Goal: Transaction & Acquisition: Purchase product/service

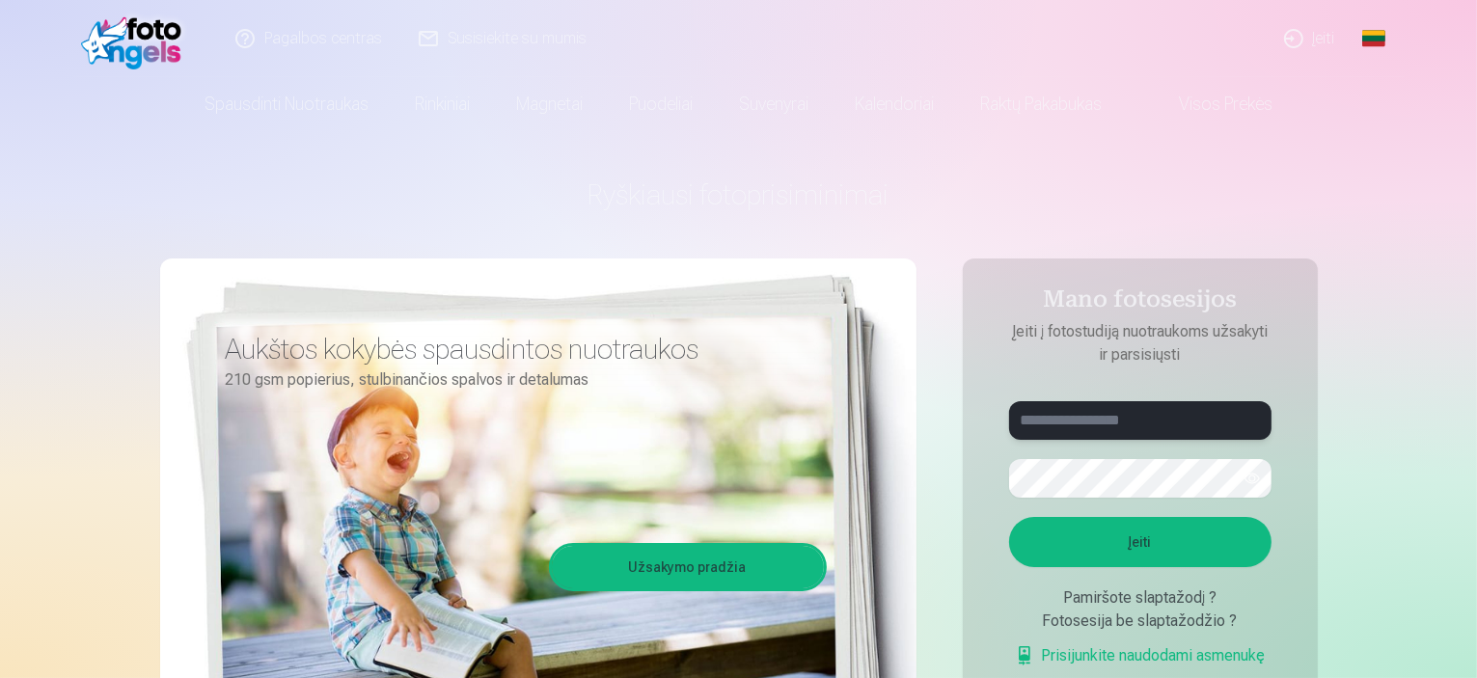
click at [1057, 420] on input "text" at bounding box center [1140, 420] width 262 height 39
click at [1088, 552] on button "Įeiti" at bounding box center [1140, 542] width 262 height 50
click at [1255, 479] on button "button" at bounding box center [1252, 478] width 37 height 37
click at [1079, 421] on input "******" at bounding box center [1140, 420] width 262 height 39
type input "**********"
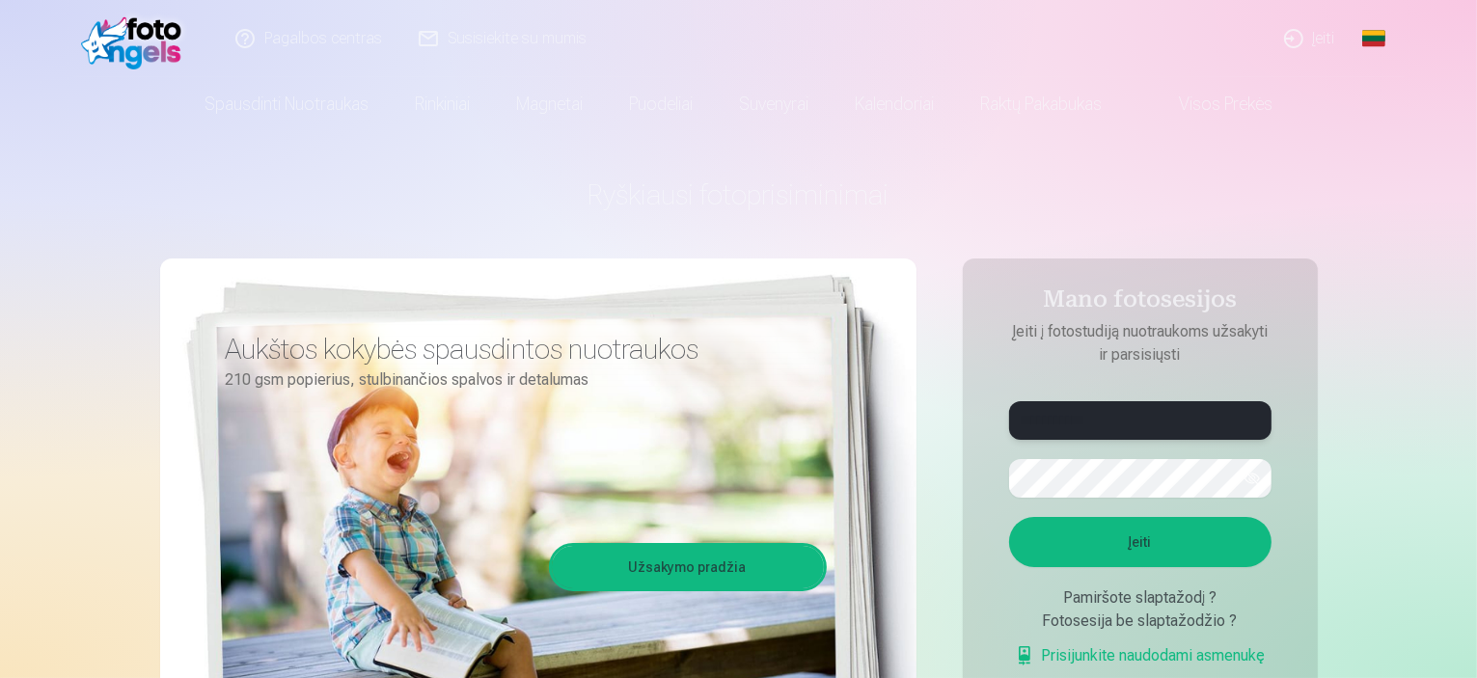
click at [1009, 517] on button "Įeiti" at bounding box center [1140, 542] width 262 height 50
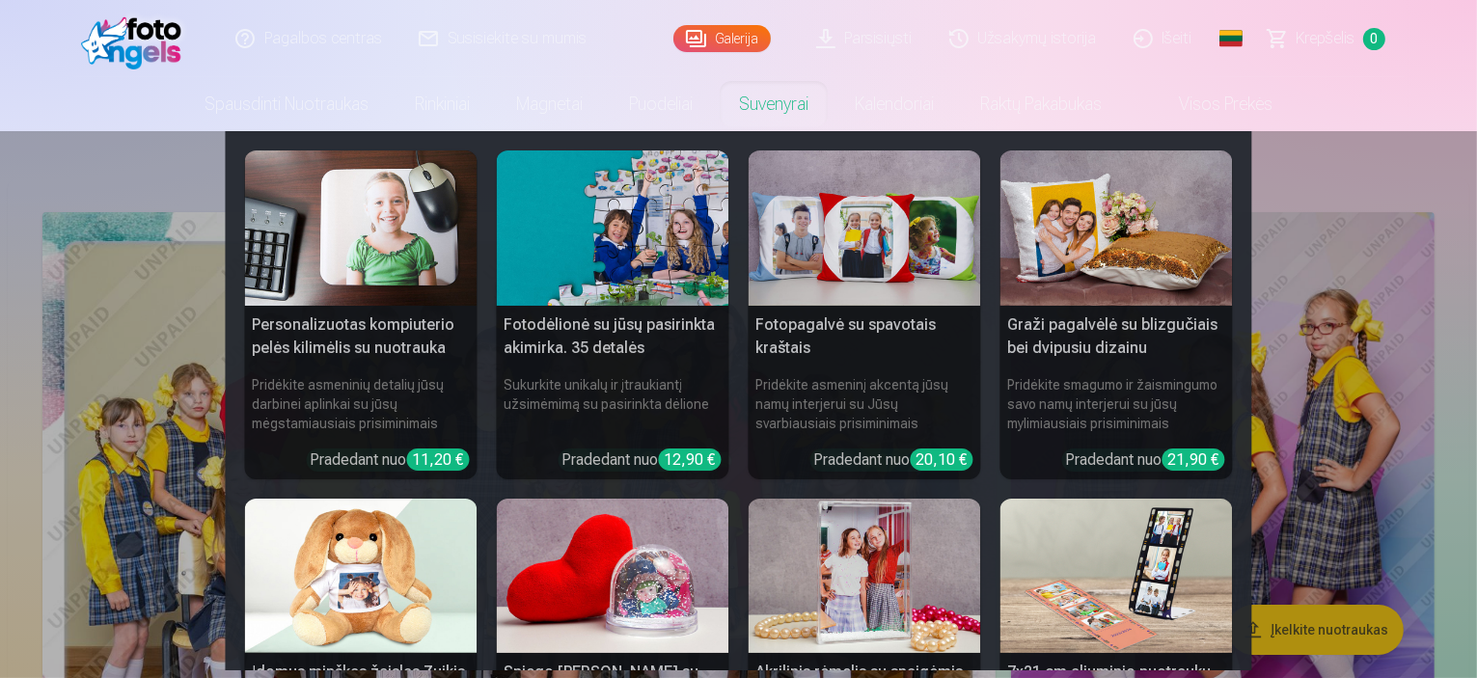
click at [1367, 169] on nav "Personalizuotas kompiuterio pelės kilimėlis su nuotrauka Pridėkite asmeninių de…" at bounding box center [738, 400] width 1477 height 539
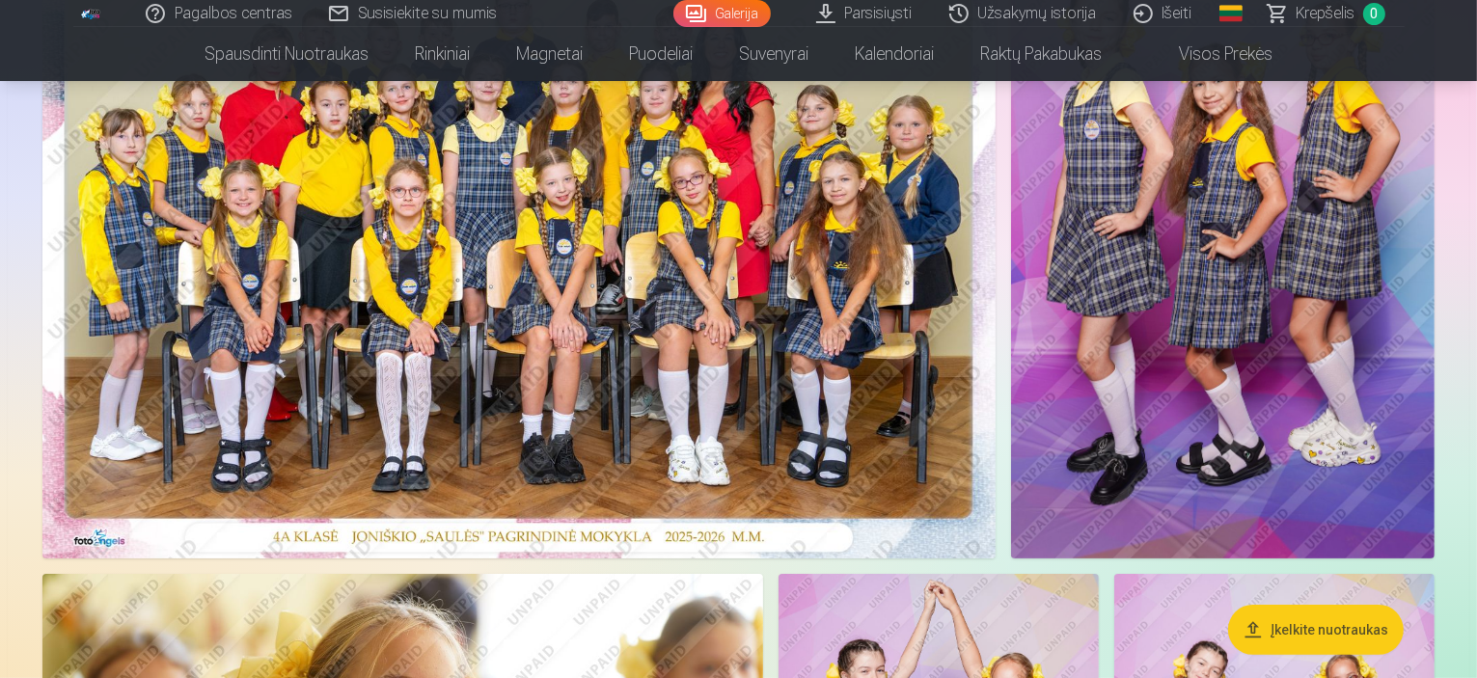
scroll to position [321, 0]
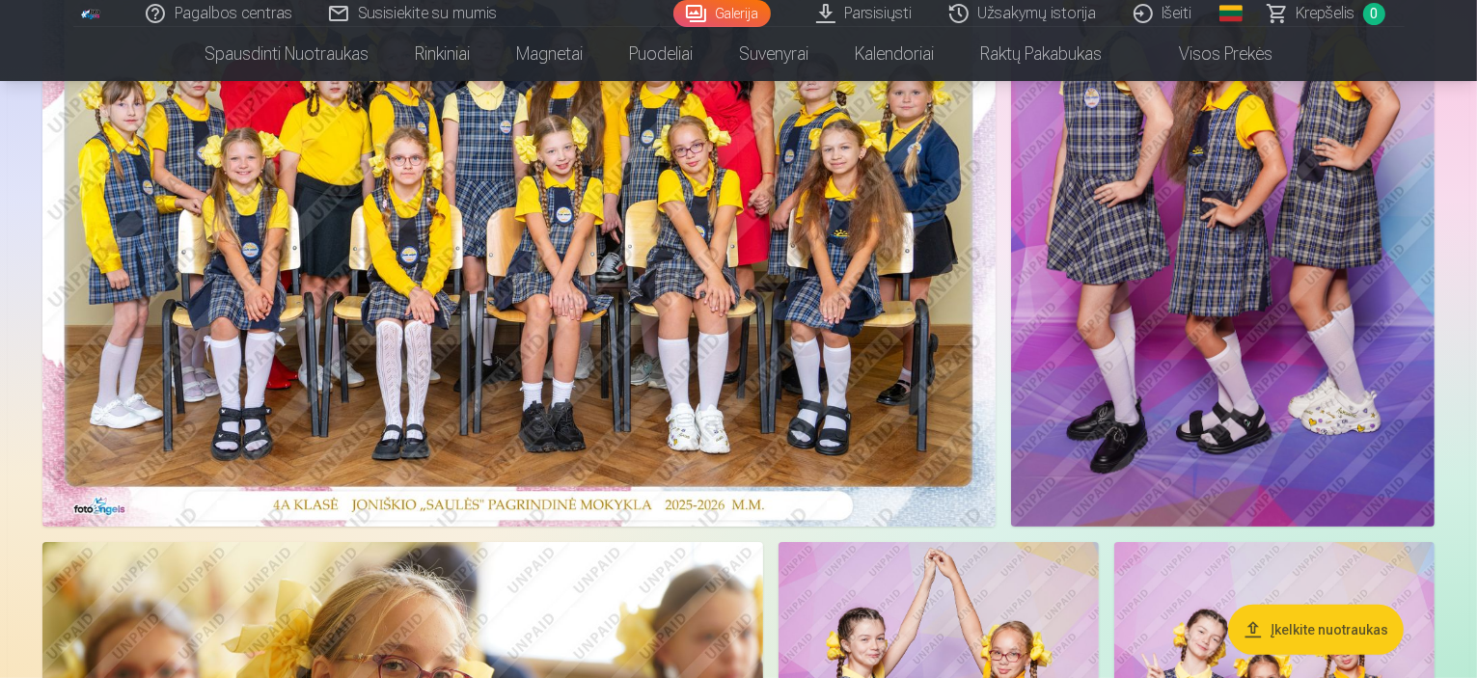
click at [1218, 234] on img at bounding box center [1223, 209] width 424 height 636
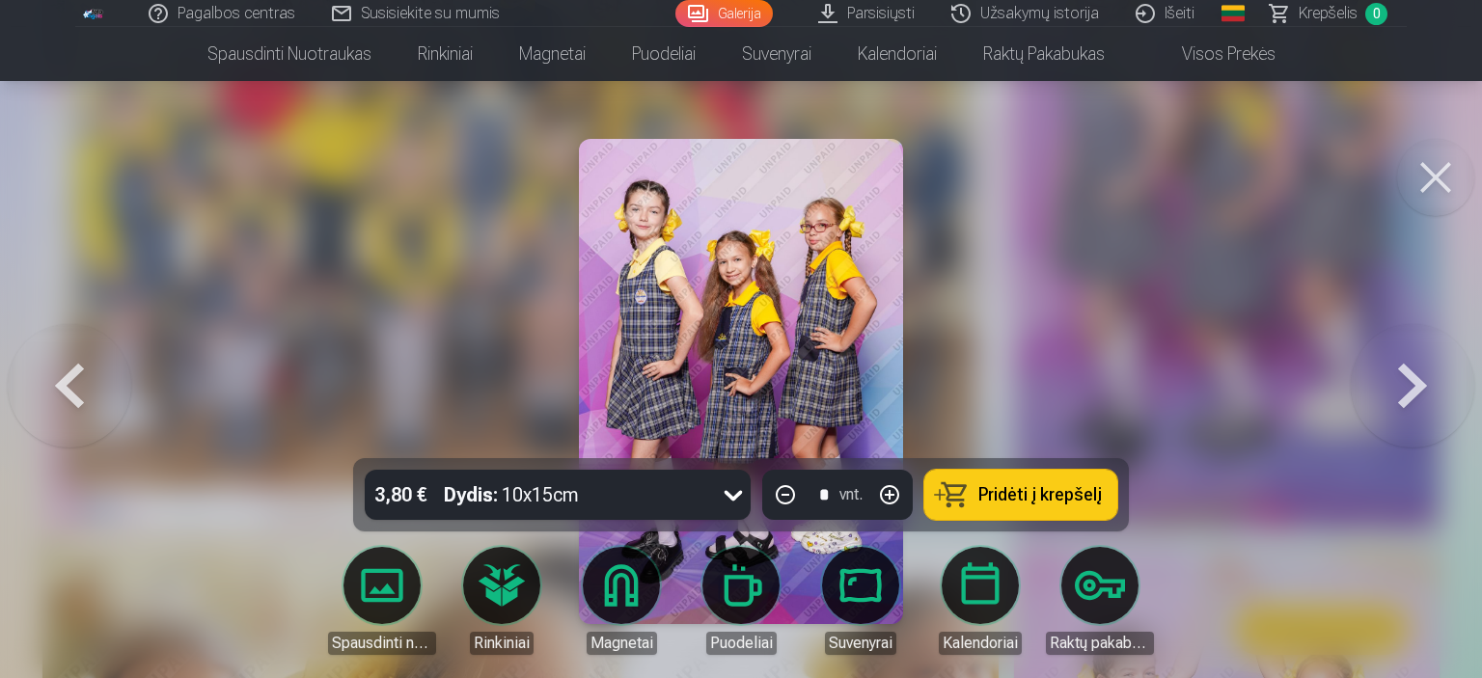
click at [1436, 170] on button at bounding box center [1435, 177] width 77 height 77
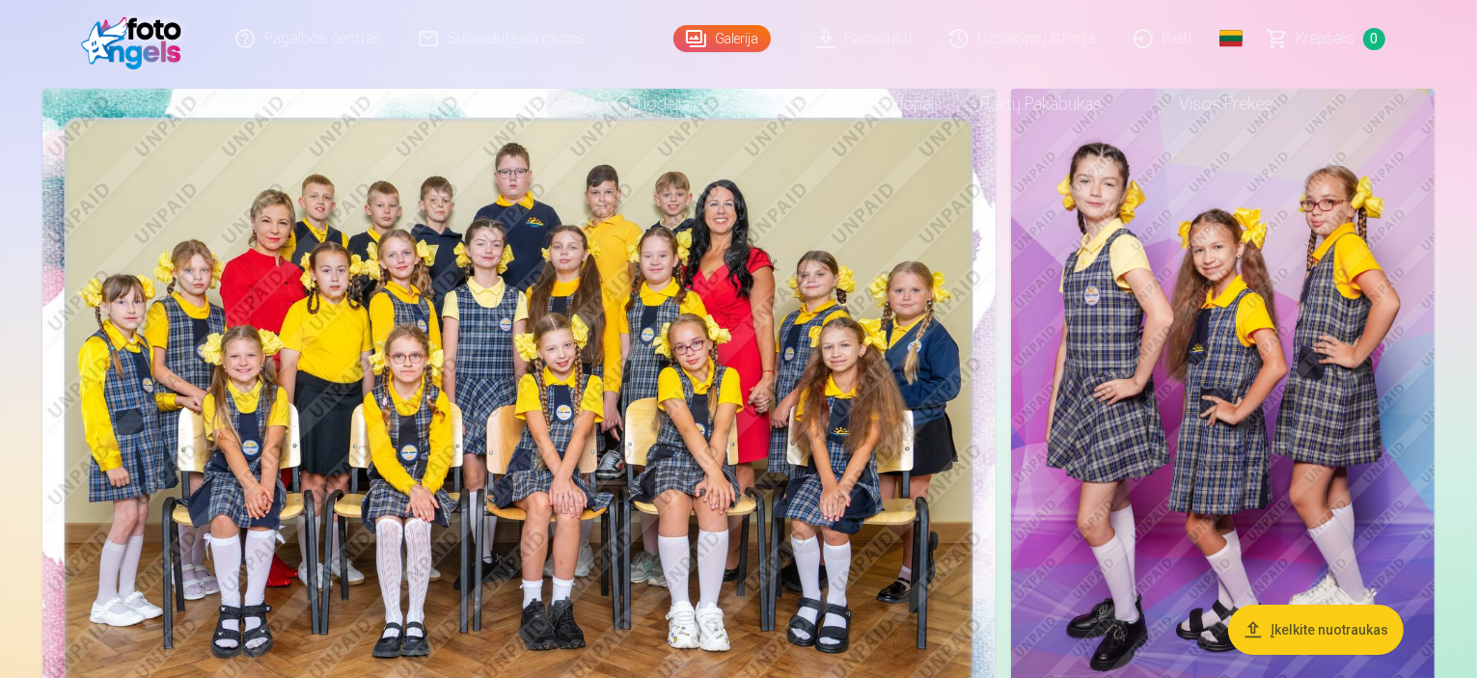
scroll to position [160, 0]
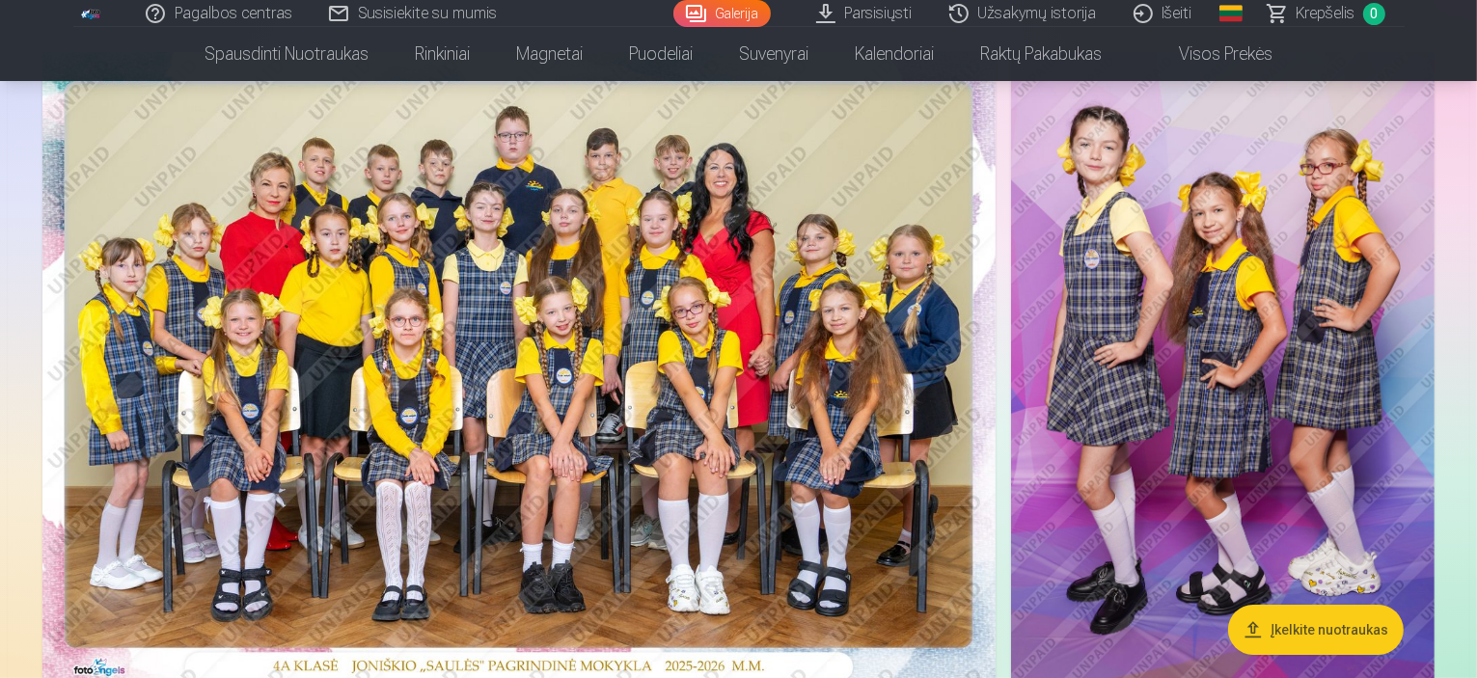
click at [1258, 381] on img at bounding box center [1223, 370] width 424 height 636
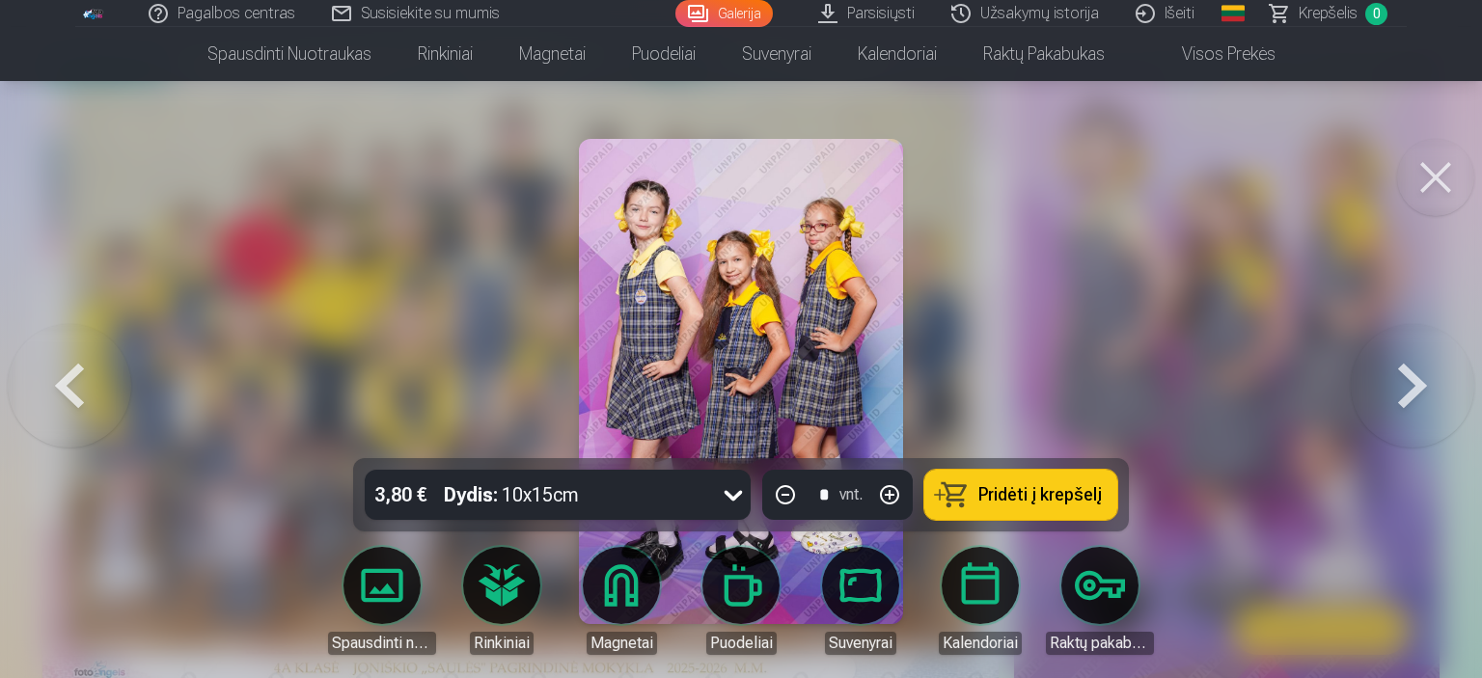
click at [1438, 173] on button at bounding box center [1435, 177] width 77 height 77
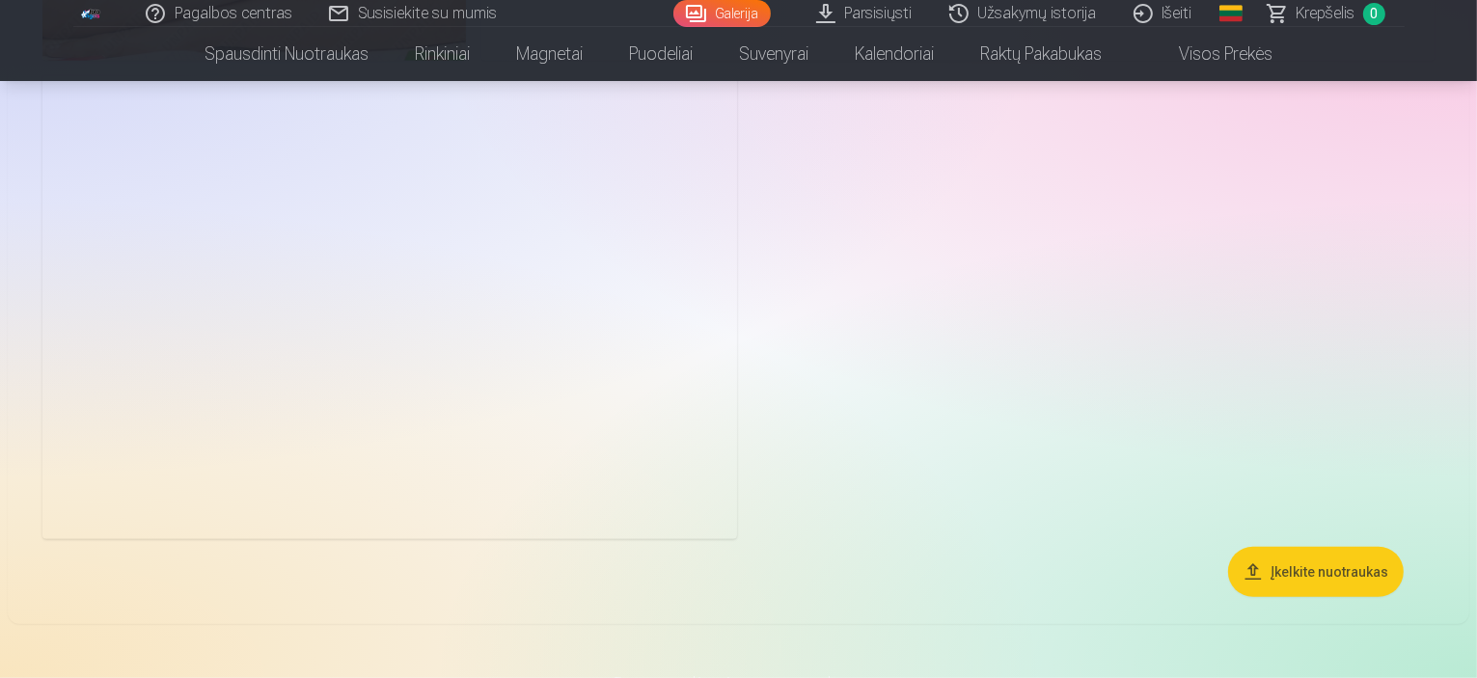
scroll to position [8522, 0]
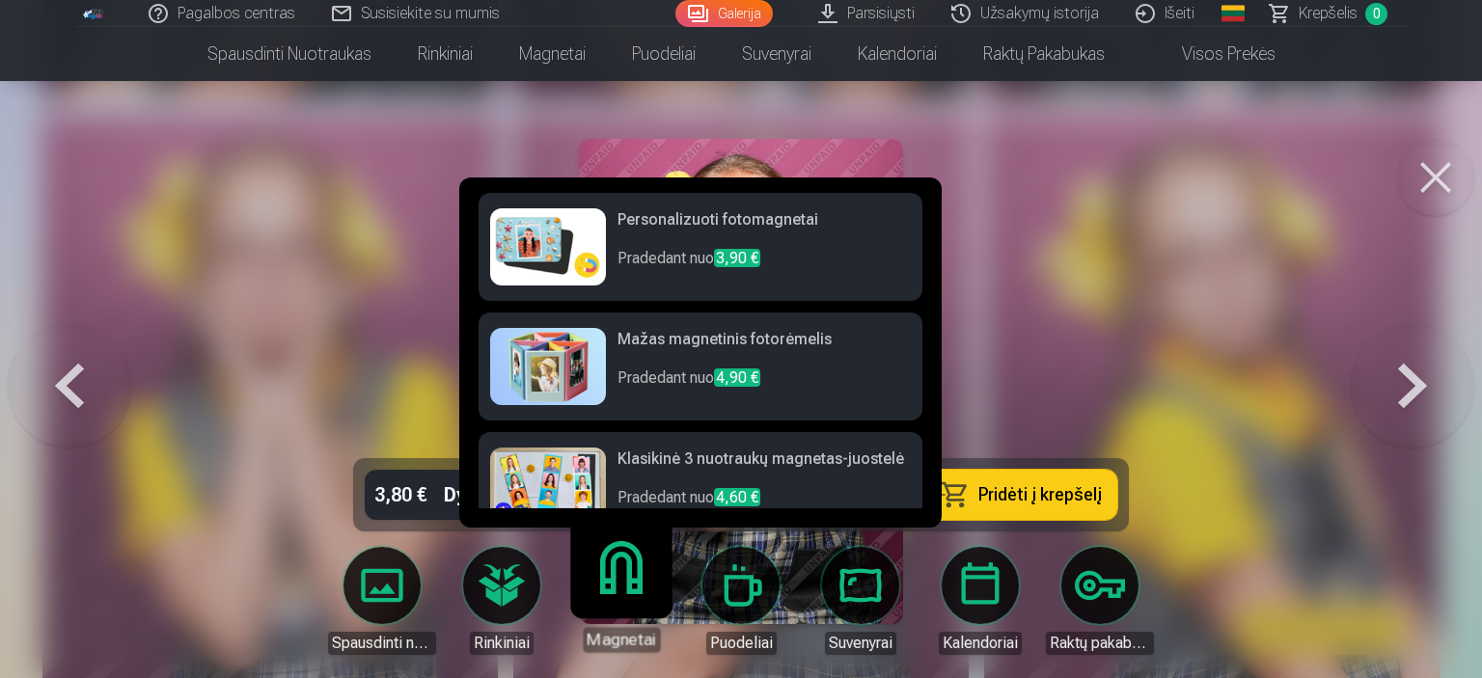
click at [669, 217] on h6 "Personalizuoti fotomagnetai" at bounding box center [763, 227] width 293 height 39
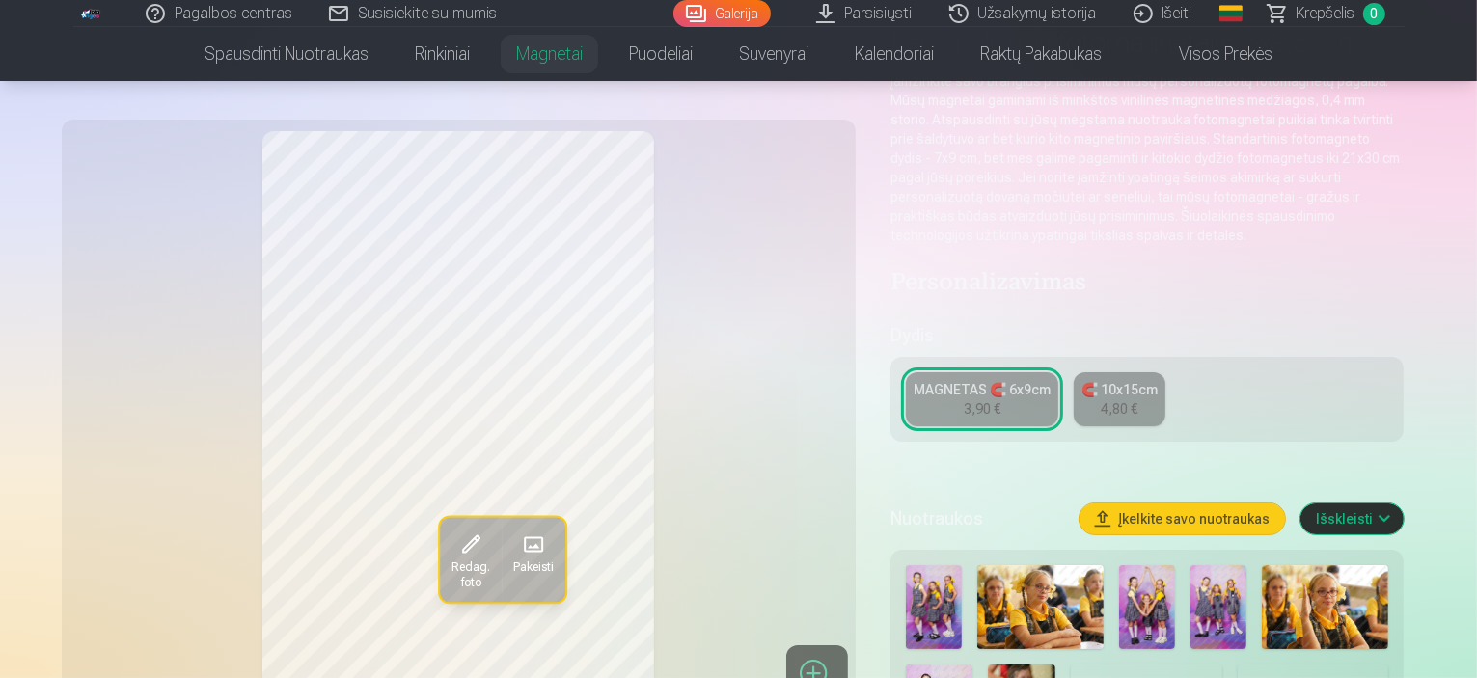
scroll to position [321, 0]
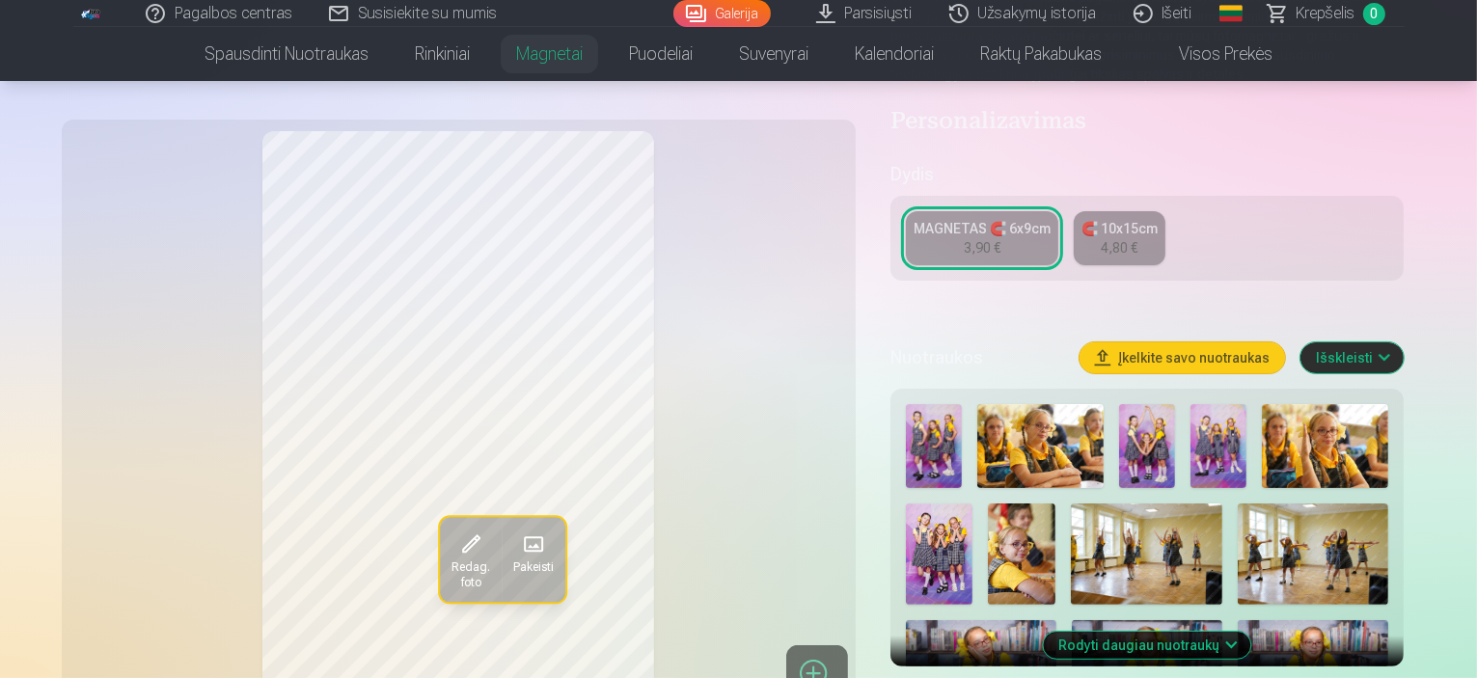
click at [978, 238] on div "3,90 €" at bounding box center [982, 247] width 37 height 19
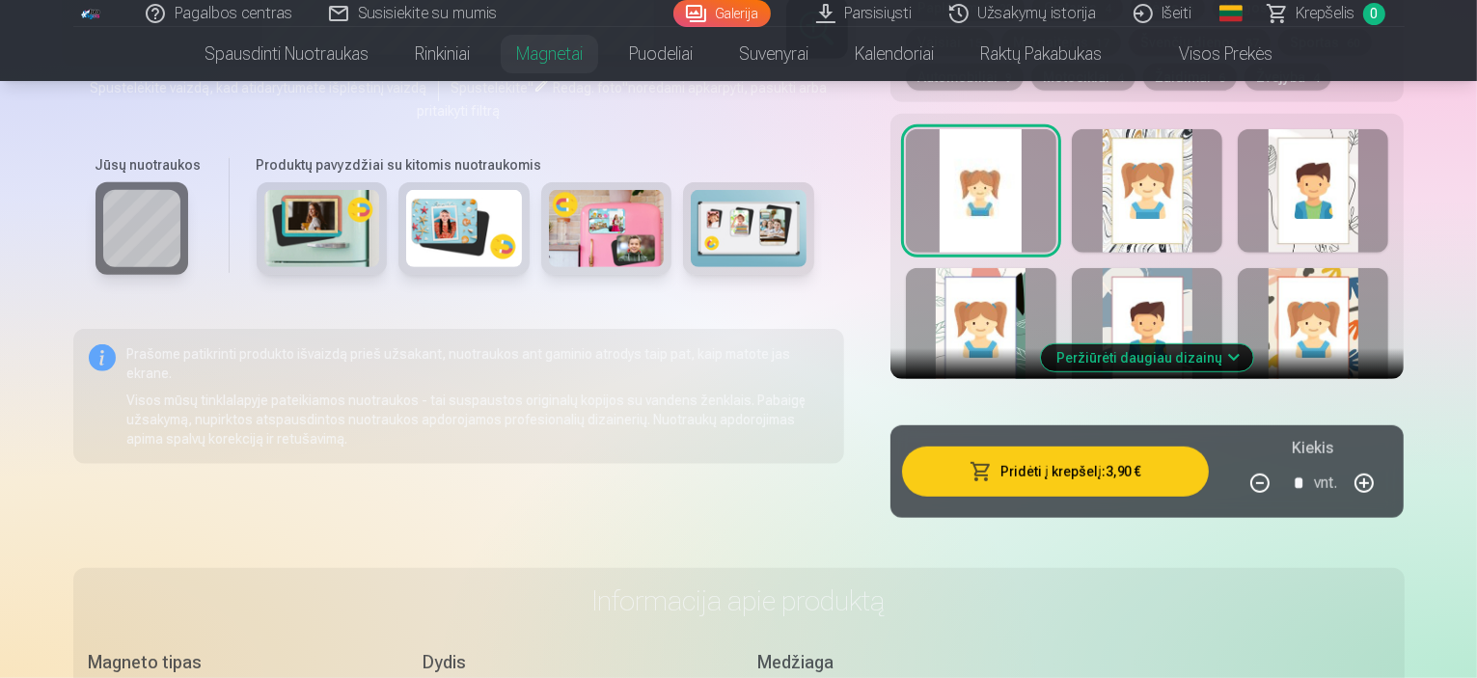
scroll to position [965, 0]
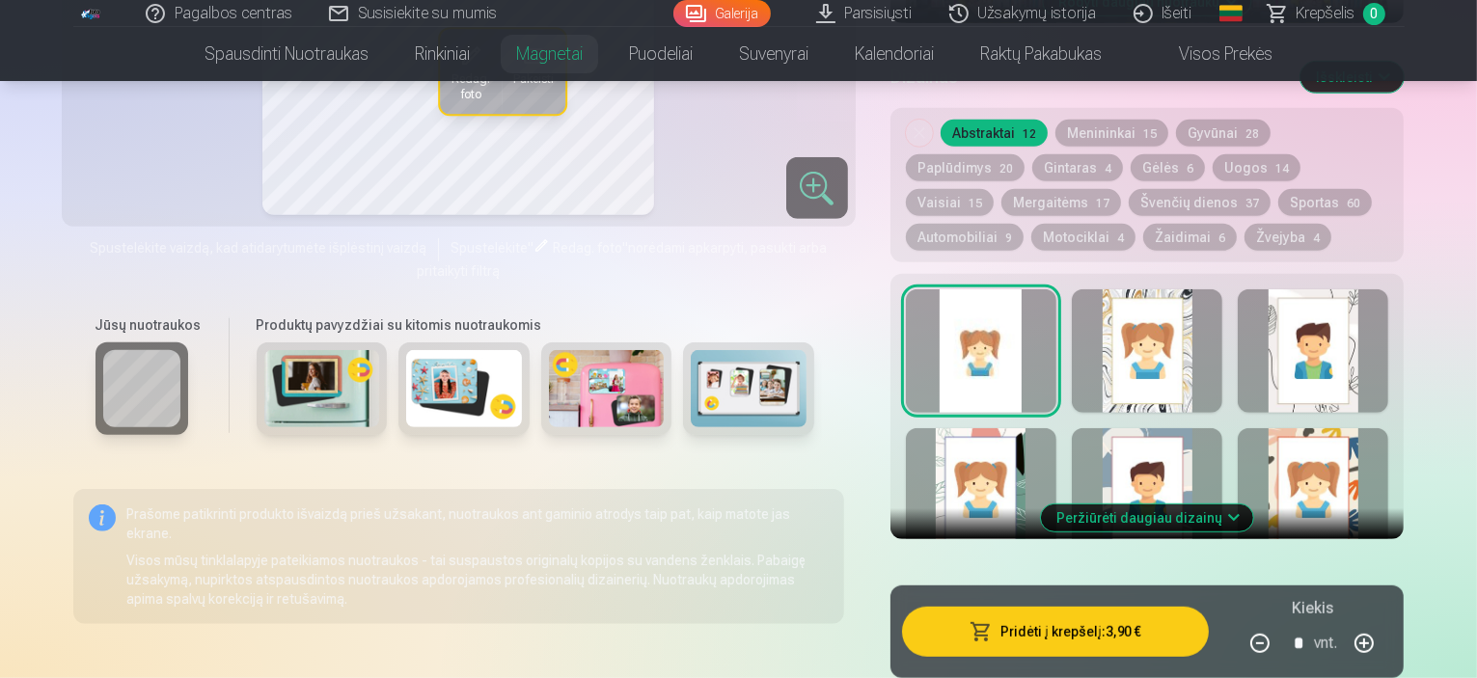
click at [1253, 505] on button "Peržiūrėti daugiau dizainų" at bounding box center [1147, 518] width 212 height 27
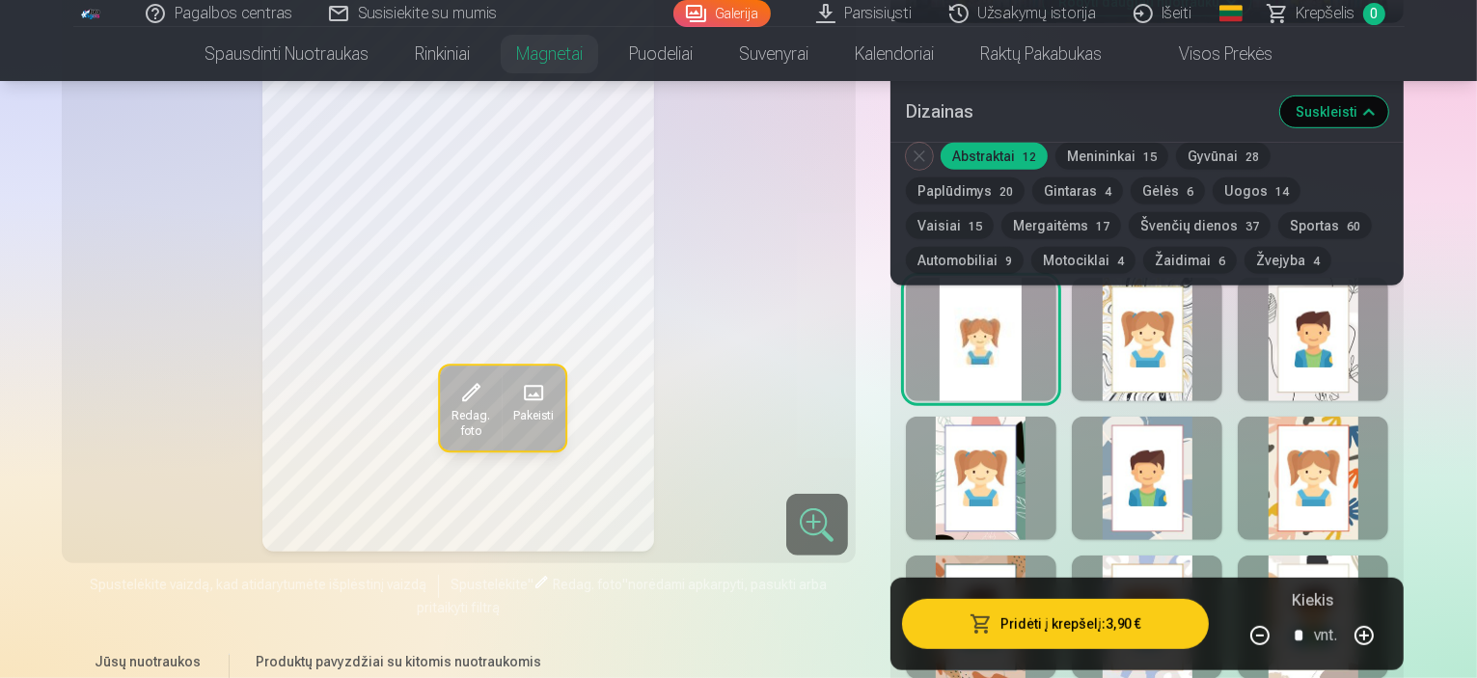
scroll to position [804, 0]
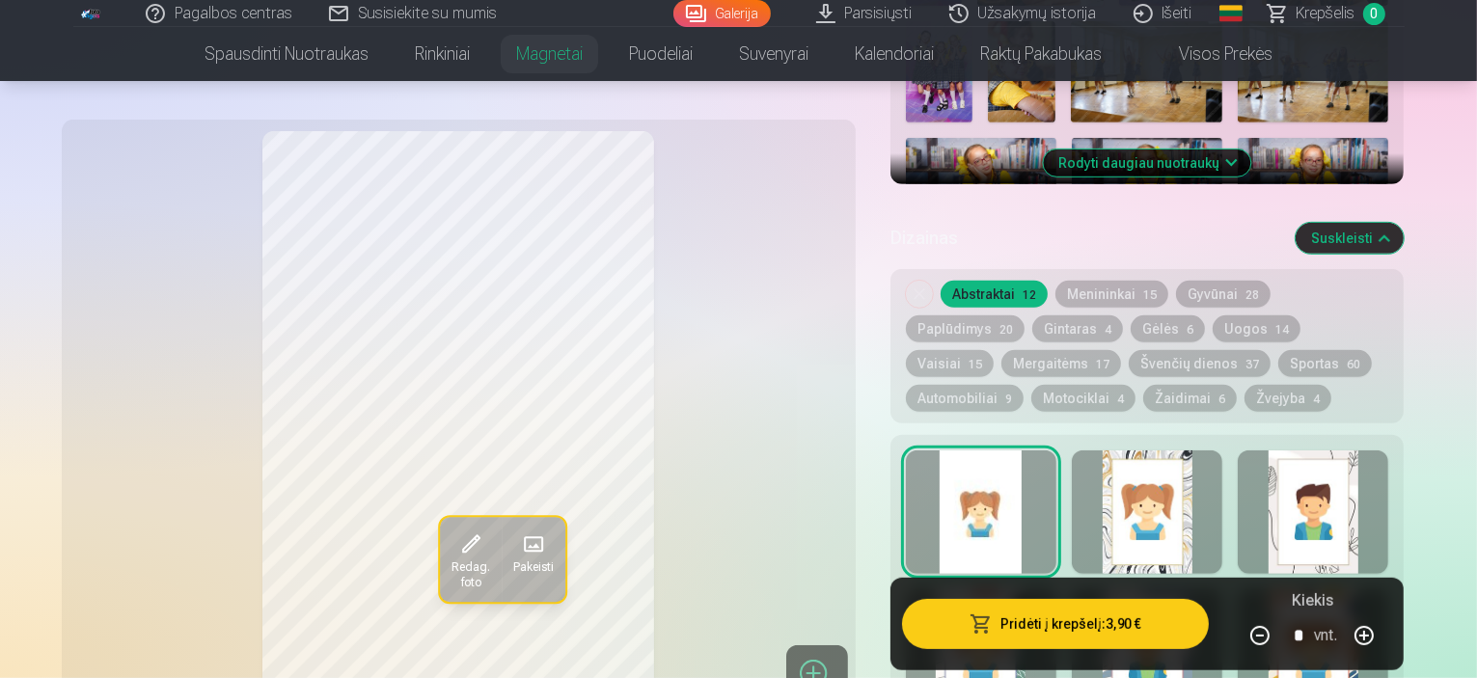
click at [1128, 281] on button "Menininkai 15" at bounding box center [1111, 294] width 113 height 27
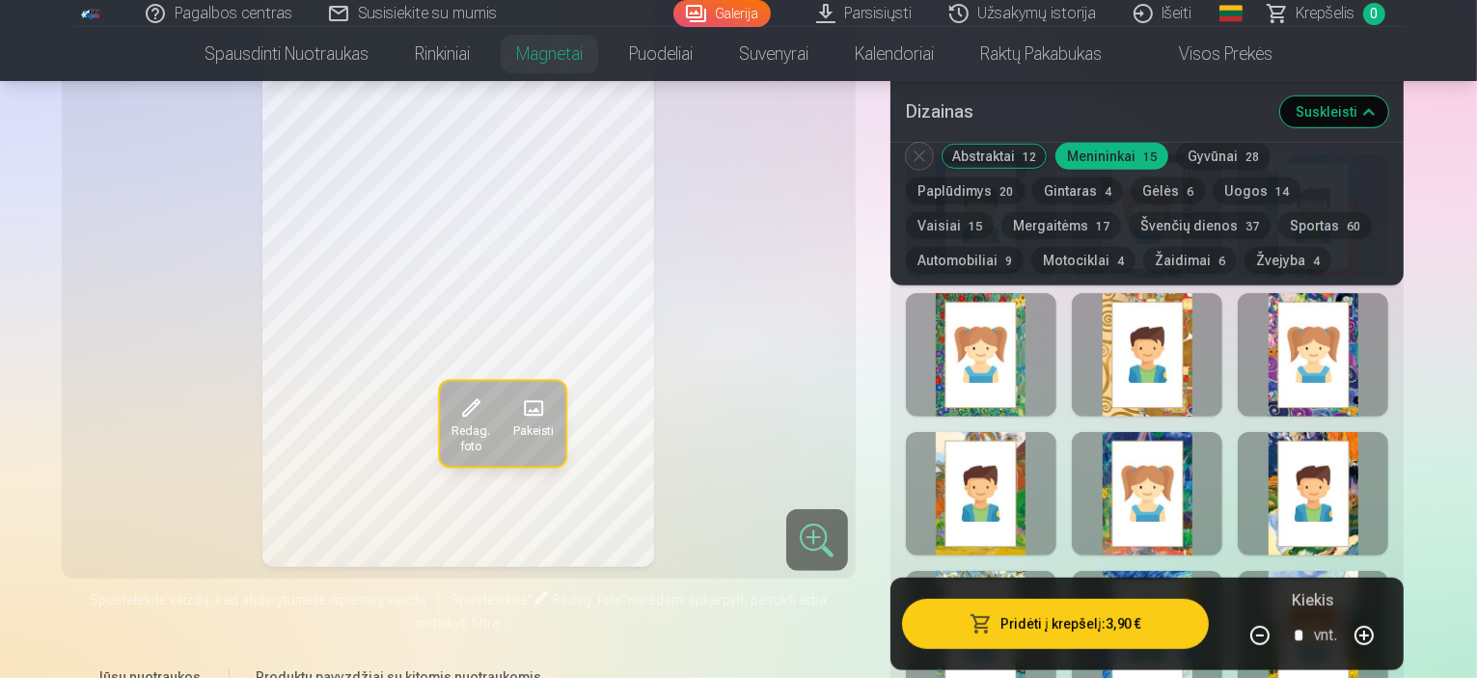
scroll to position [1125, 0]
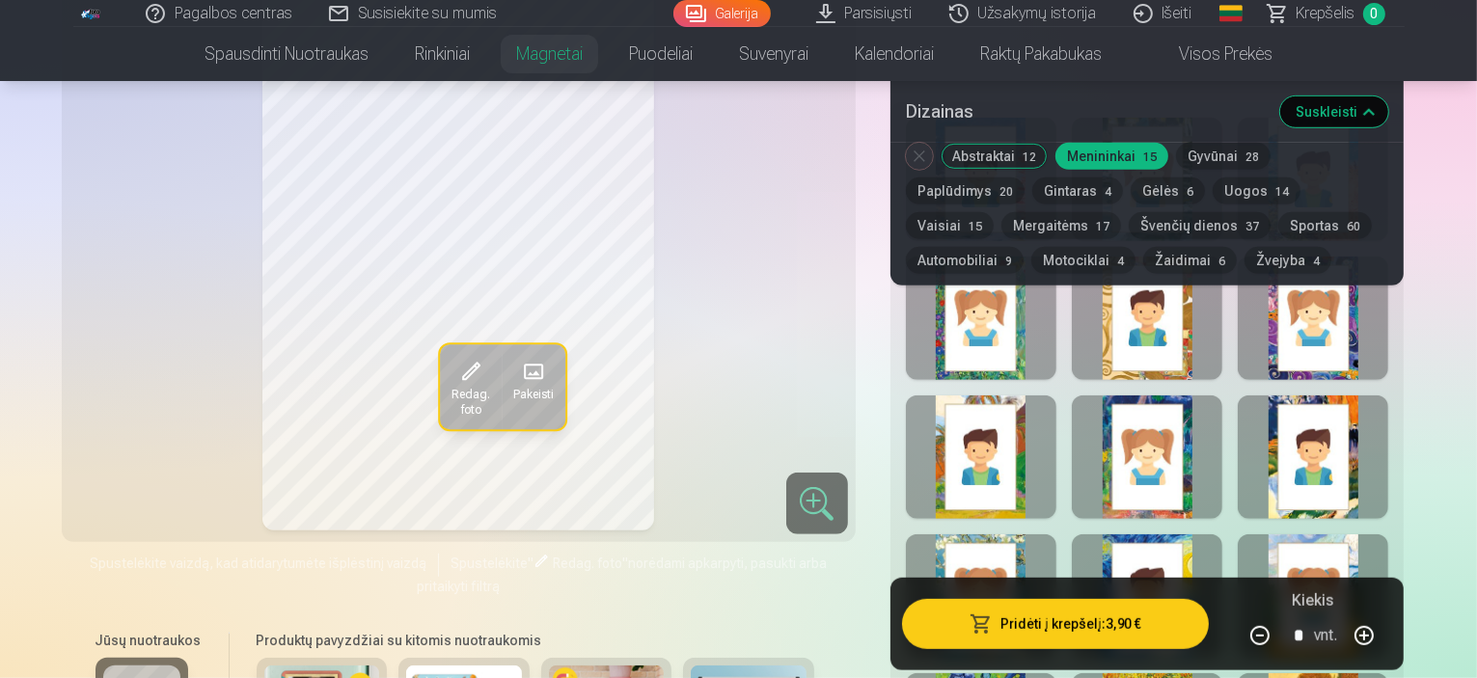
click at [1242, 156] on button "Gyvūnai 28" at bounding box center [1223, 156] width 95 height 27
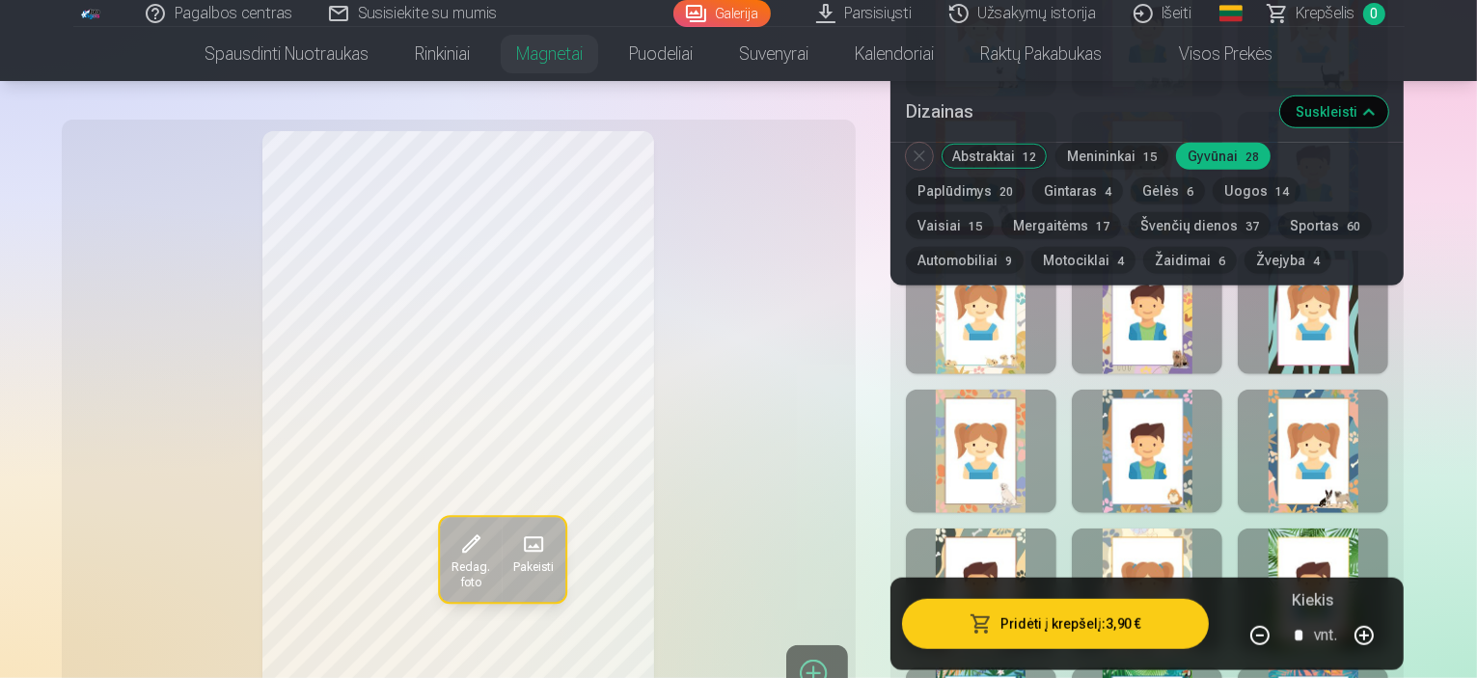
scroll to position [1447, 0]
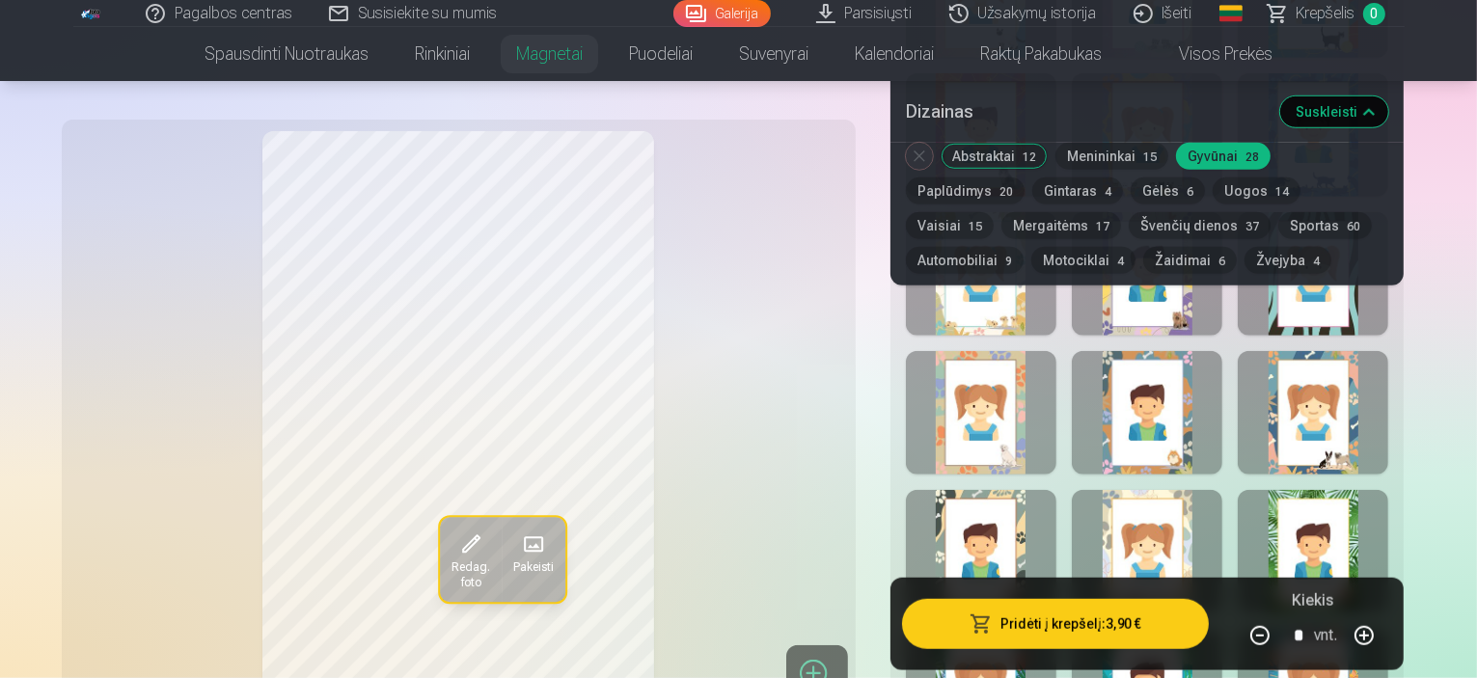
click at [1003, 394] on div at bounding box center [981, 412] width 151 height 123
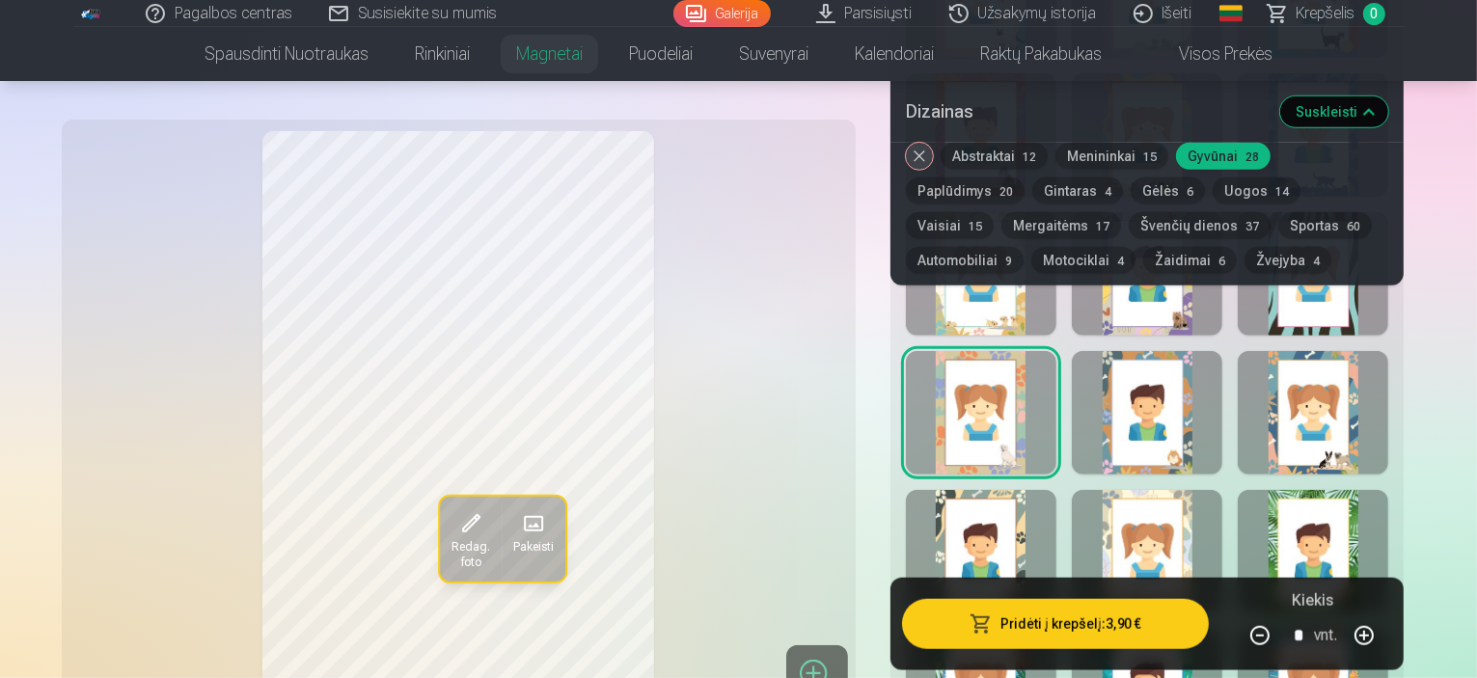
click at [1213, 191] on button "Uogos 14" at bounding box center [1257, 191] width 88 height 27
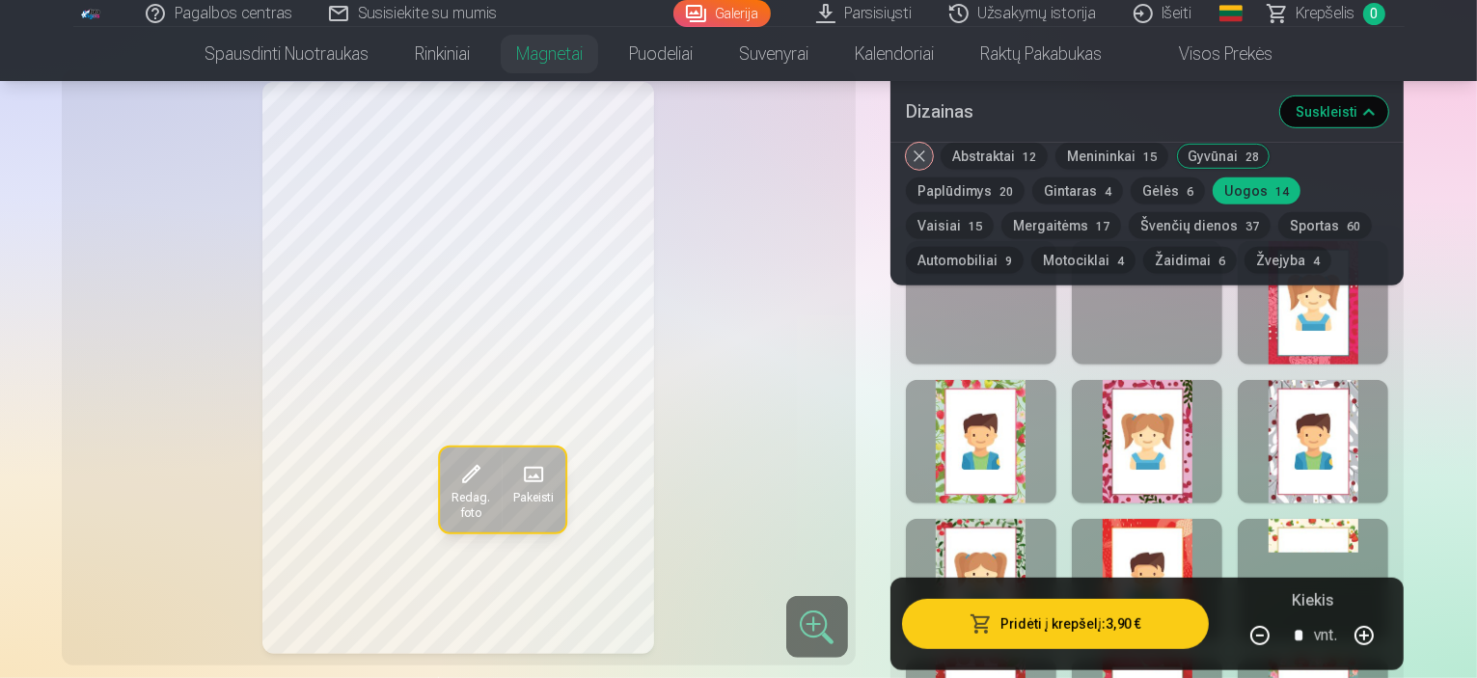
scroll to position [965, 0]
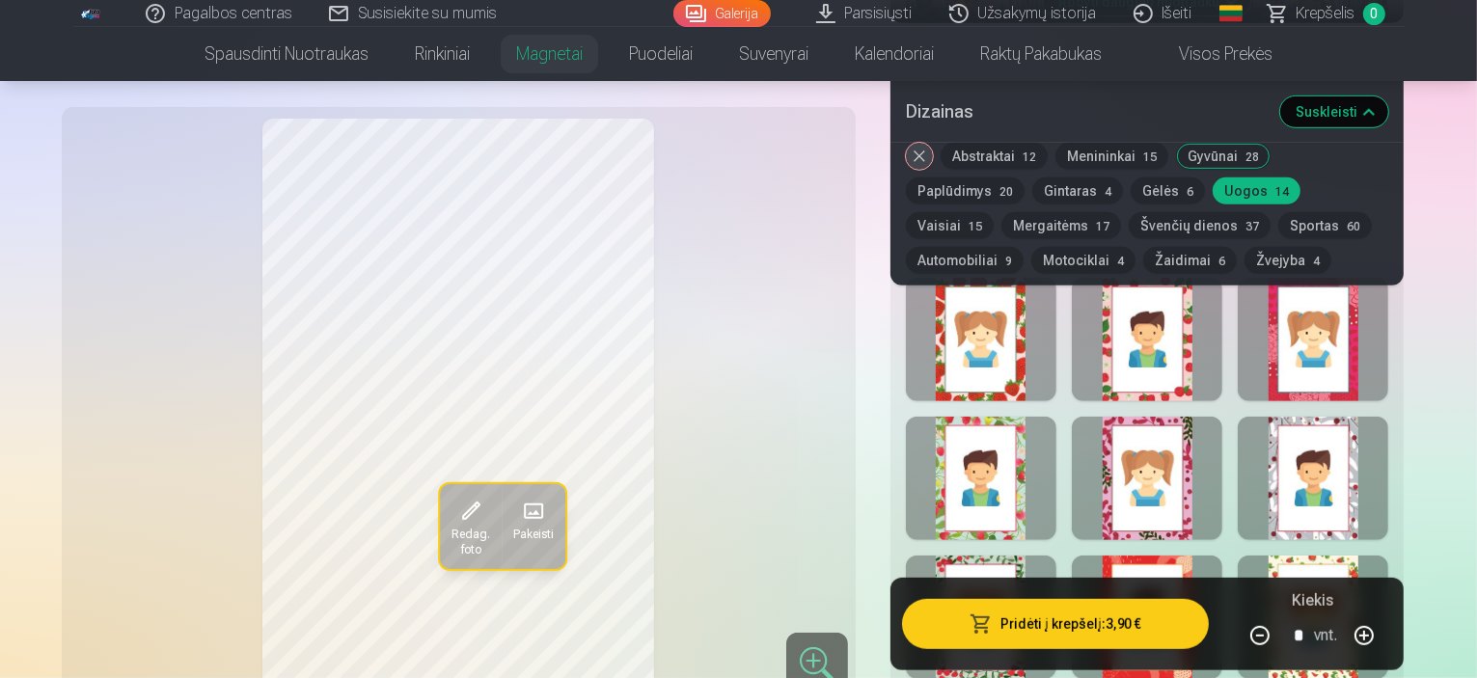
click at [1193, 462] on div at bounding box center [1147, 478] width 151 height 123
click at [1354, 334] on div at bounding box center [1313, 339] width 151 height 123
click at [1015, 347] on div at bounding box center [981, 339] width 151 height 123
click at [1278, 229] on button "Sportas 60" at bounding box center [1325, 225] width 94 height 27
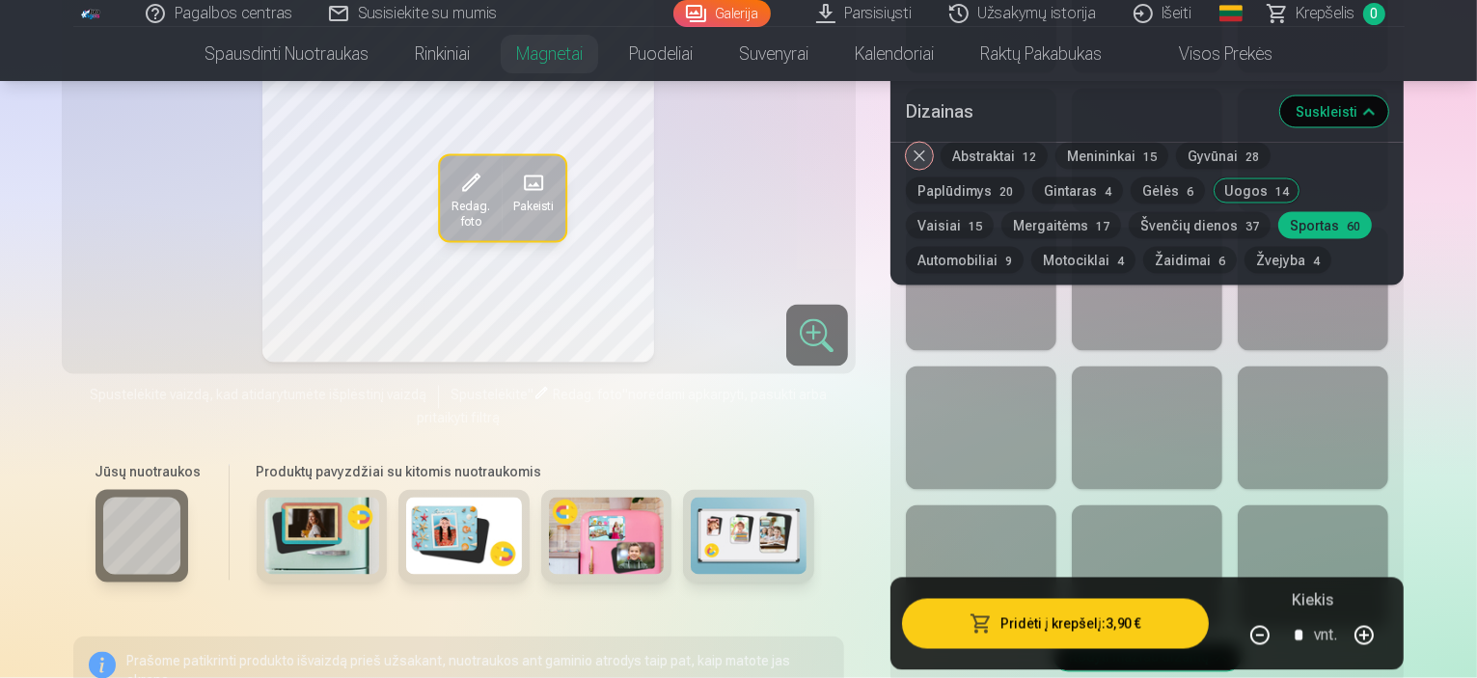
scroll to position [3537, 0]
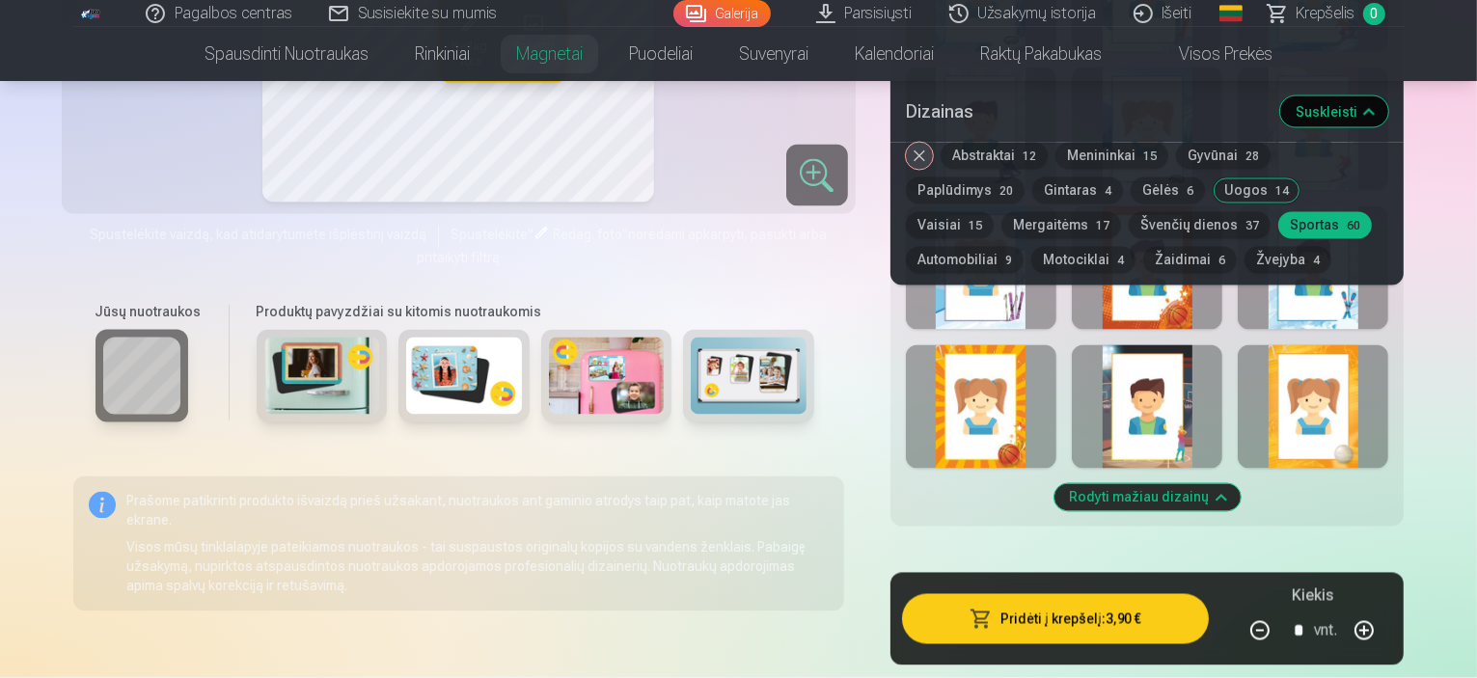
click at [1388, 408] on div at bounding box center [1313, 406] width 151 height 123
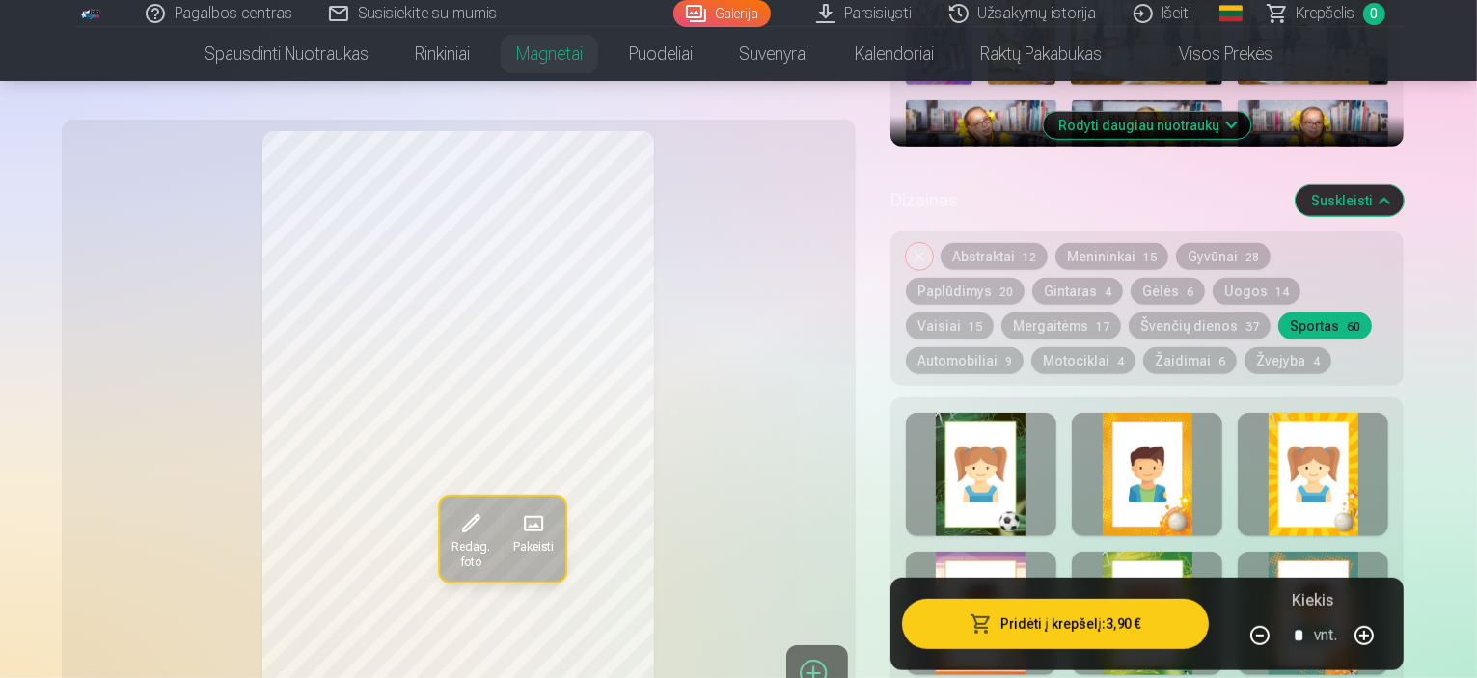
scroll to position [804, 0]
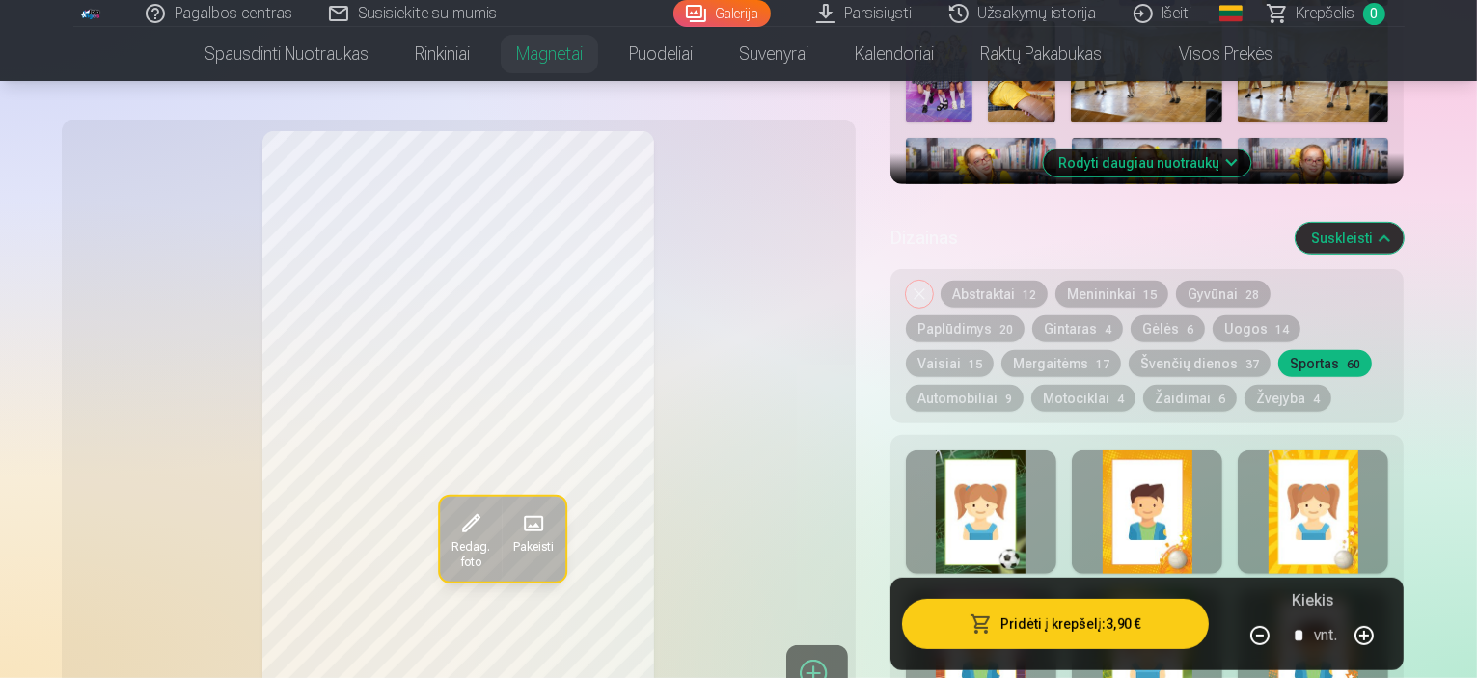
click at [1192, 504] on div at bounding box center [1147, 512] width 151 height 123
click at [1388, 480] on div at bounding box center [1313, 512] width 151 height 123
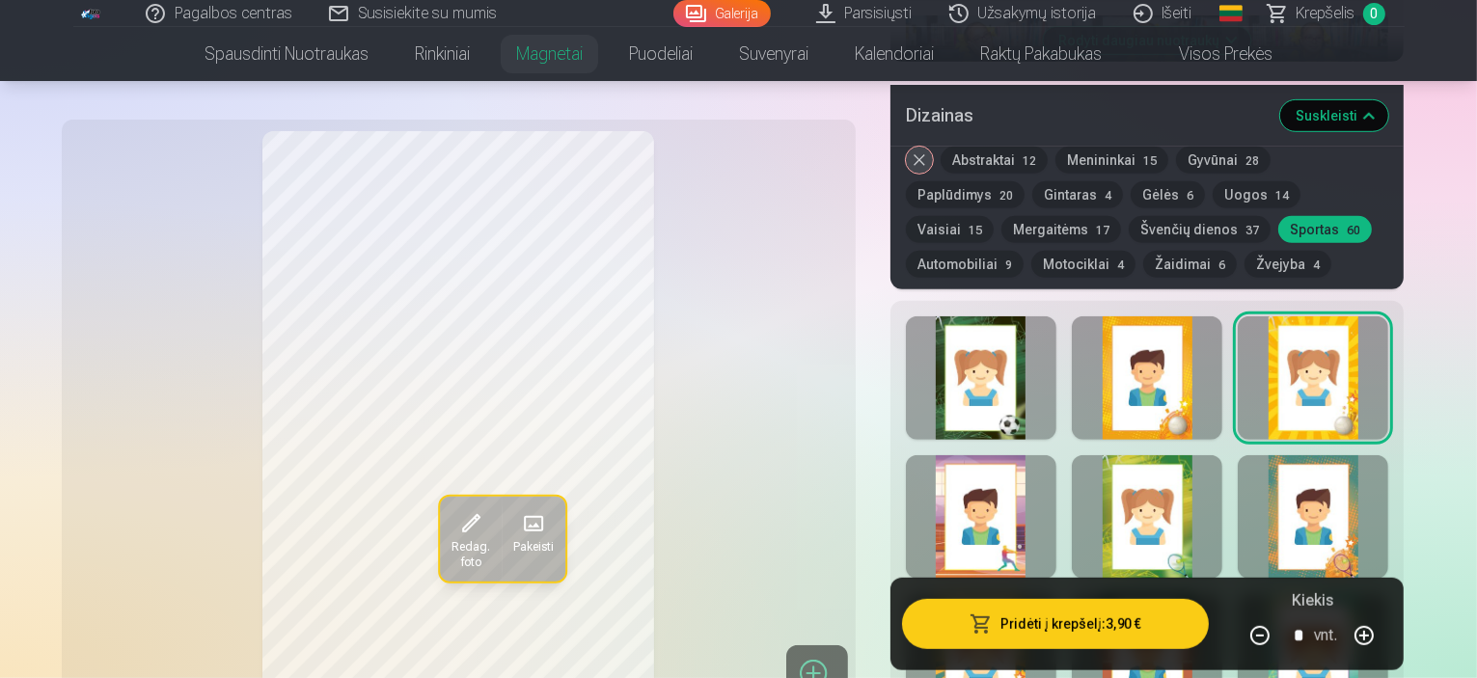
scroll to position [965, 0]
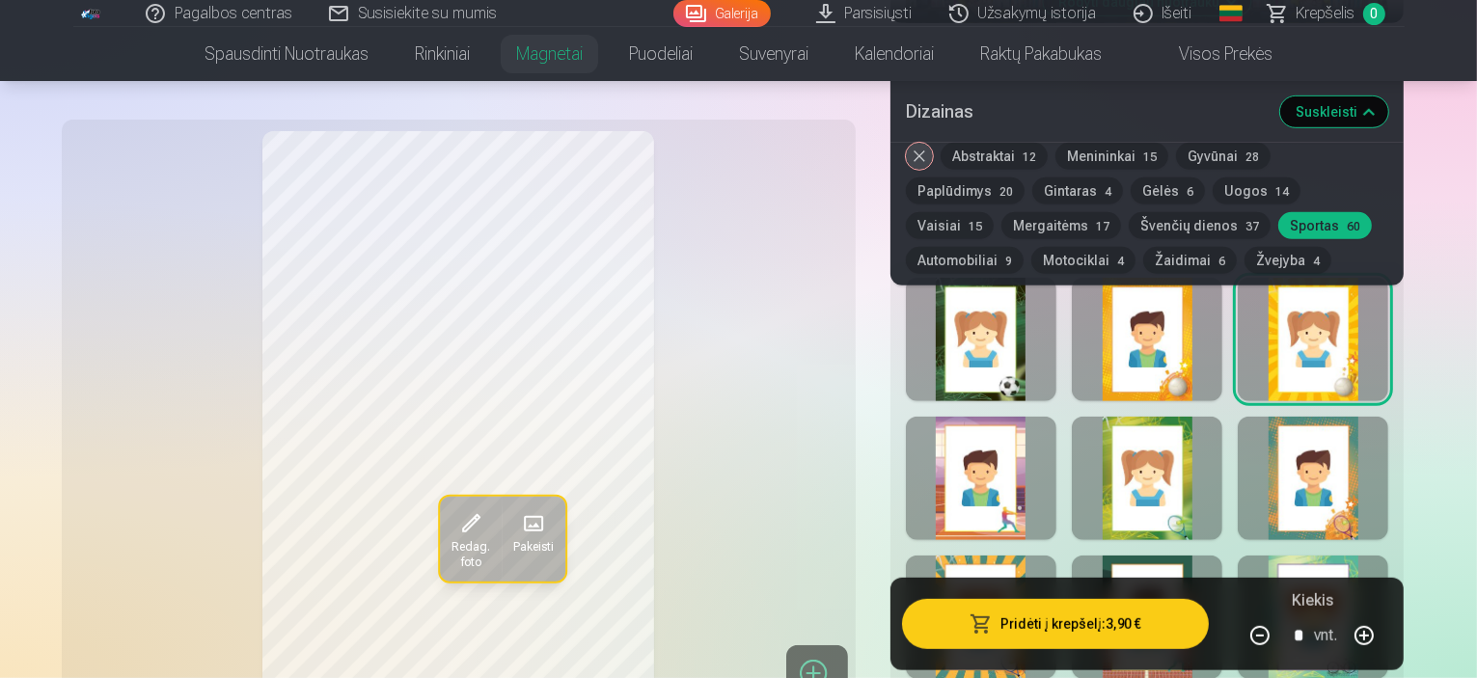
click at [982, 466] on div at bounding box center [981, 478] width 151 height 123
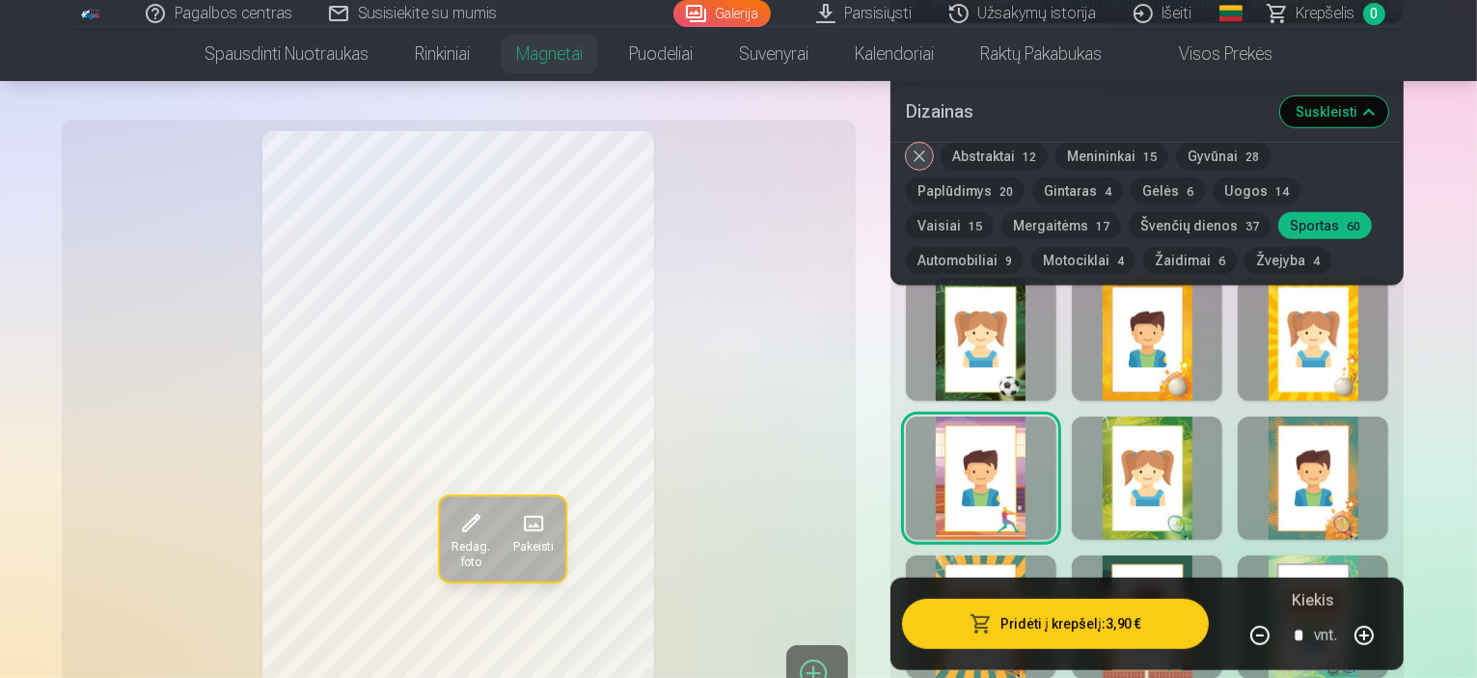
click at [1121, 212] on button "Mergaitėms 17" at bounding box center [1061, 225] width 120 height 27
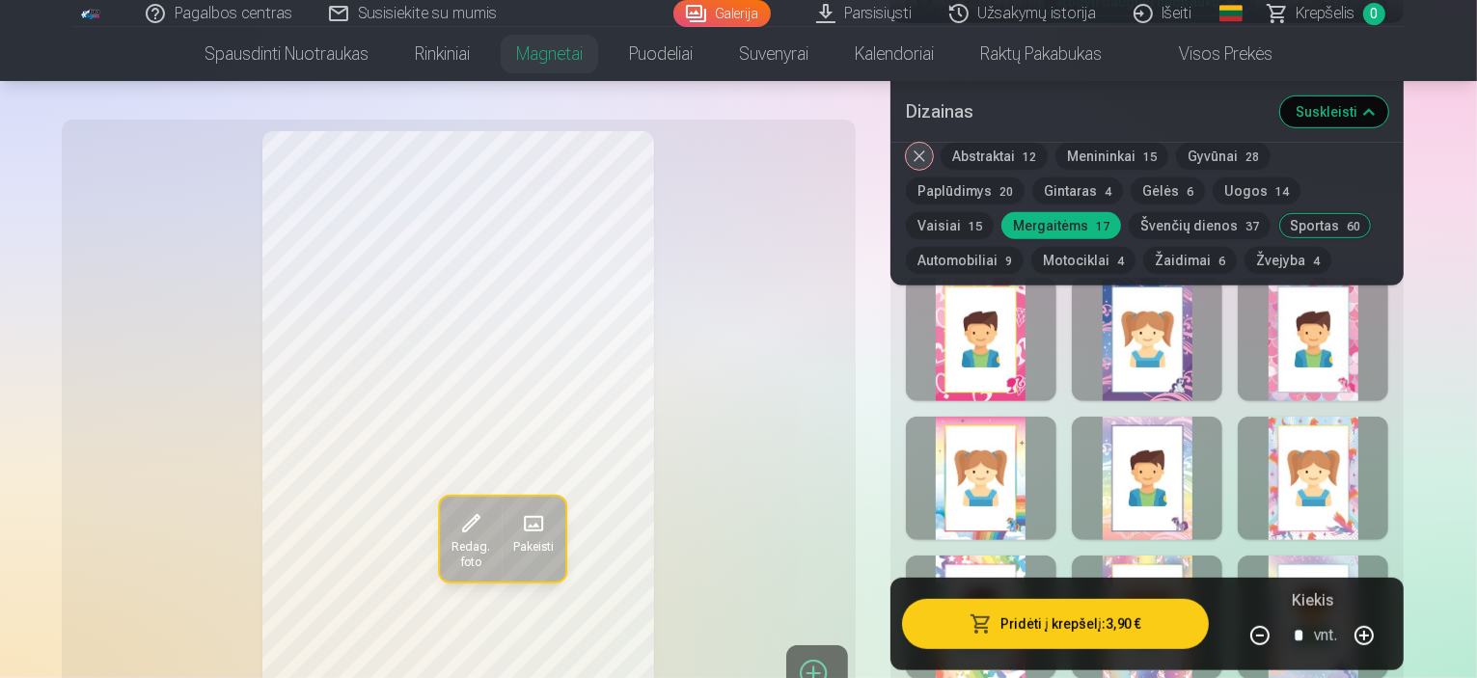
click at [1215, 346] on div at bounding box center [1147, 339] width 151 height 123
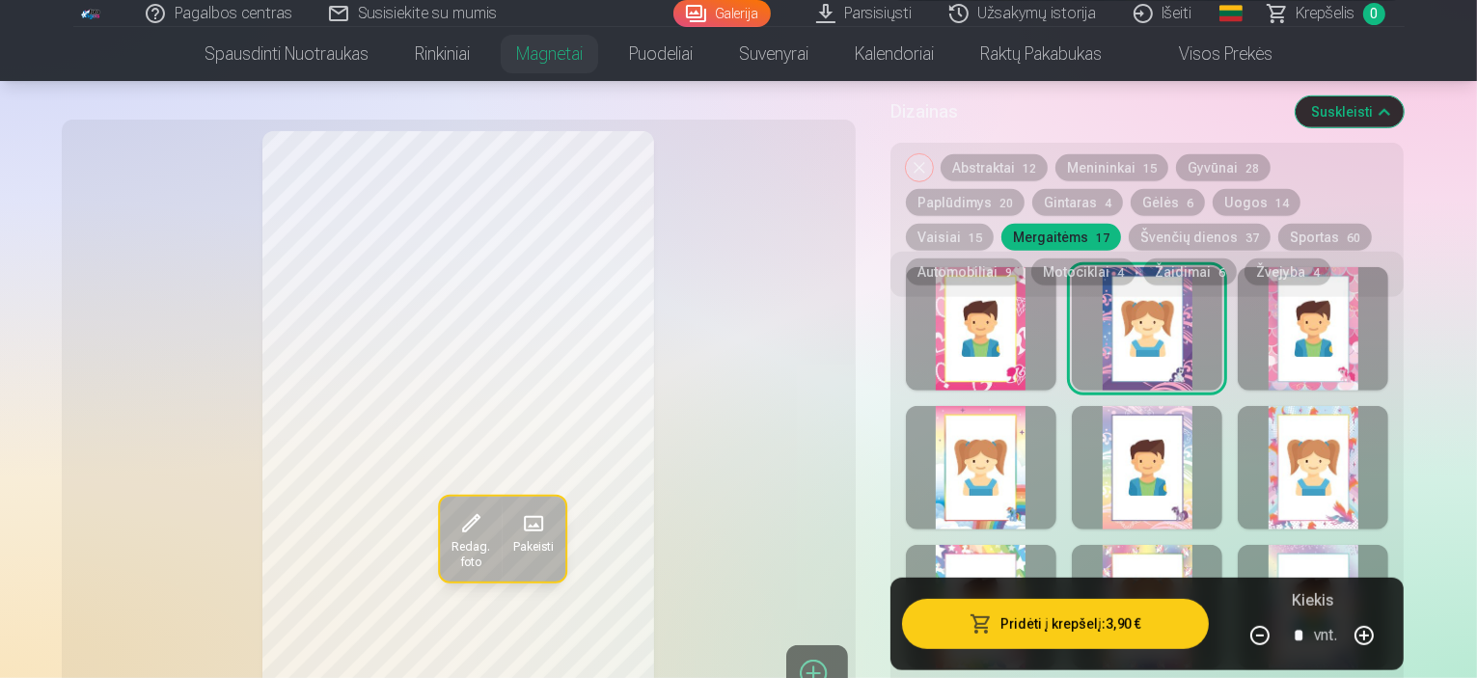
scroll to position [804, 0]
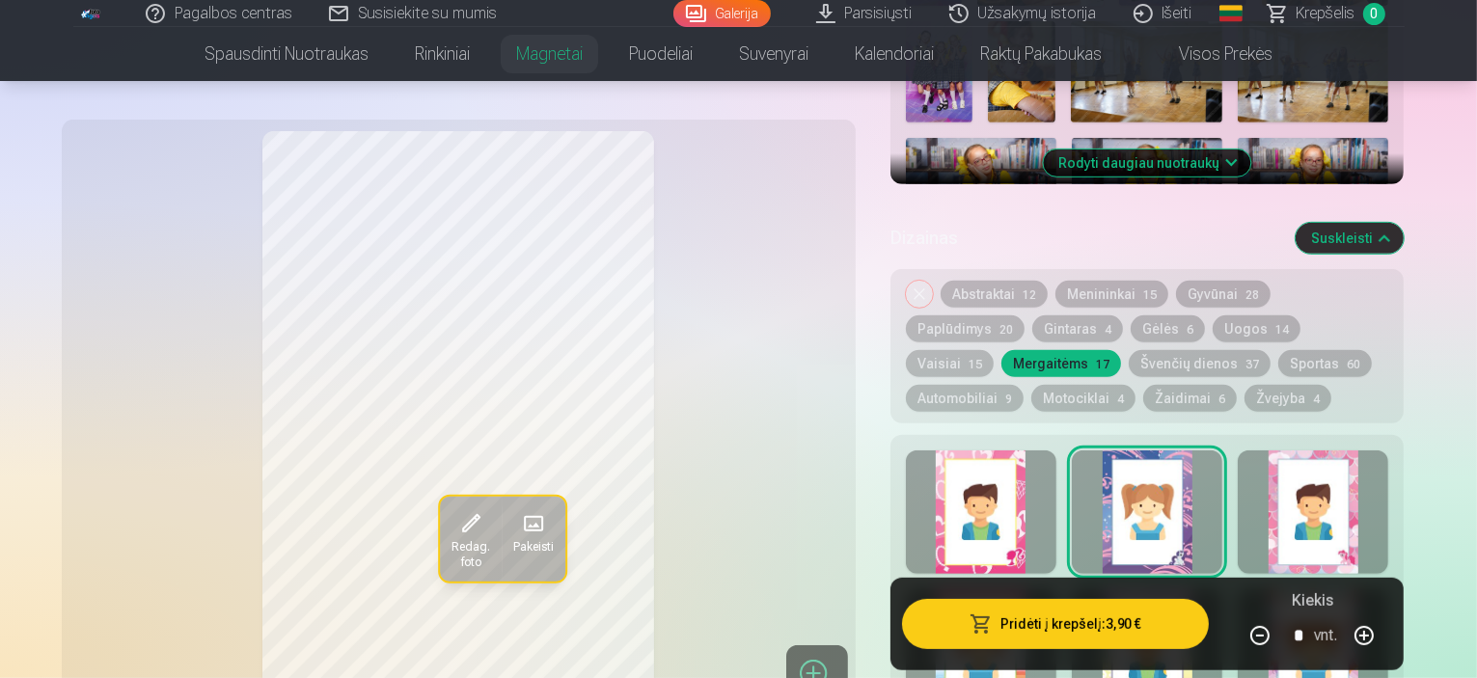
click at [1129, 350] on button "Švenčių dienos 37" at bounding box center [1200, 363] width 142 height 27
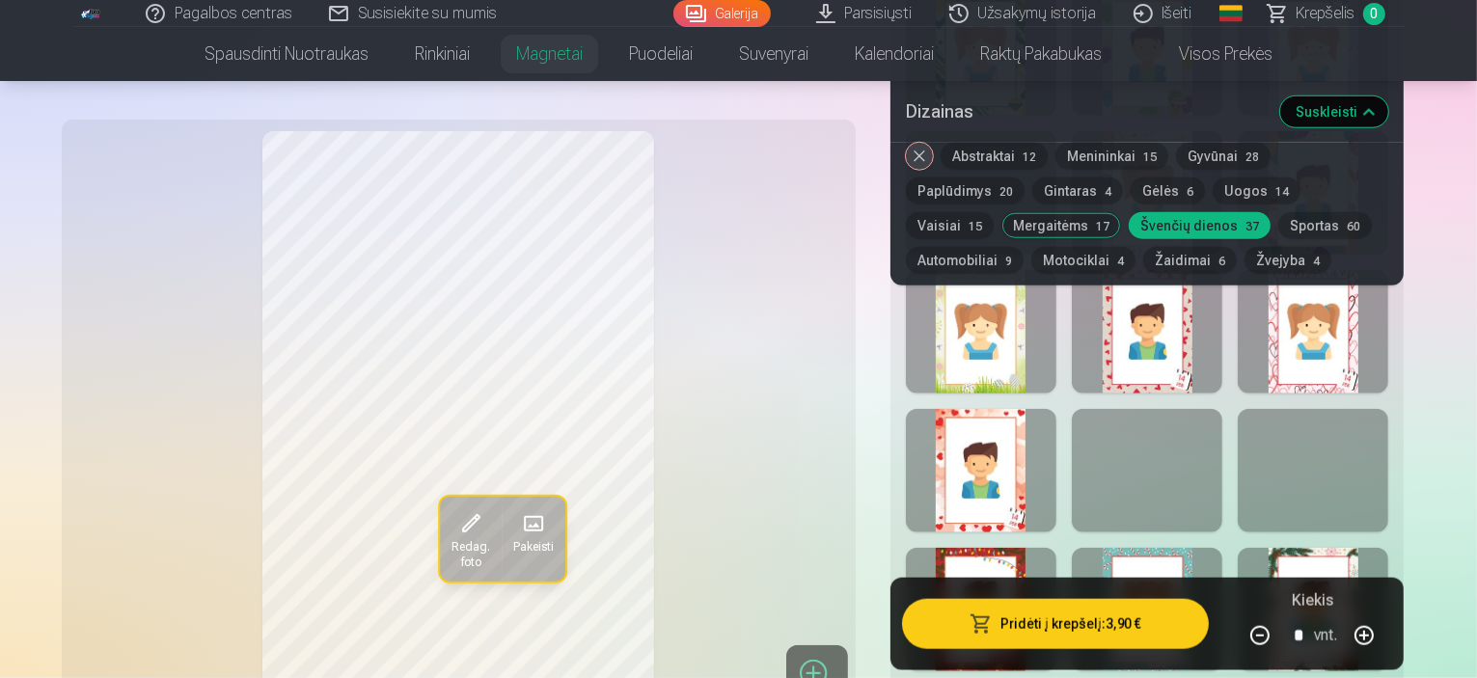
scroll to position [1768, 0]
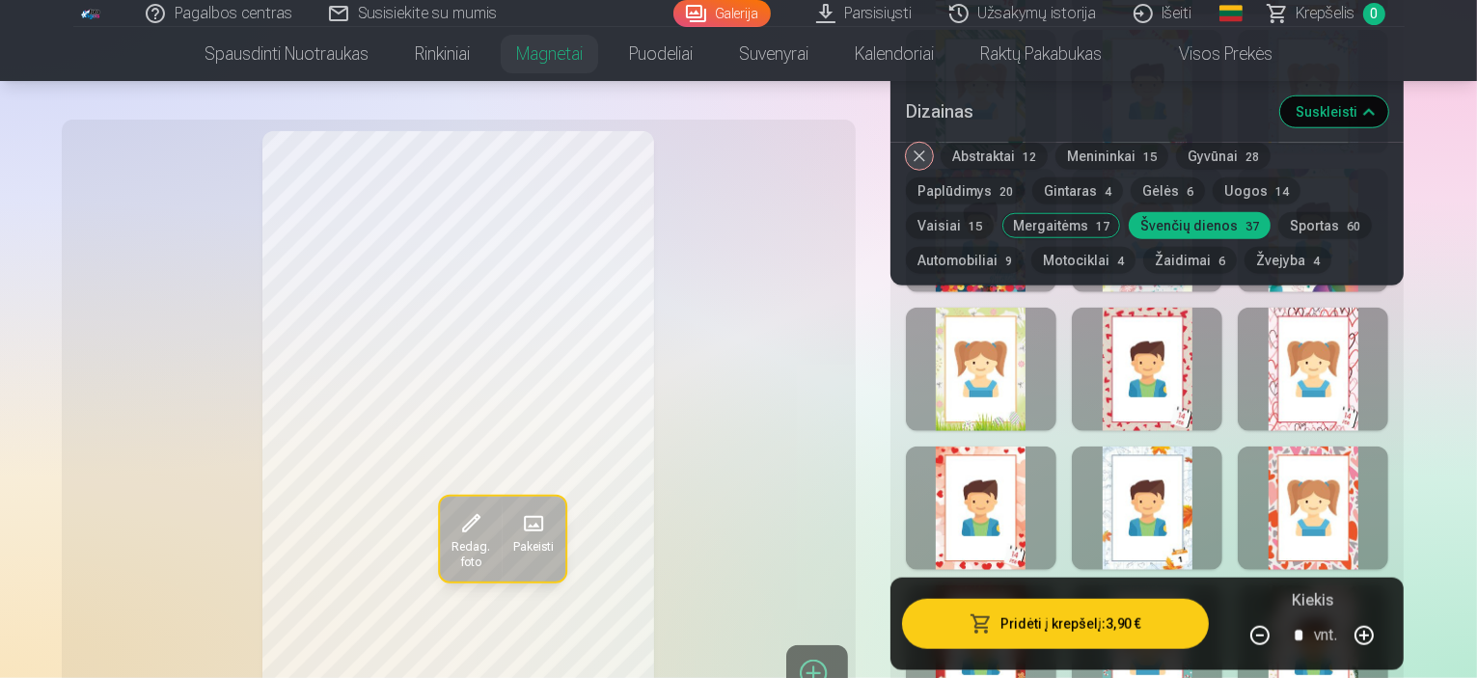
click at [1388, 477] on div at bounding box center [1313, 508] width 151 height 123
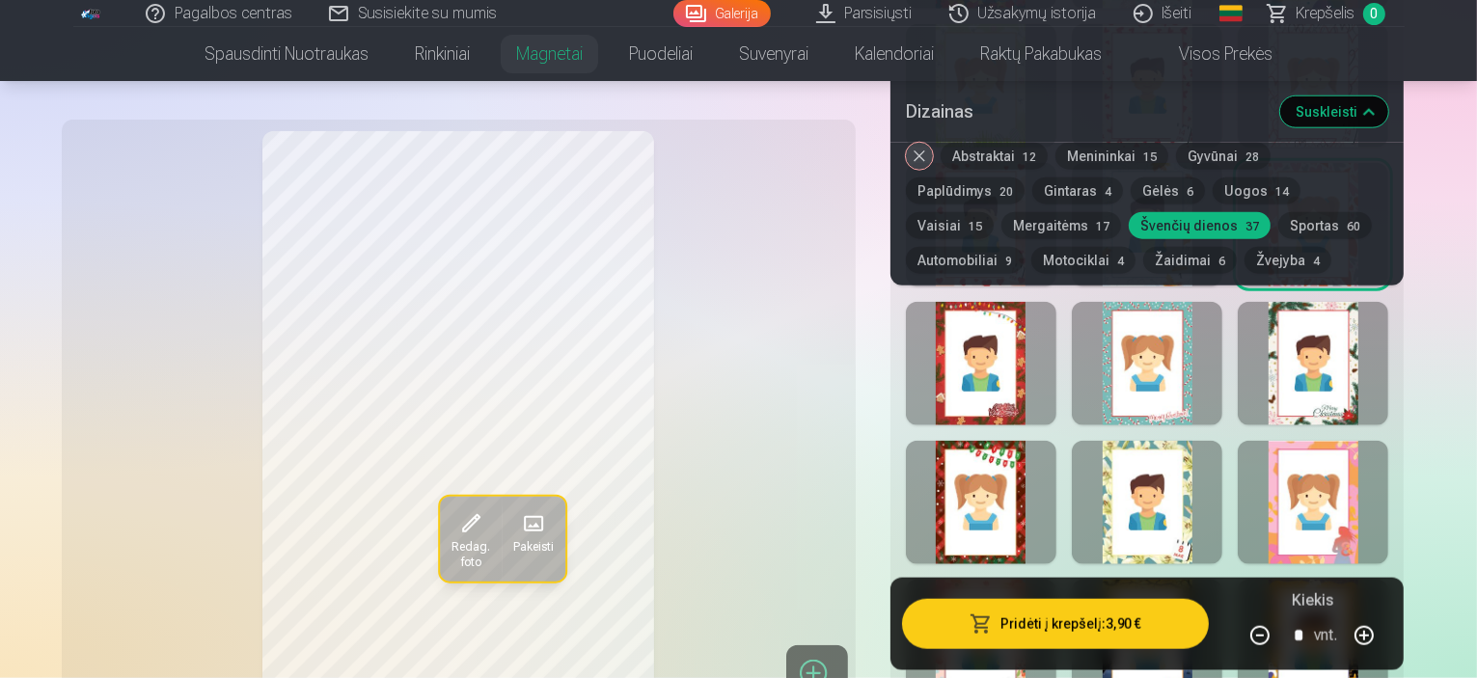
scroll to position [2090, 0]
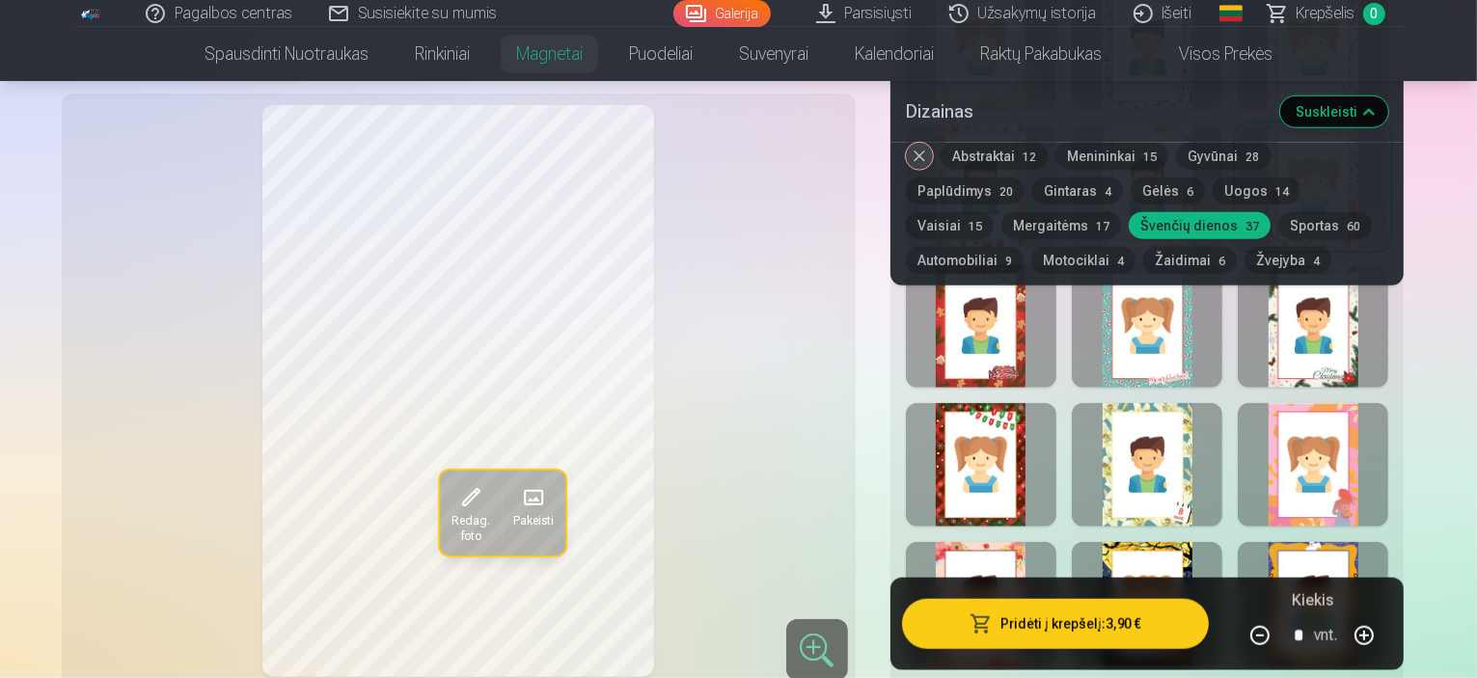
click at [1000, 451] on div at bounding box center [981, 464] width 151 height 123
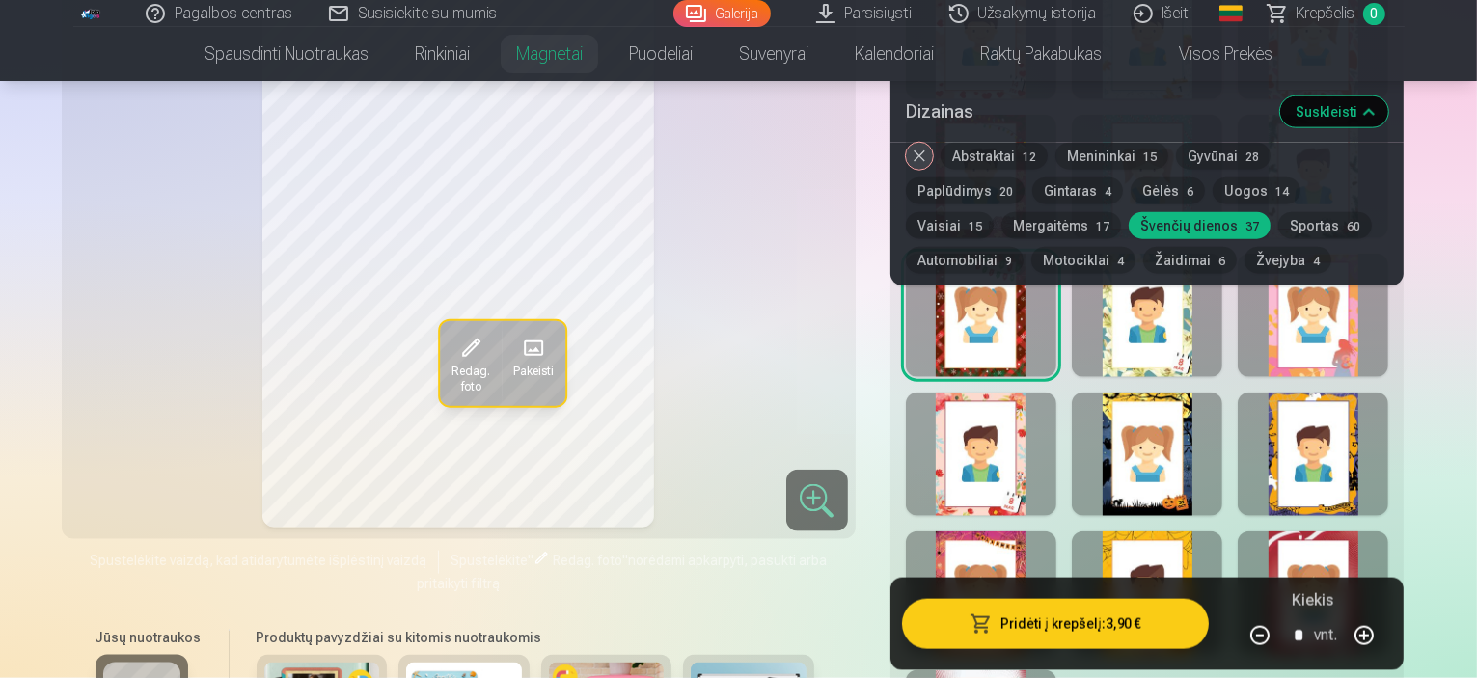
click at [1131, 192] on button "Gėlės 6" at bounding box center [1168, 191] width 74 height 27
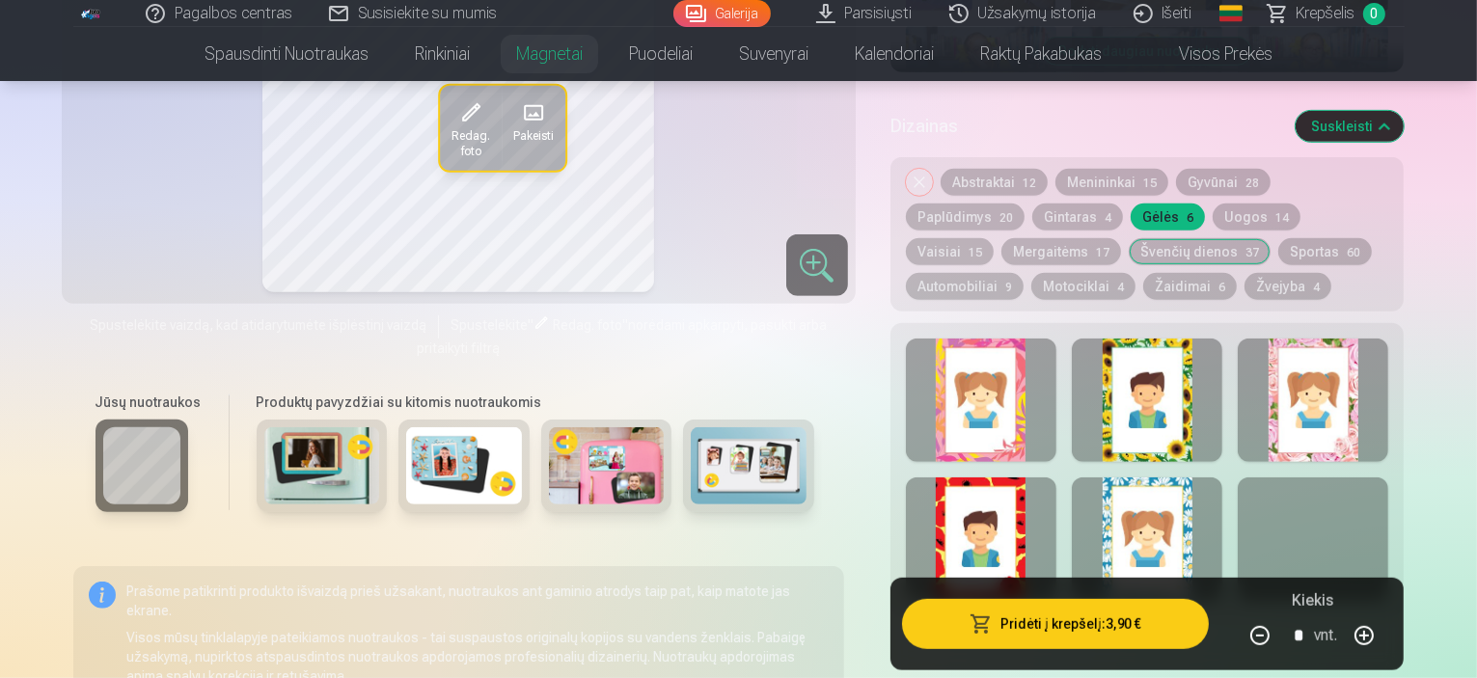
scroll to position [953, 0]
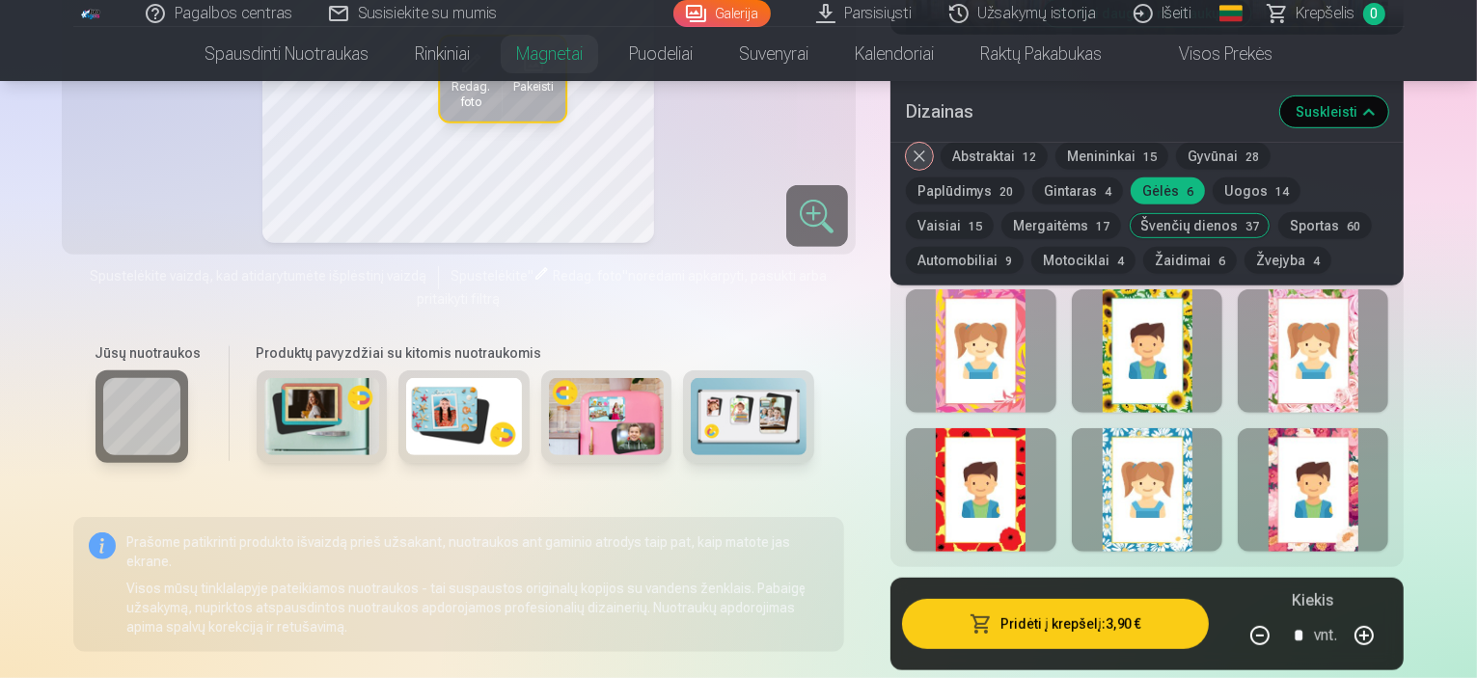
click at [1005, 501] on div at bounding box center [981, 489] width 151 height 123
click at [1215, 471] on div at bounding box center [1147, 489] width 151 height 123
click at [1172, 348] on div at bounding box center [1147, 350] width 151 height 123
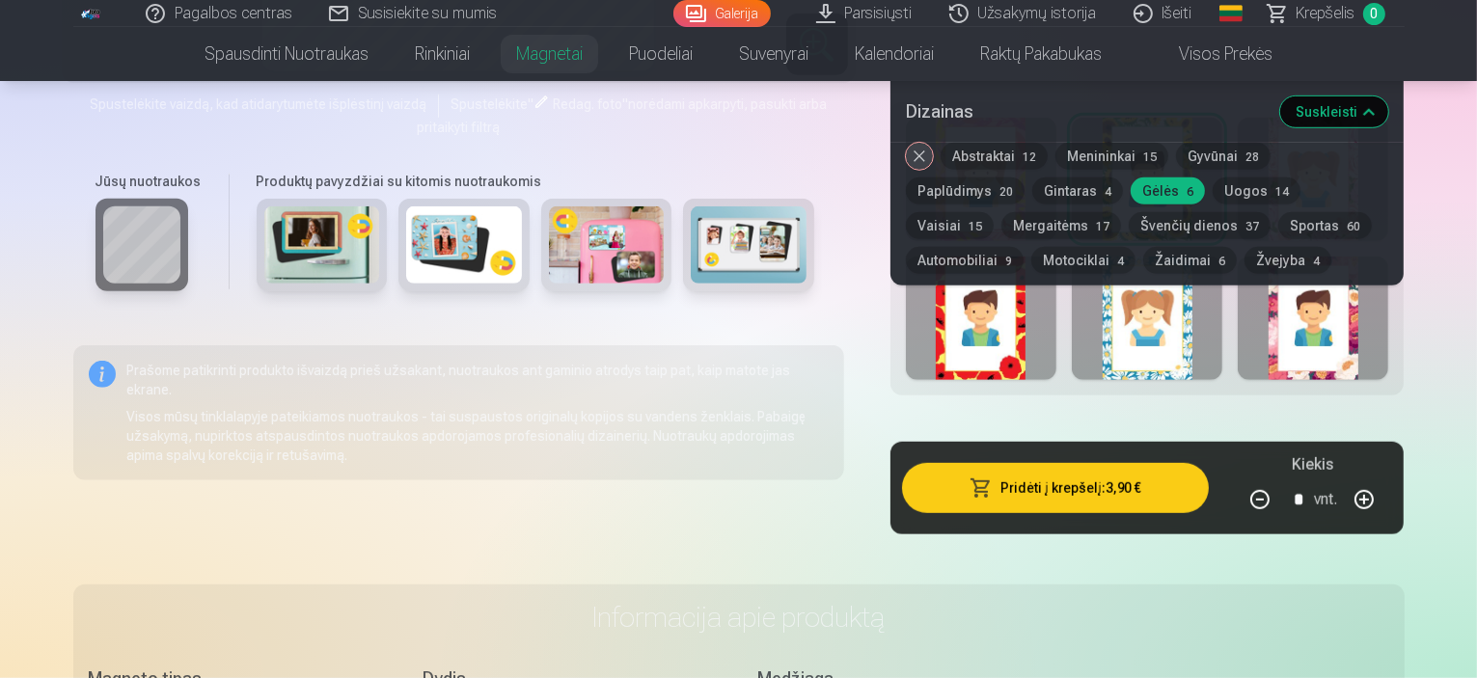
scroll to position [965, 0]
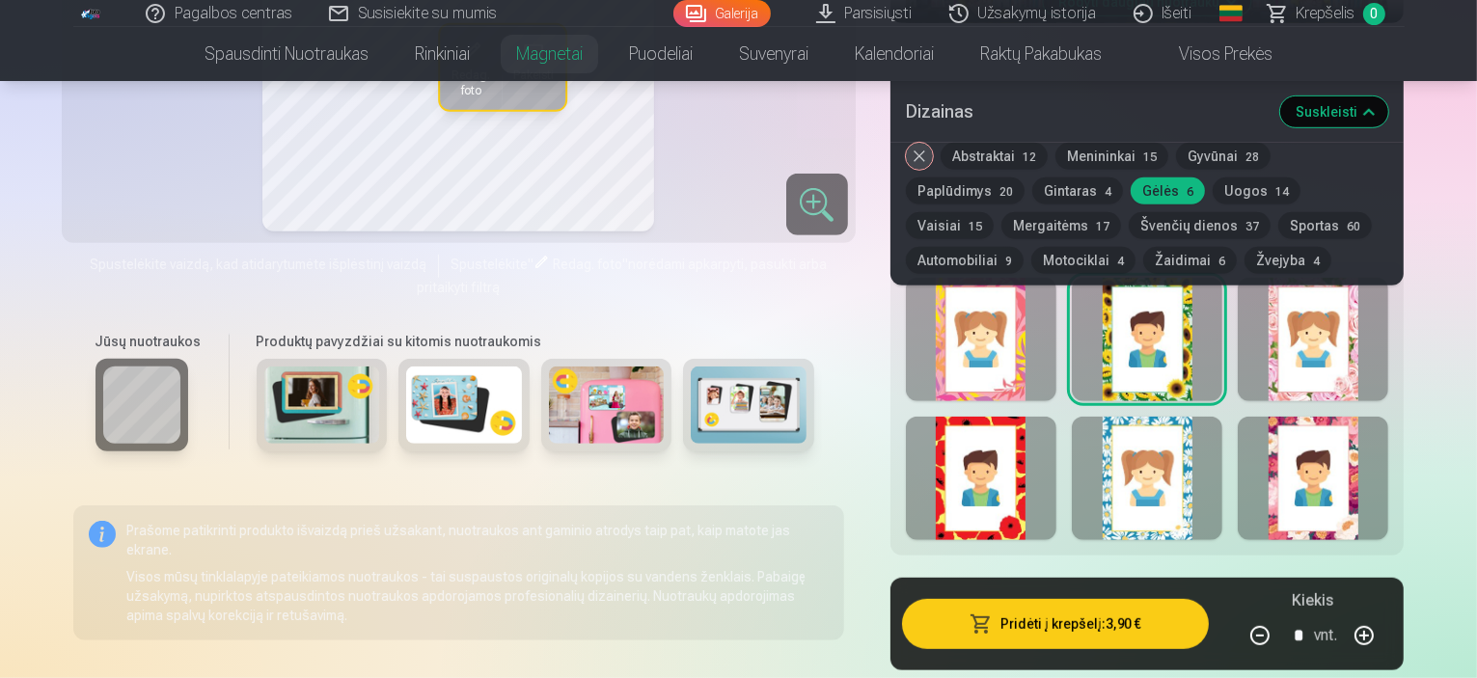
click at [996, 153] on button "Abstraktai 12" at bounding box center [994, 156] width 107 height 27
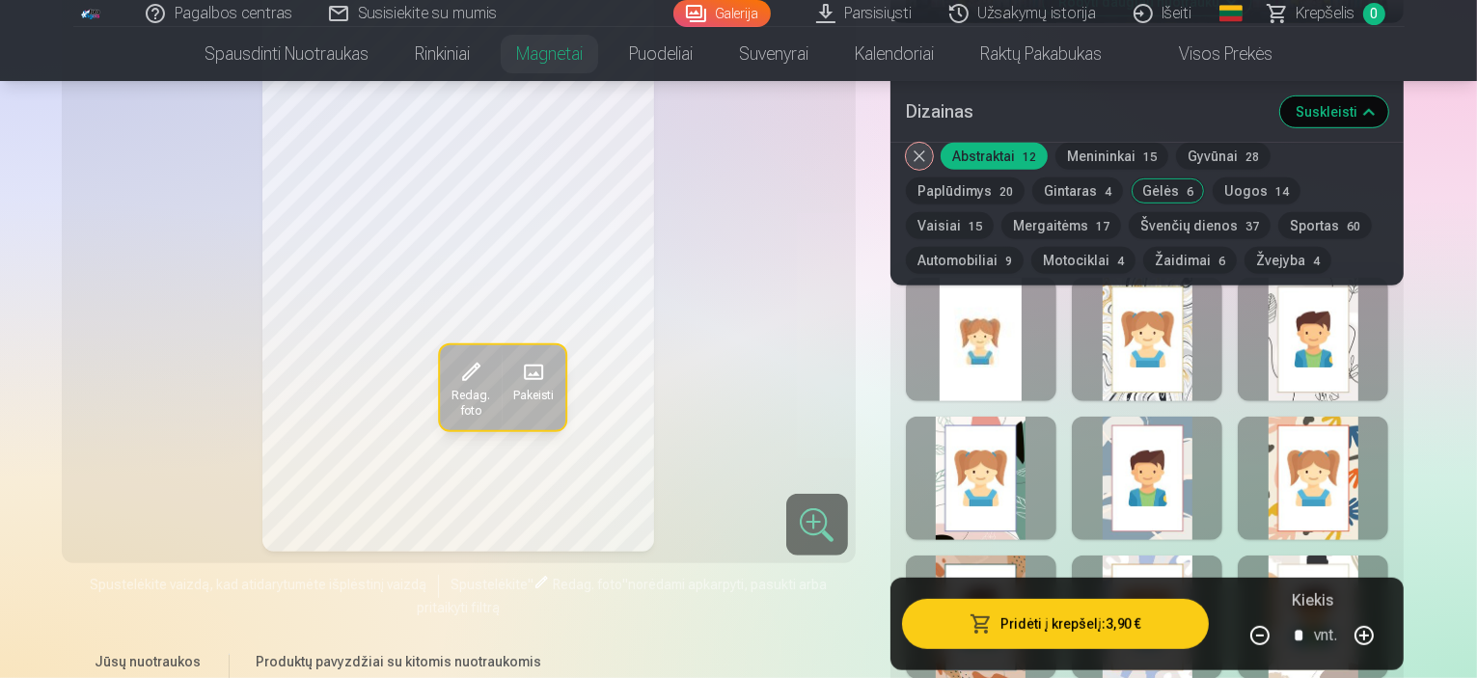
click at [1032, 342] on div at bounding box center [981, 339] width 151 height 123
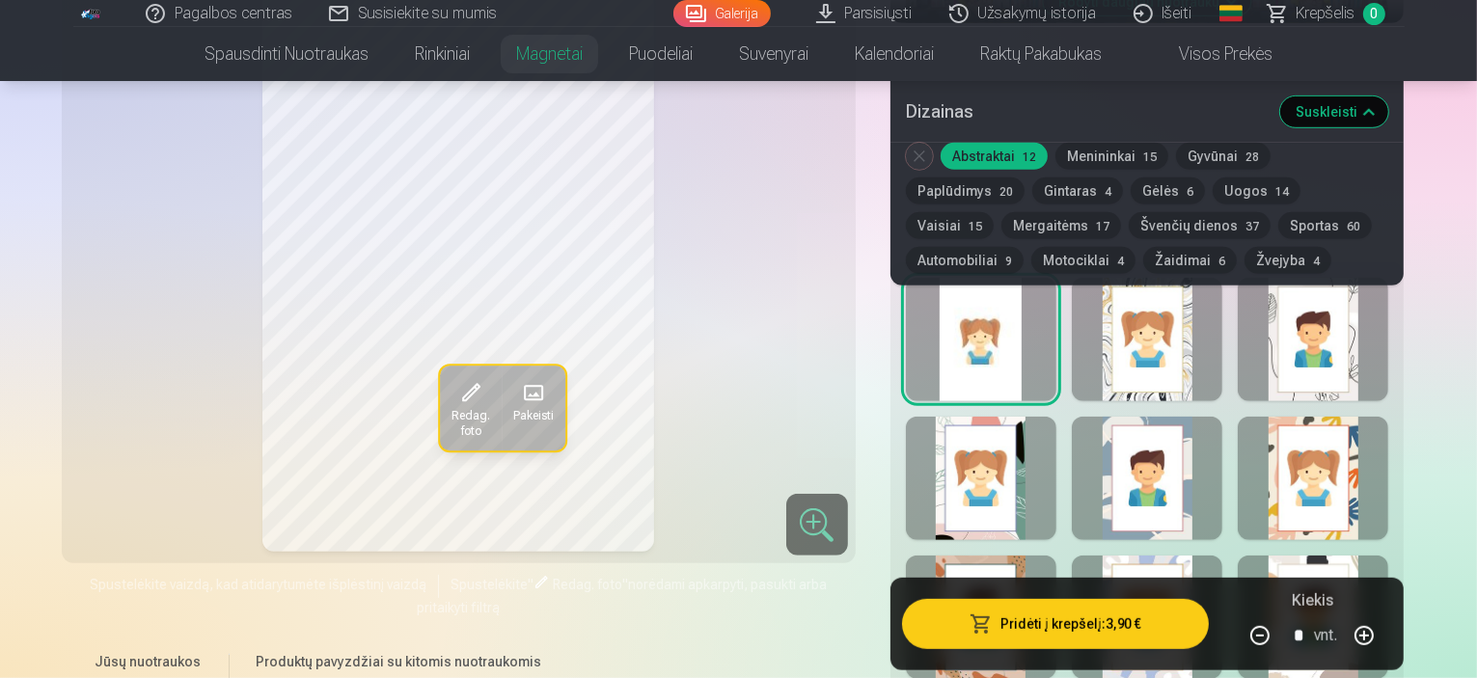
click at [1166, 347] on div at bounding box center [1147, 339] width 151 height 123
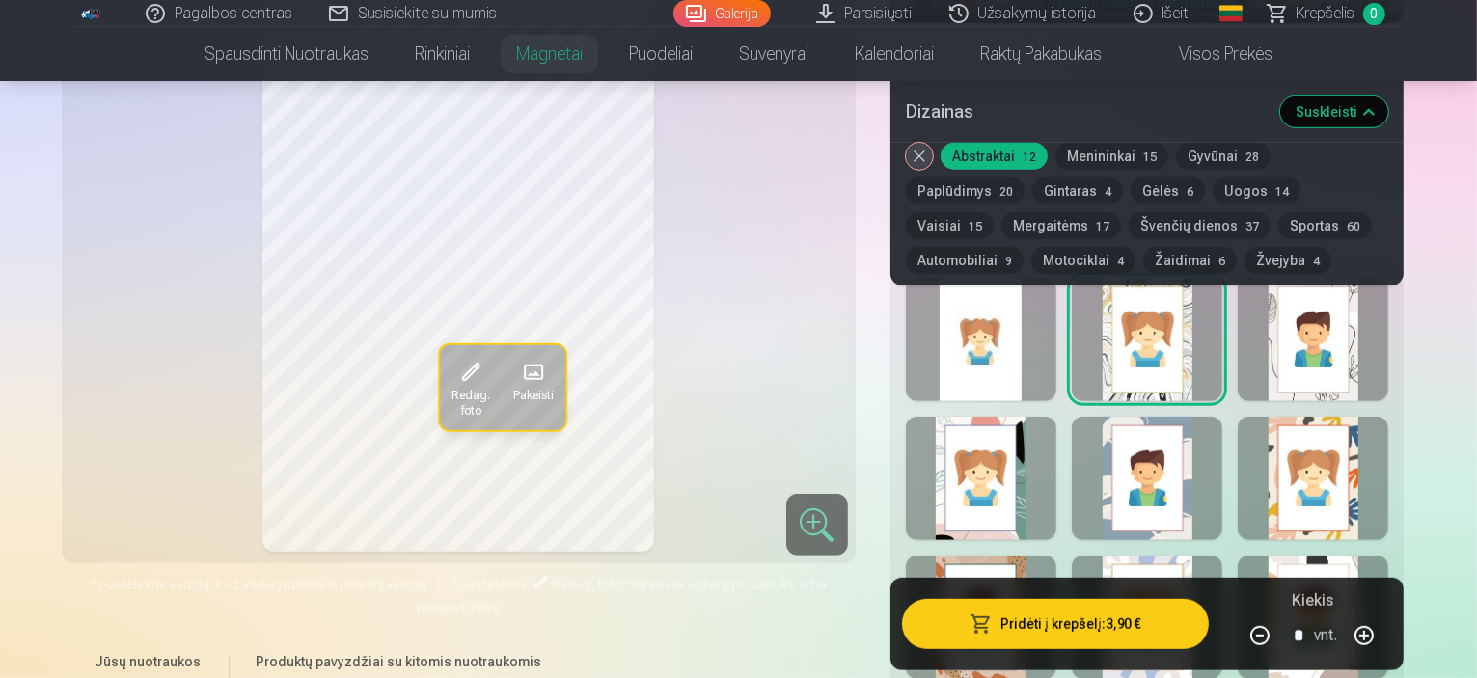
click at [1353, 347] on div at bounding box center [1313, 339] width 151 height 123
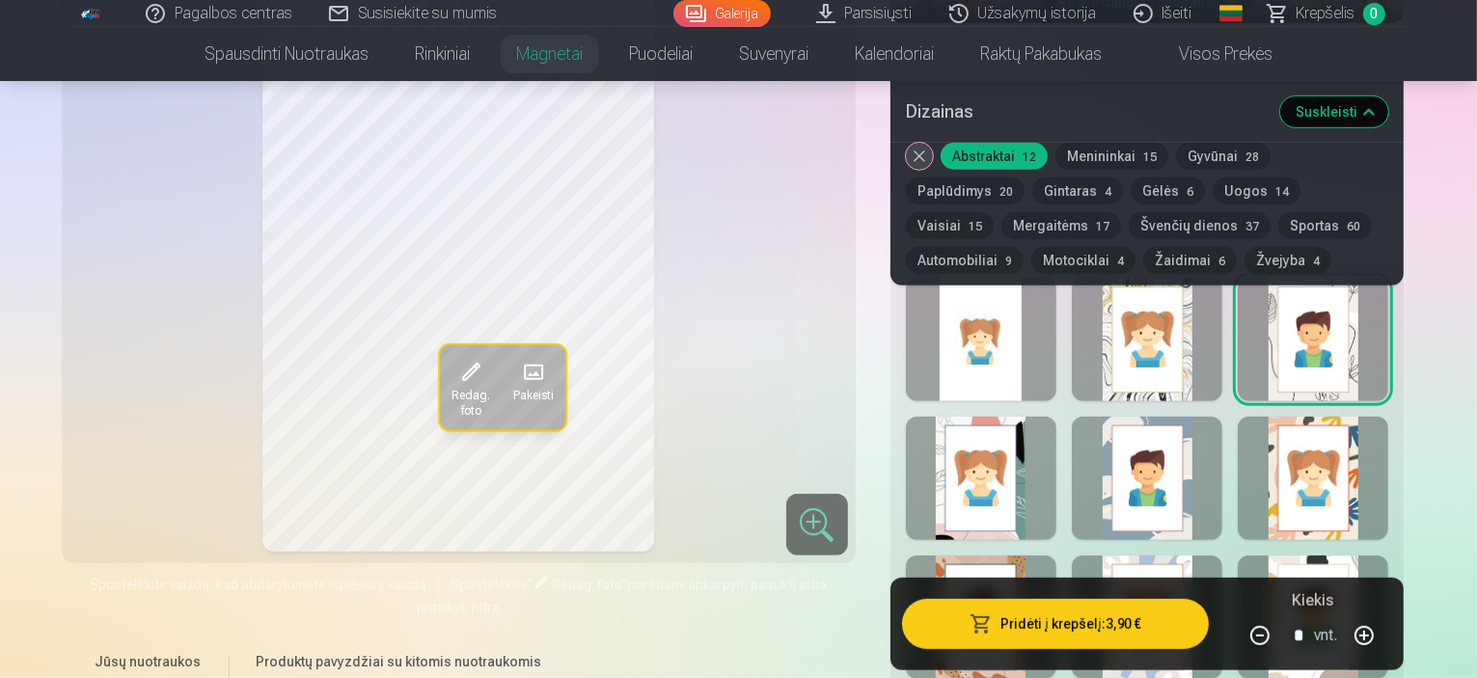
click at [1029, 474] on div at bounding box center [981, 478] width 151 height 123
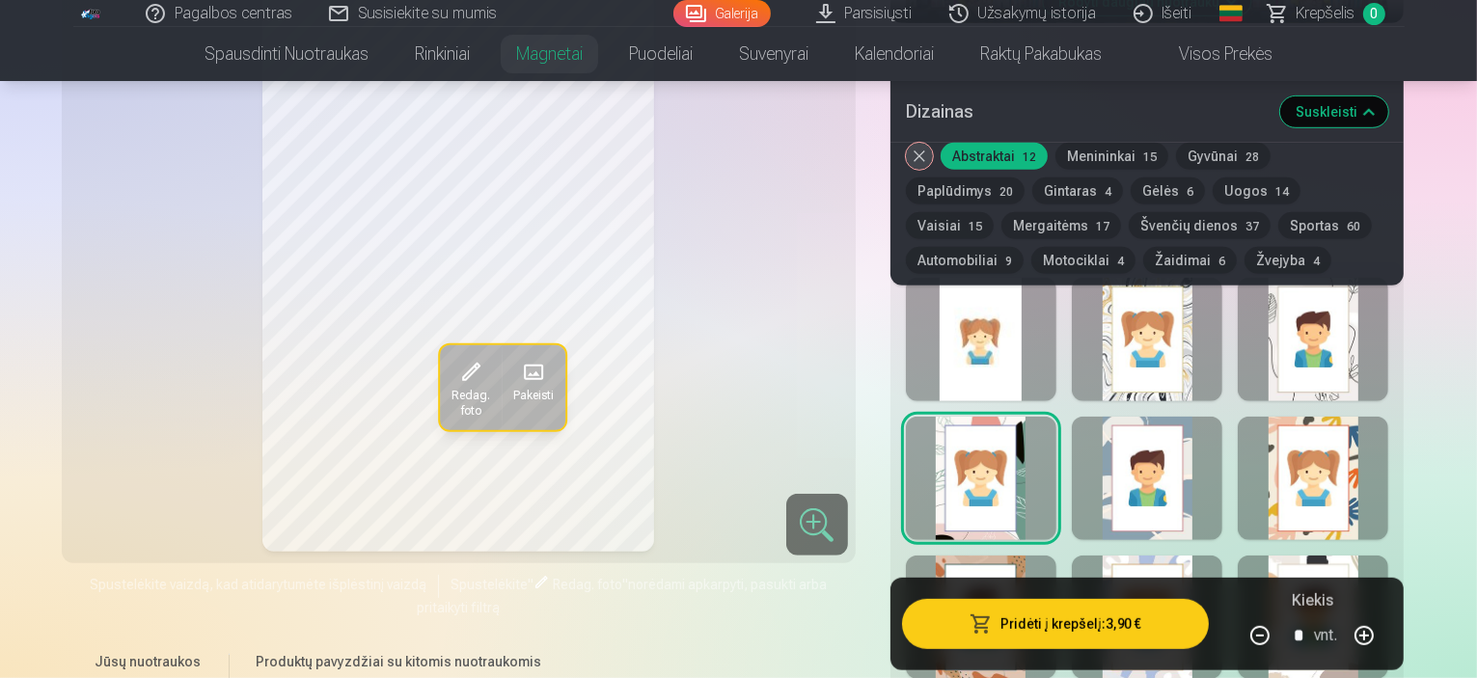
click at [1176, 468] on div at bounding box center [1147, 478] width 151 height 123
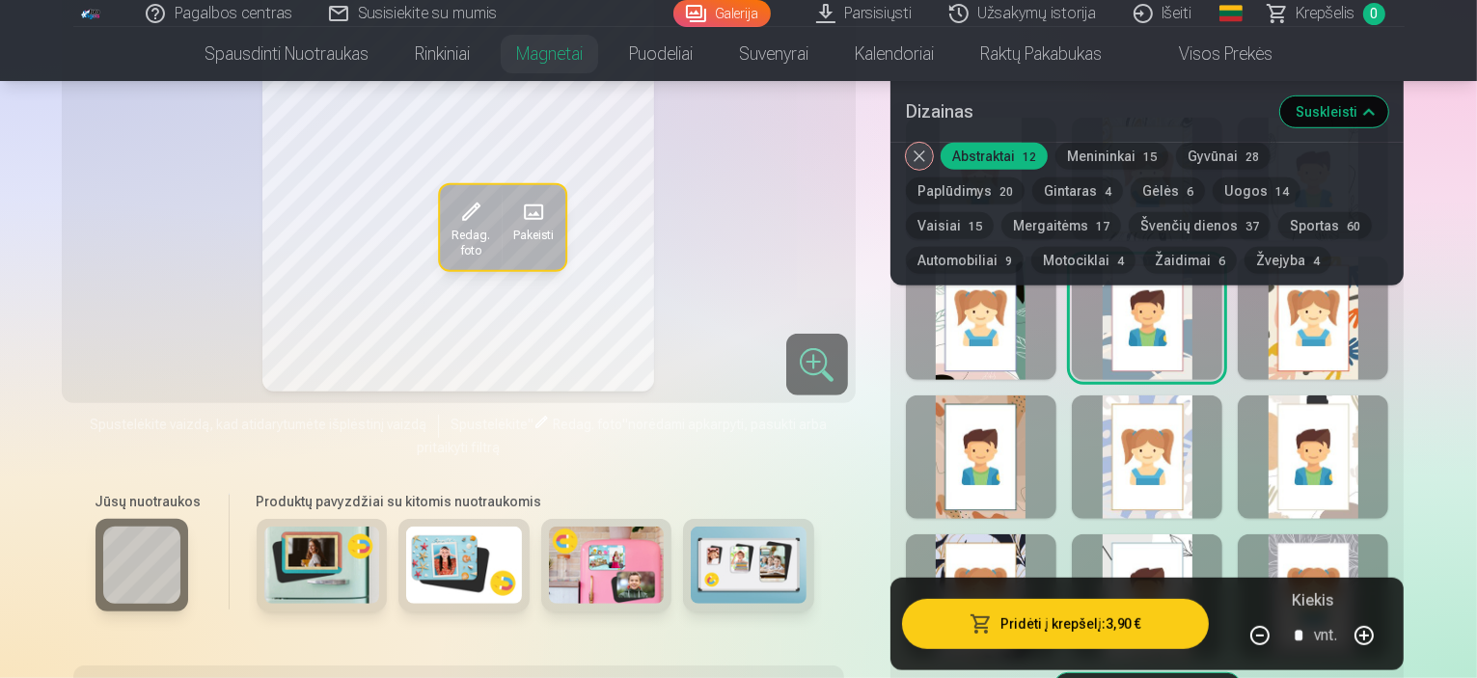
scroll to position [1286, 0]
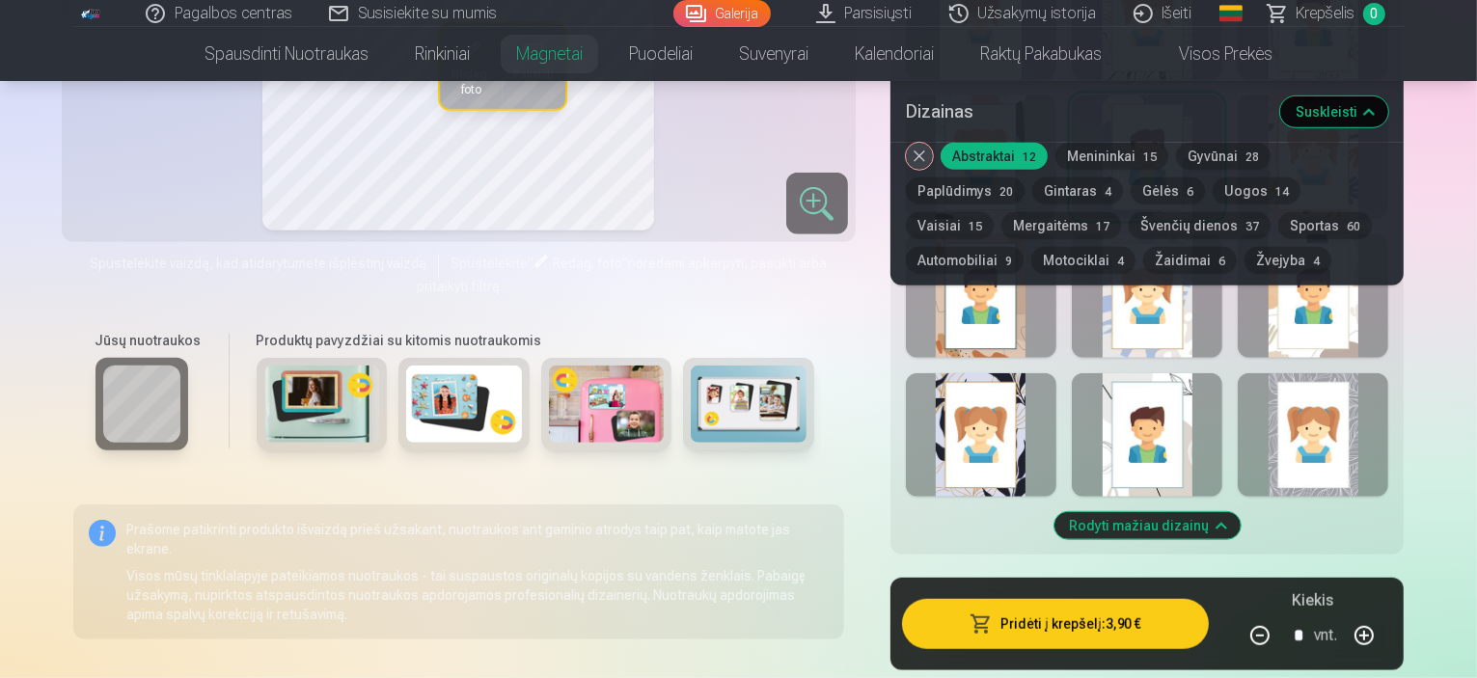
click at [1007, 442] on div at bounding box center [981, 434] width 151 height 123
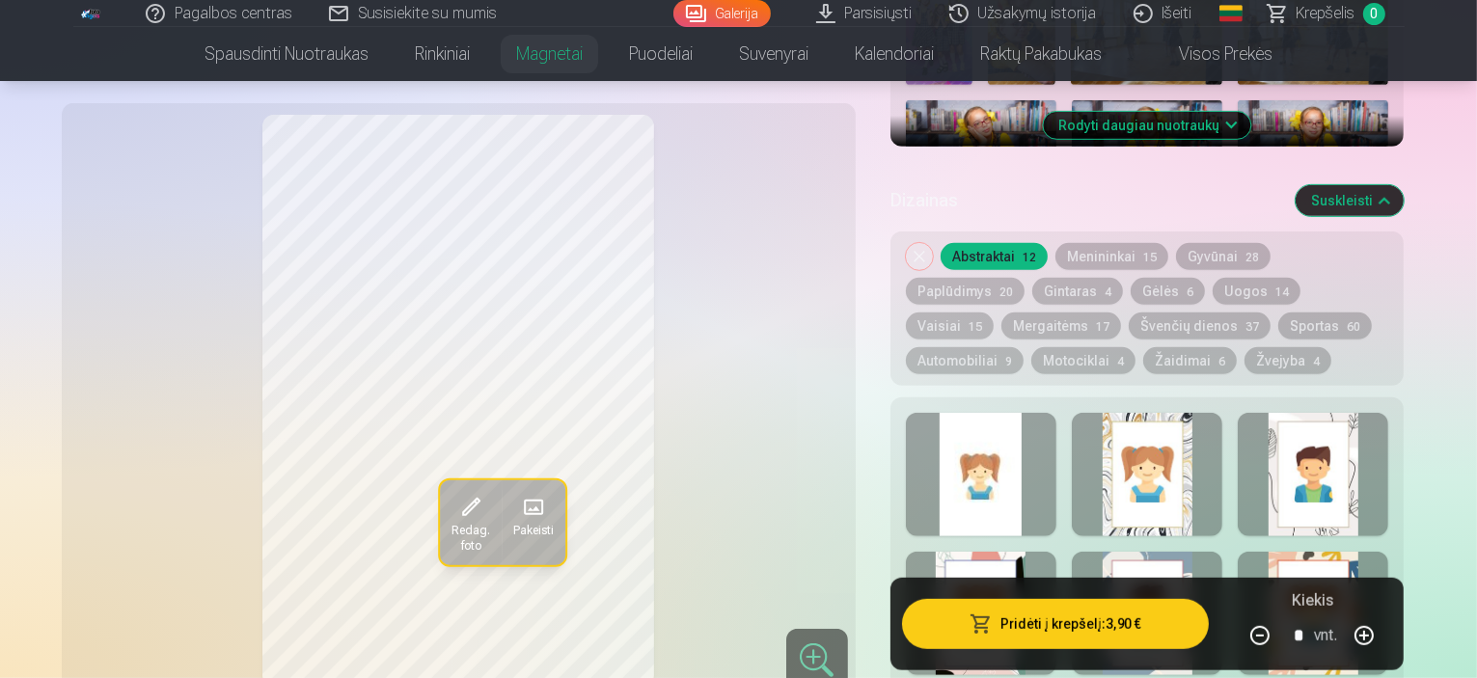
scroll to position [804, 0]
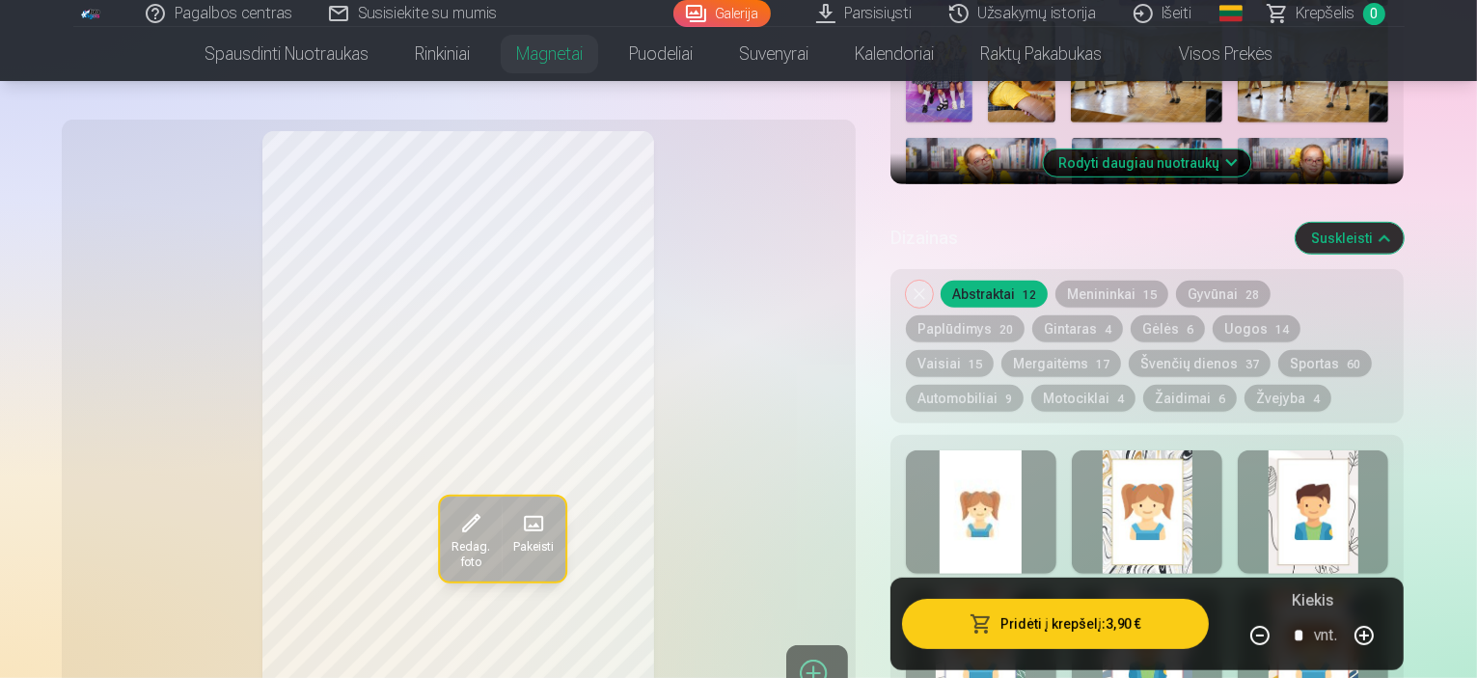
click at [994, 350] on button "Vaisiai 15" at bounding box center [950, 363] width 88 height 27
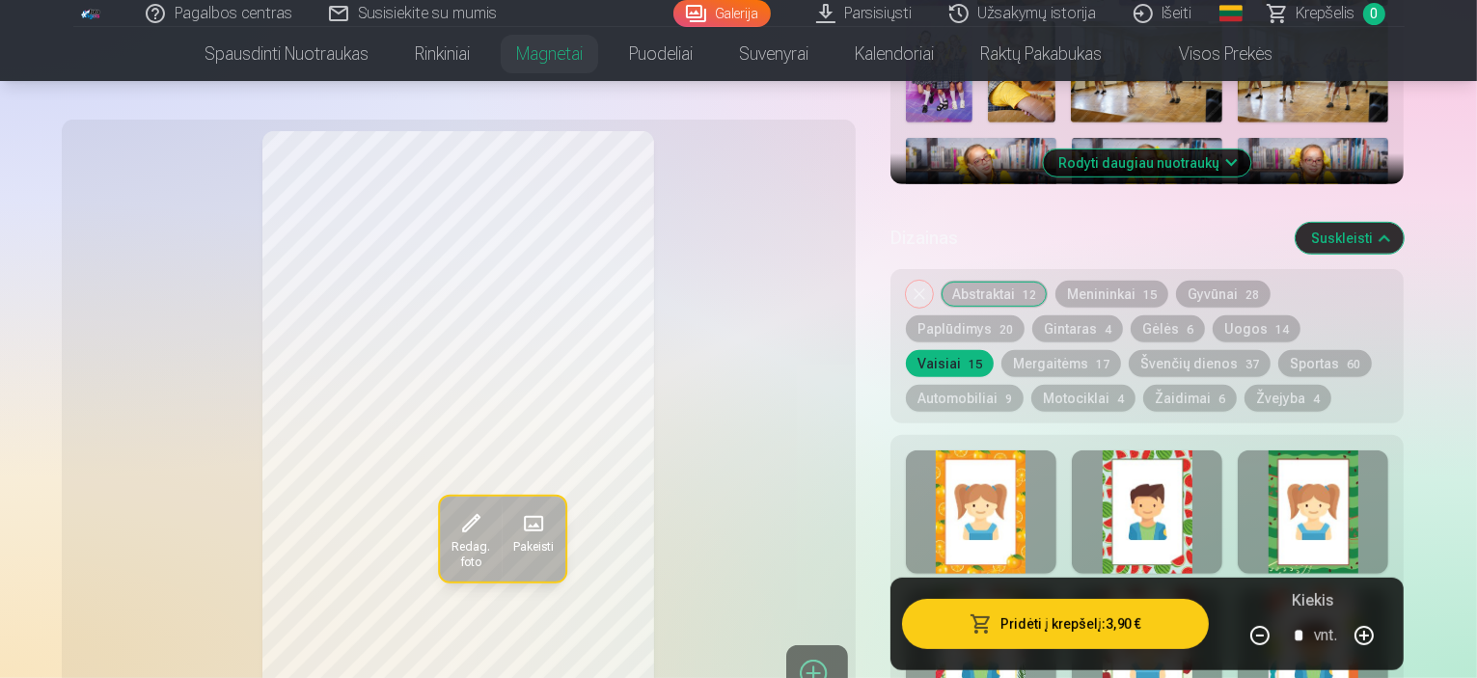
click at [1177, 466] on div at bounding box center [1147, 512] width 151 height 123
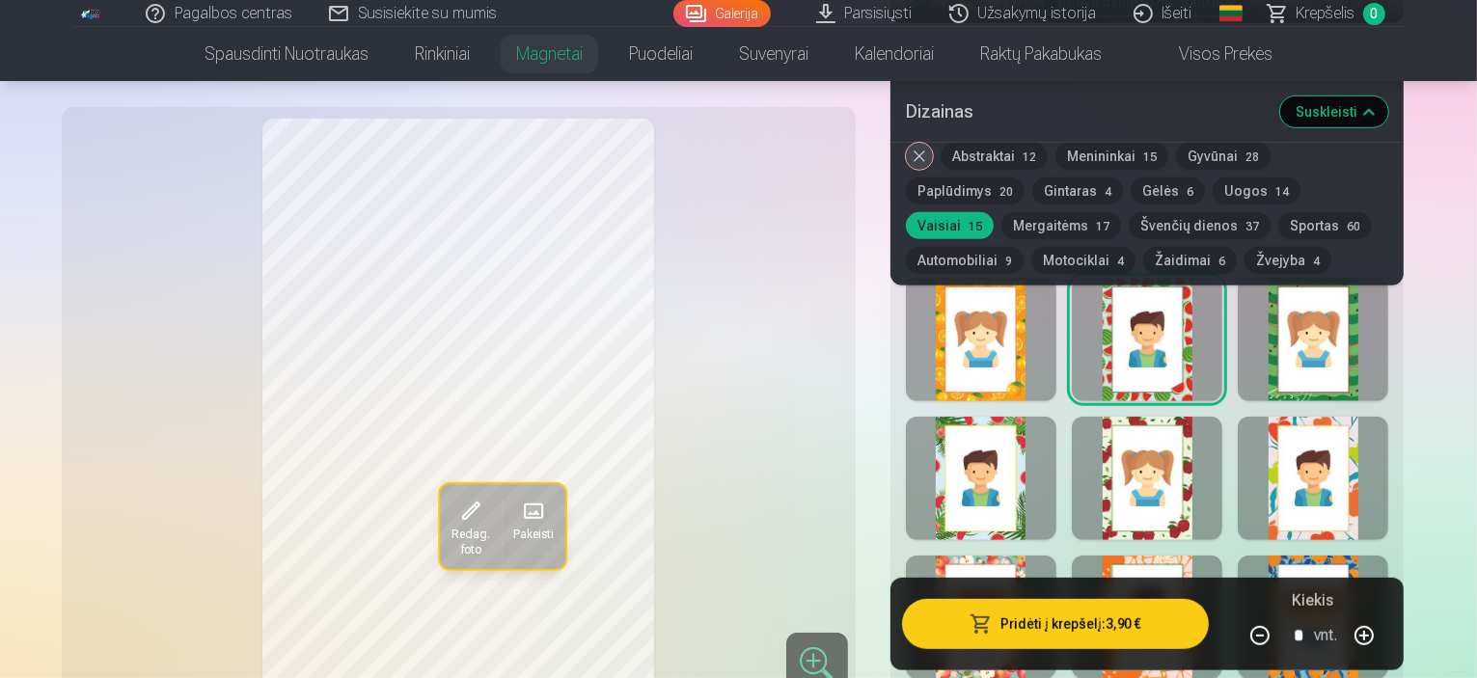
click at [1185, 481] on div at bounding box center [1147, 478] width 151 height 123
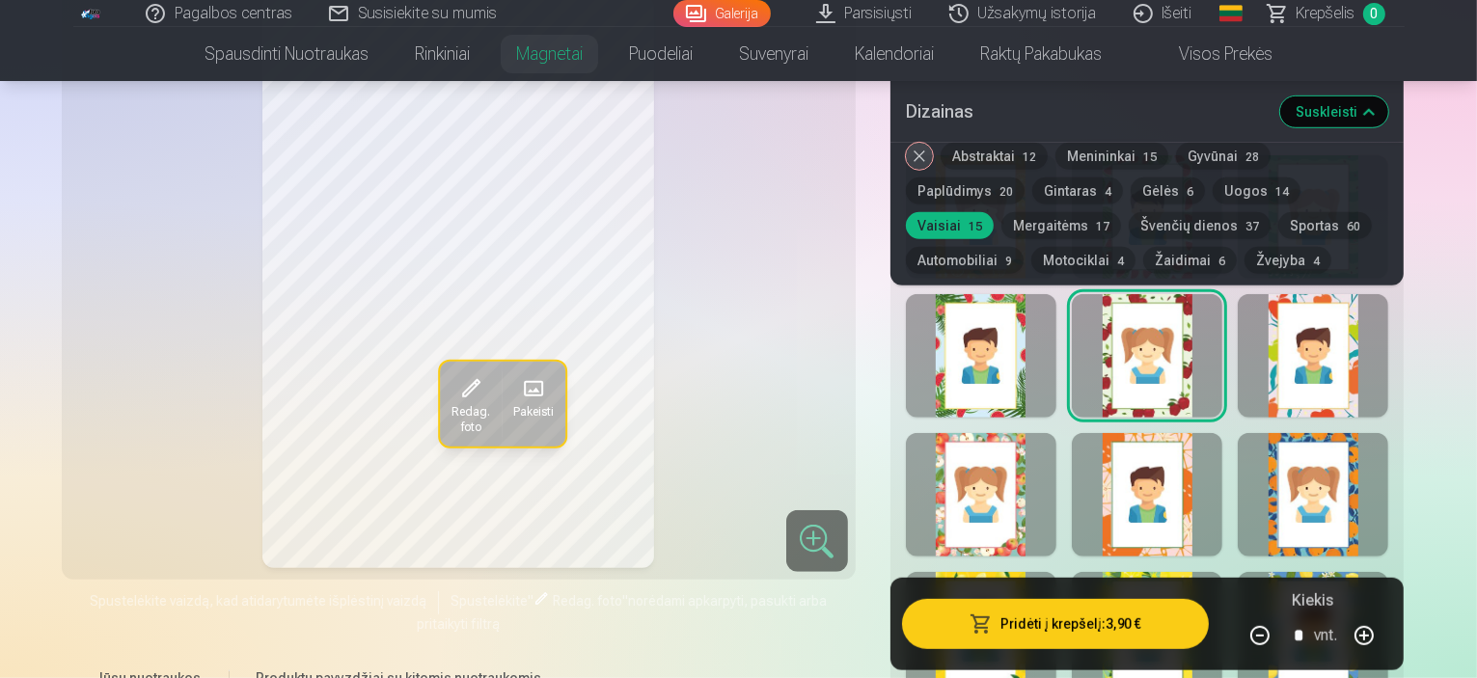
scroll to position [1125, 0]
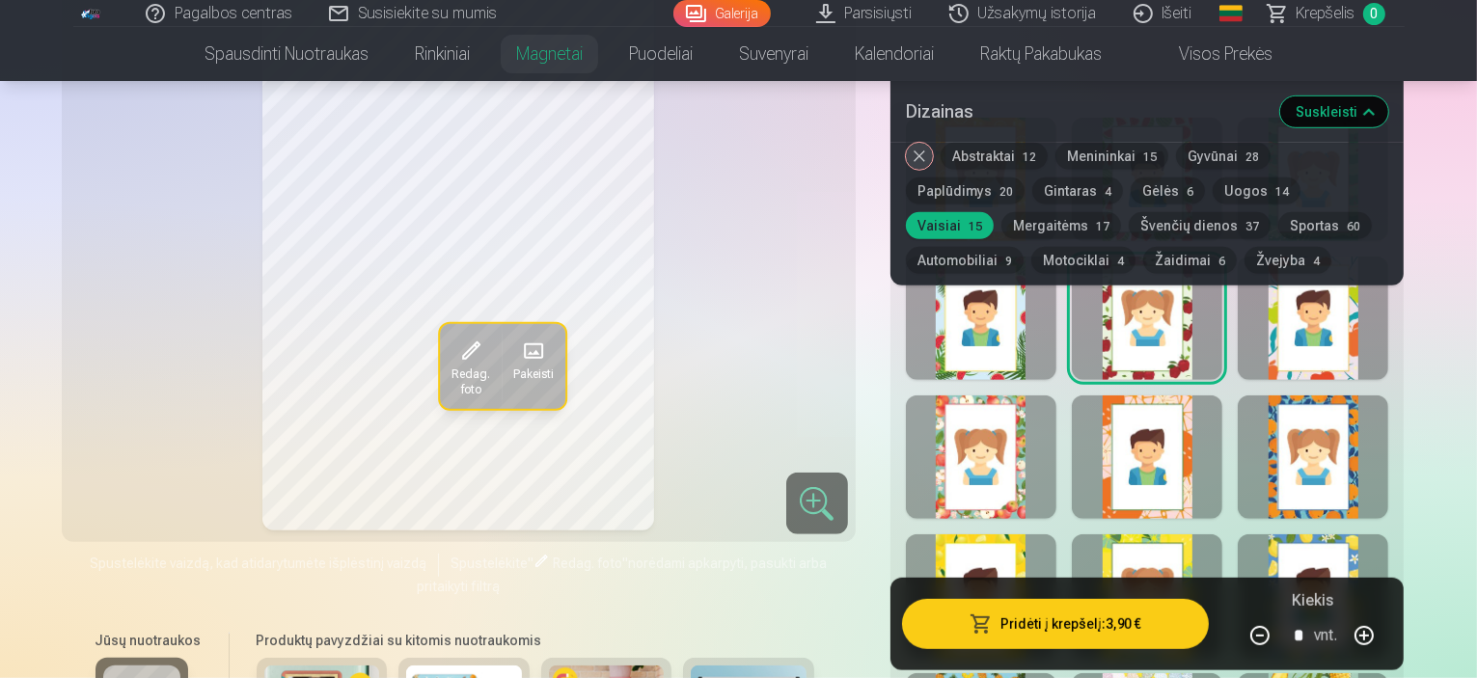
click at [1378, 467] on div at bounding box center [1313, 457] width 151 height 123
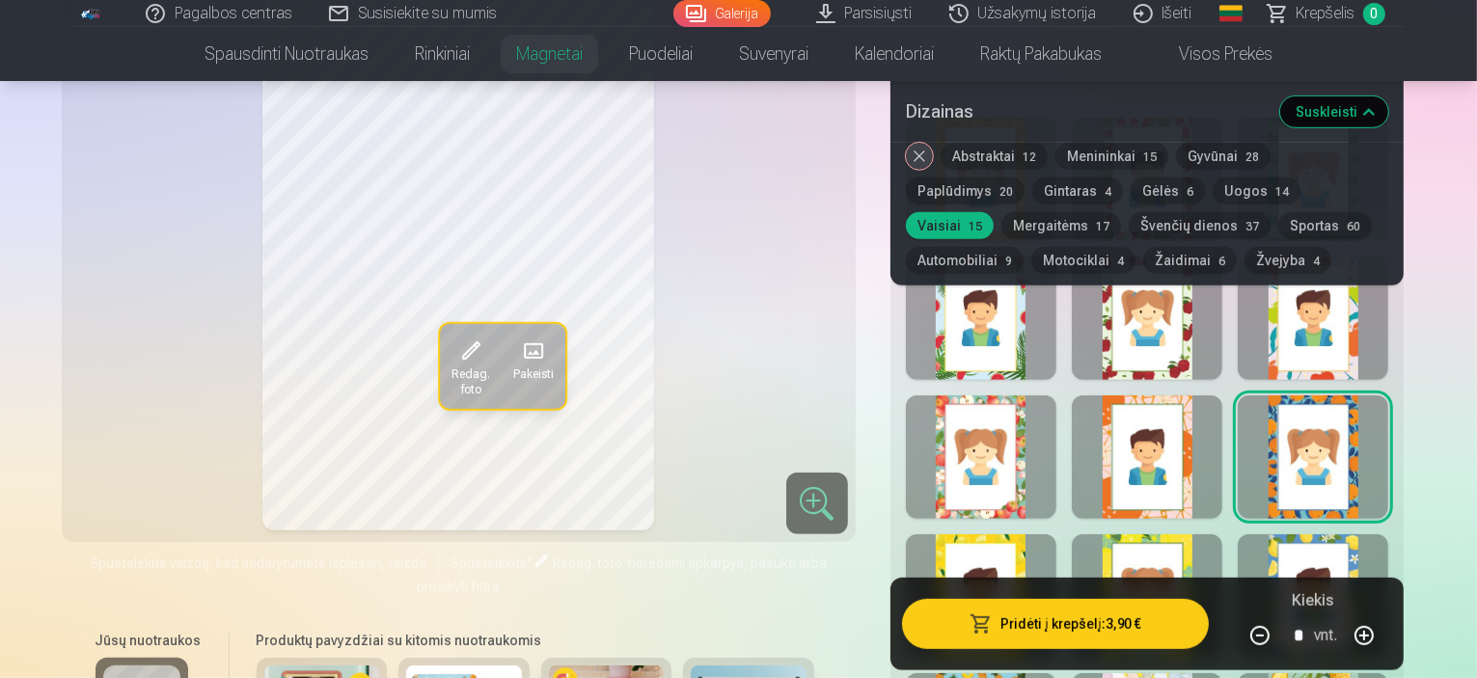
scroll to position [1286, 0]
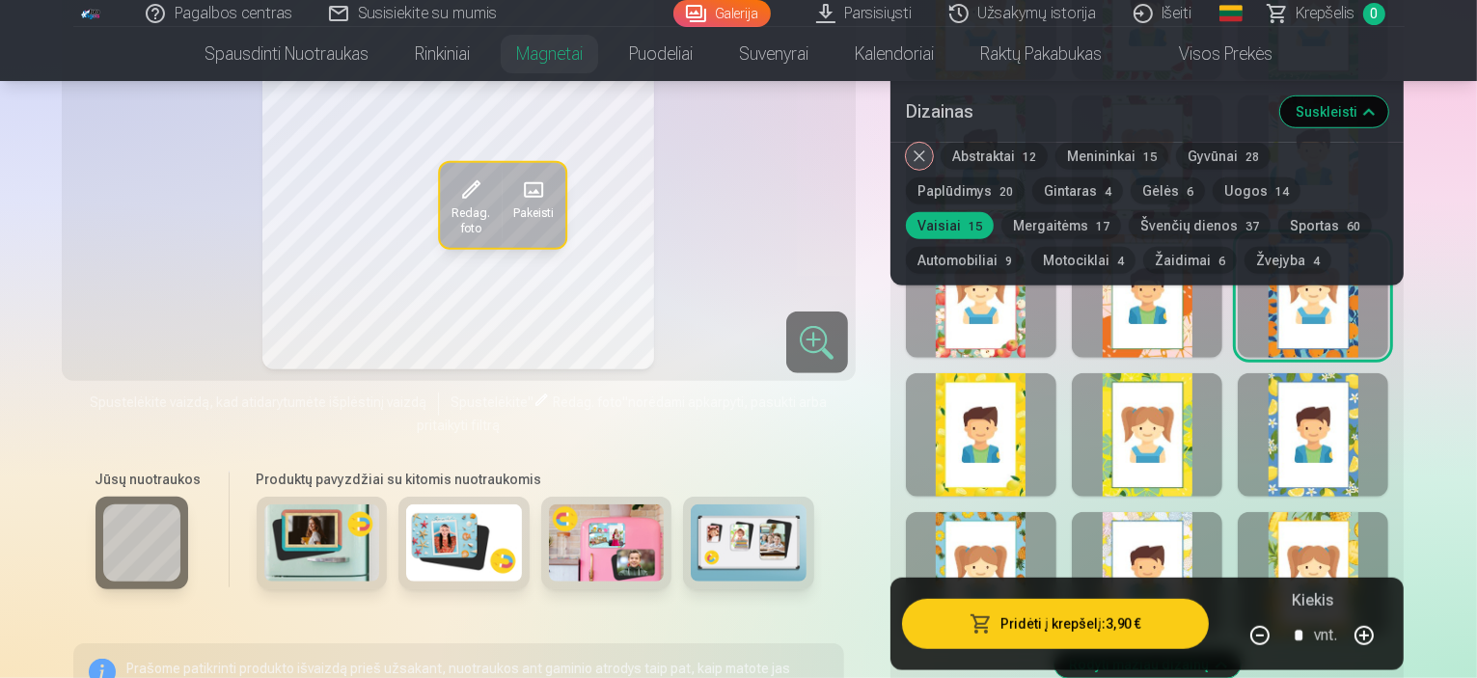
click at [1202, 443] on div at bounding box center [1147, 434] width 151 height 123
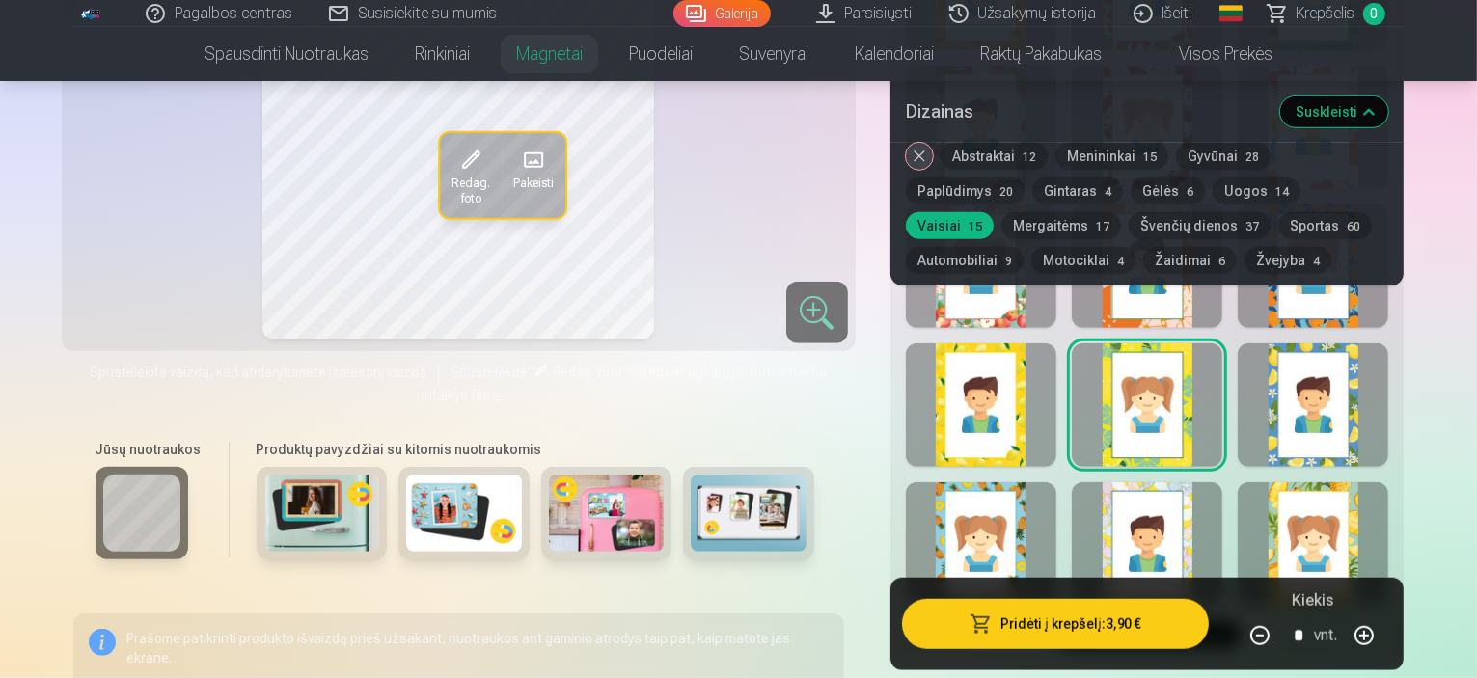
scroll to position [1447, 0]
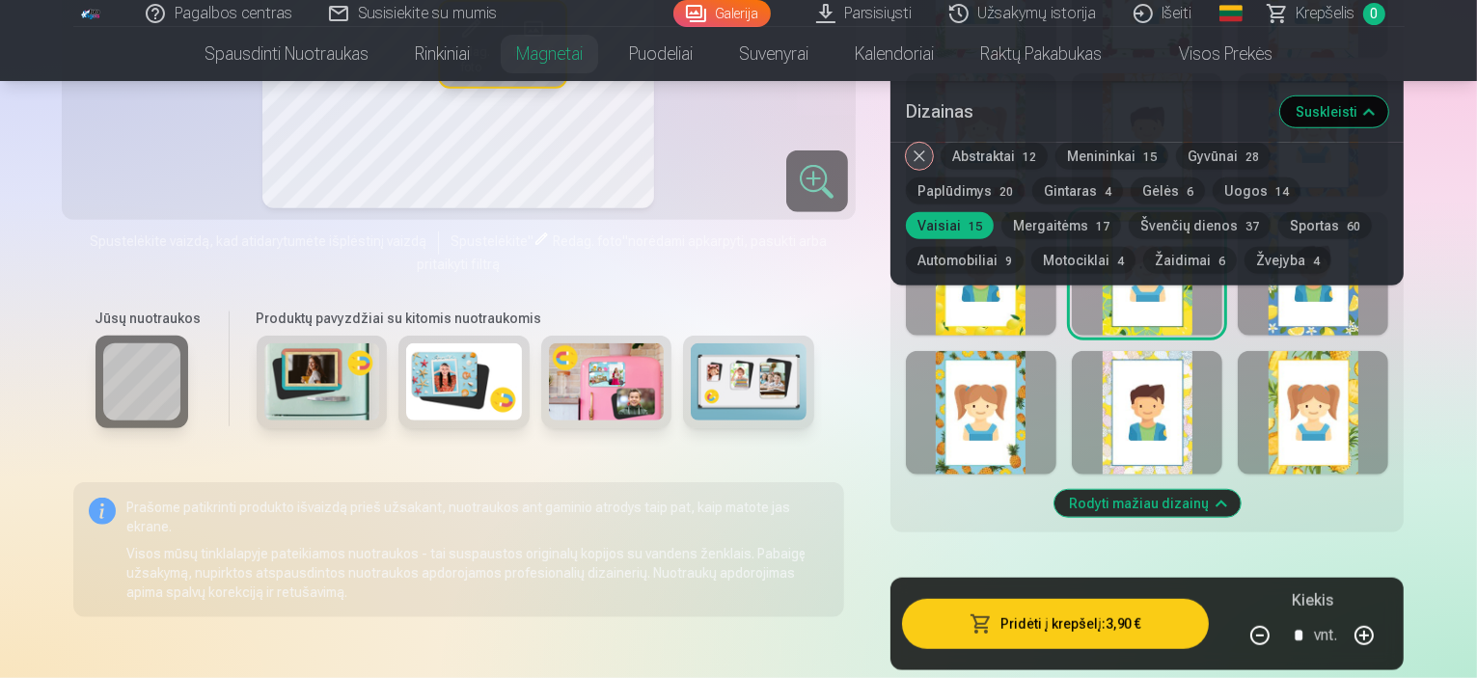
click at [1388, 414] on div at bounding box center [1313, 412] width 151 height 123
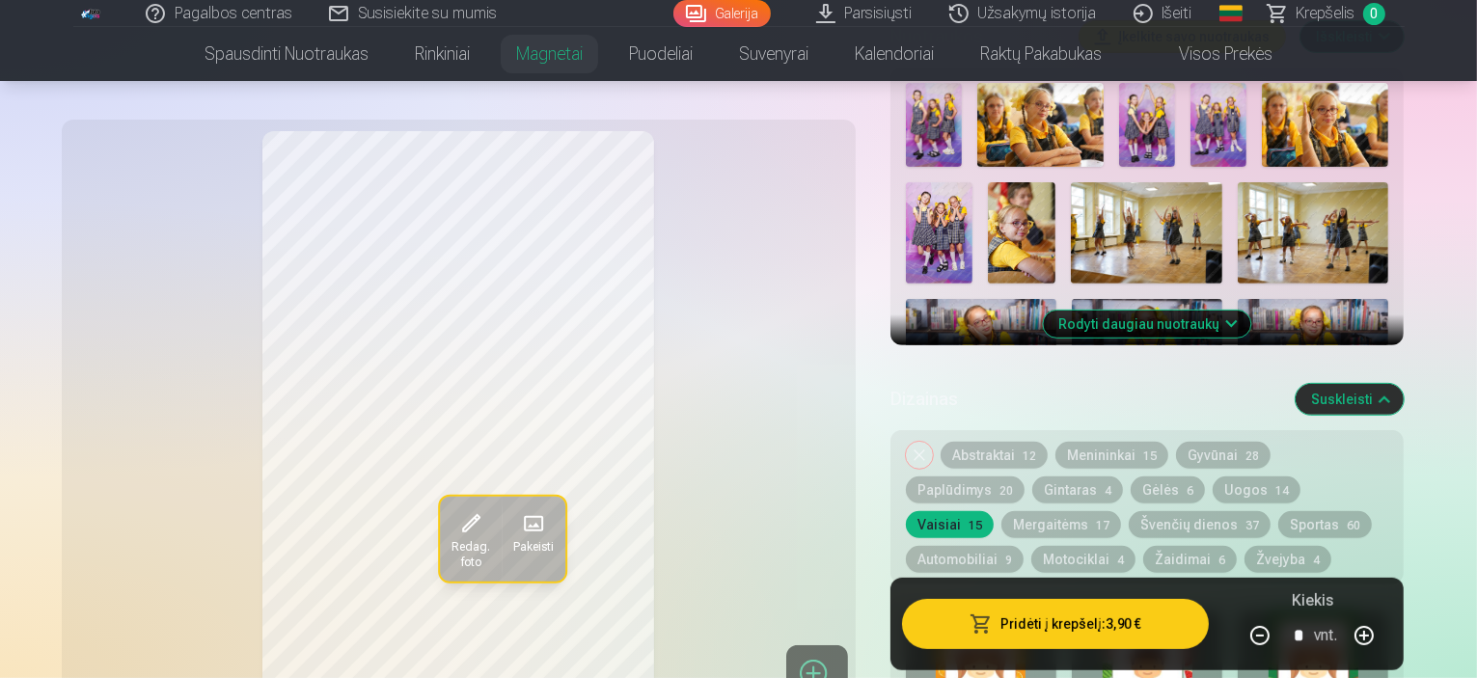
scroll to position [804, 0]
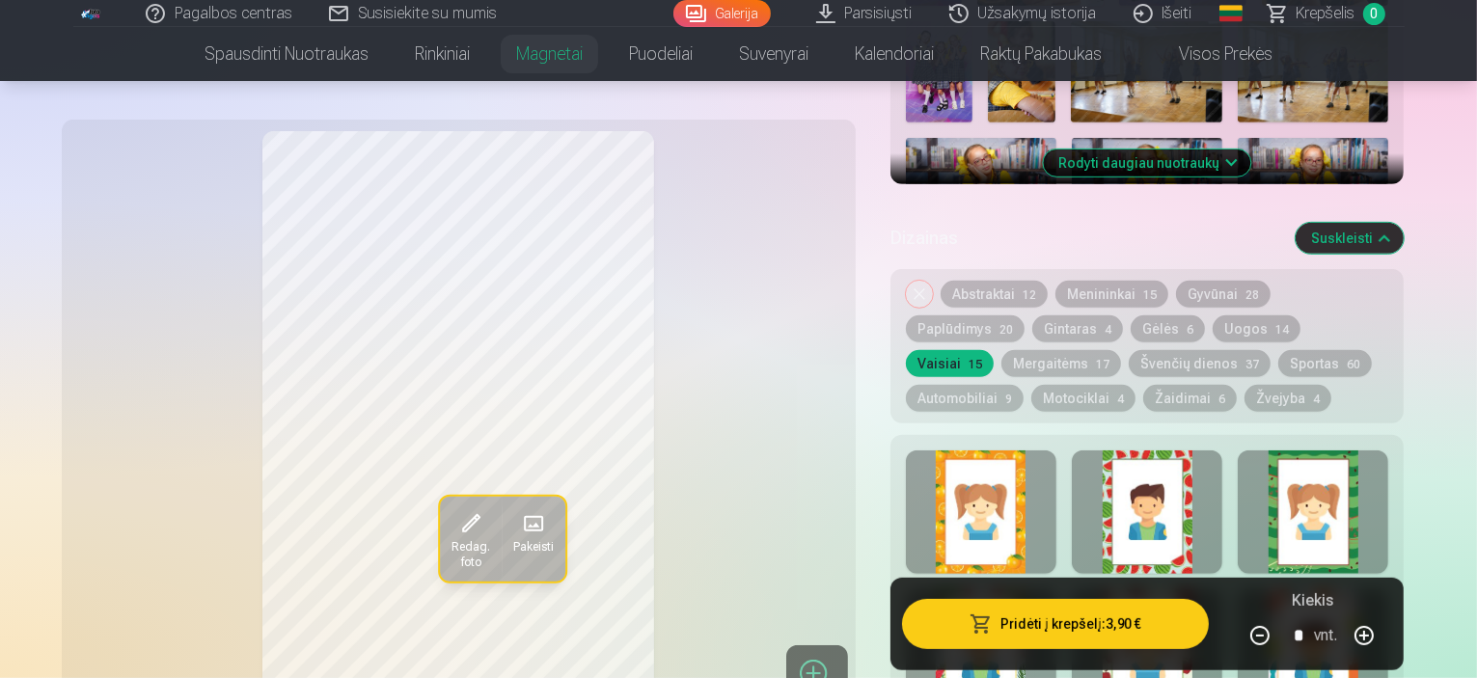
click at [1133, 281] on button "Menininkai 15" at bounding box center [1111, 294] width 113 height 27
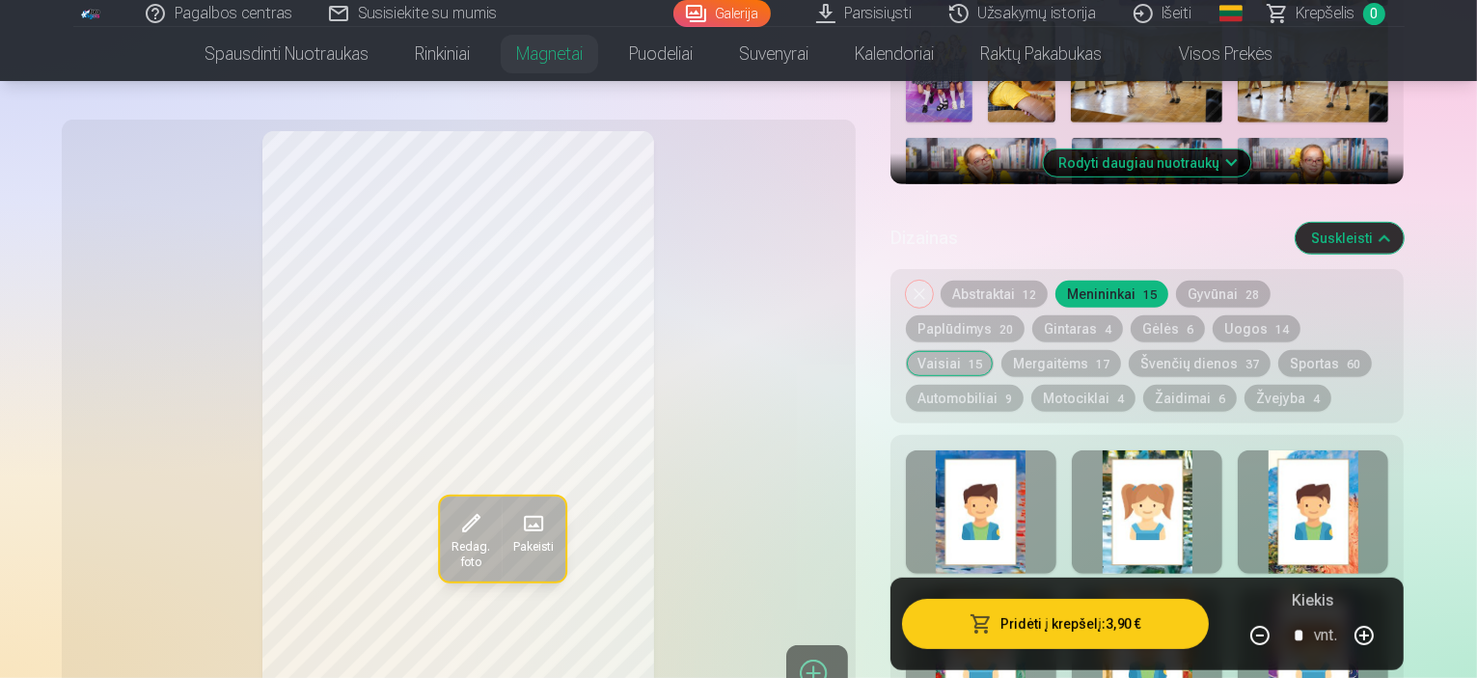
scroll to position [965, 0]
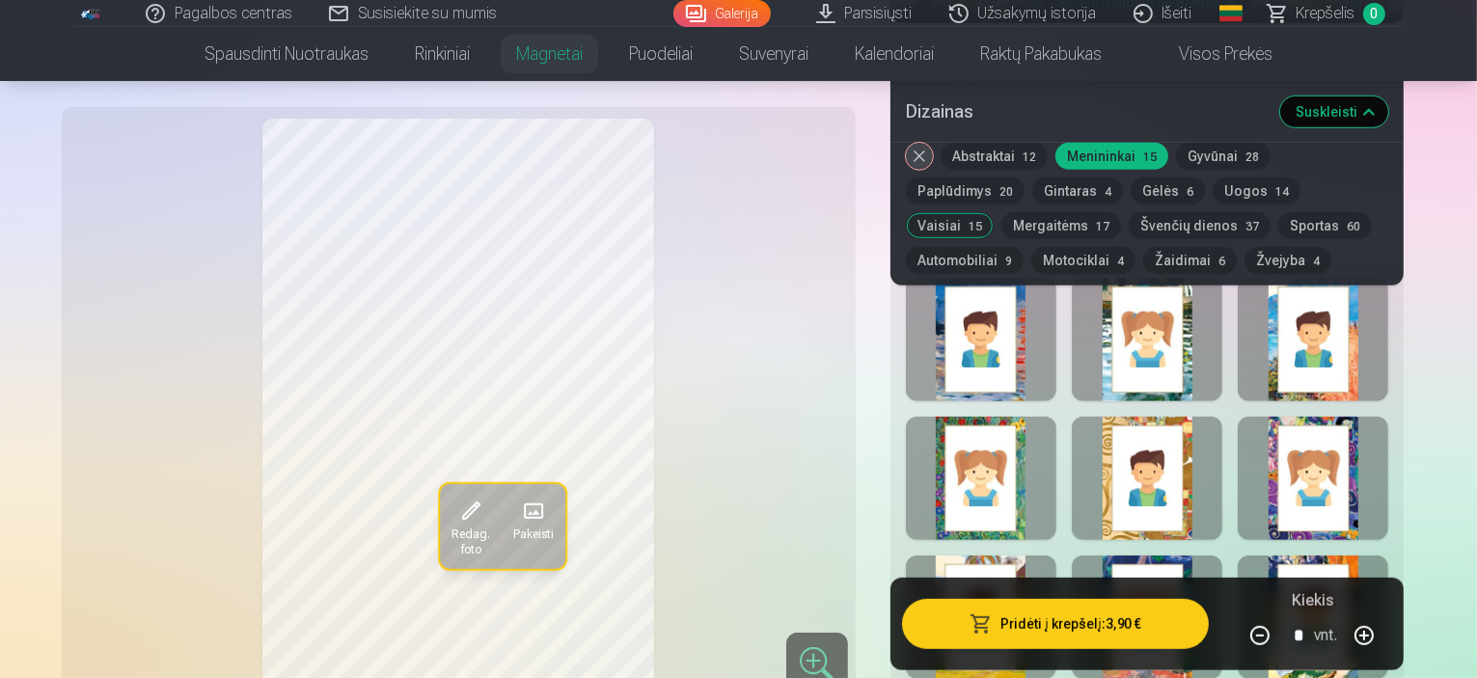
click at [1217, 470] on div at bounding box center [1147, 478] width 151 height 123
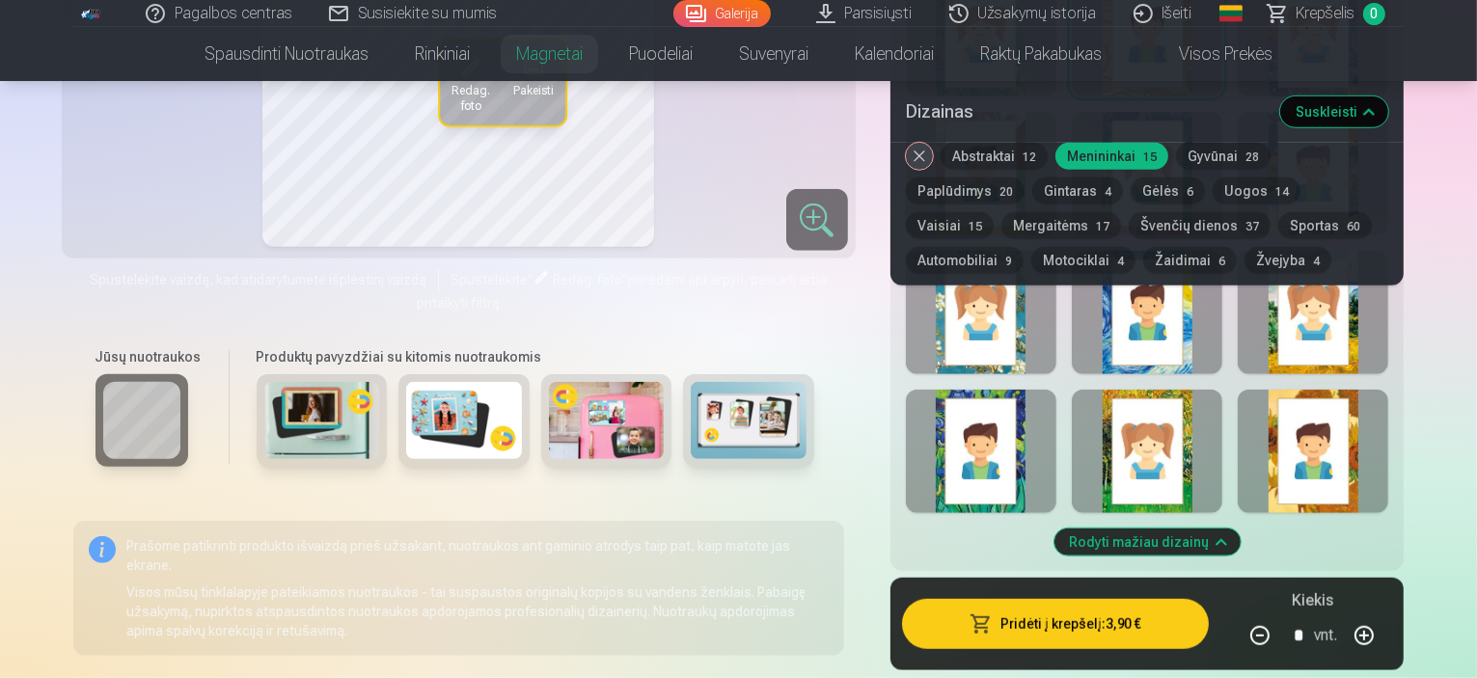
scroll to position [1447, 0]
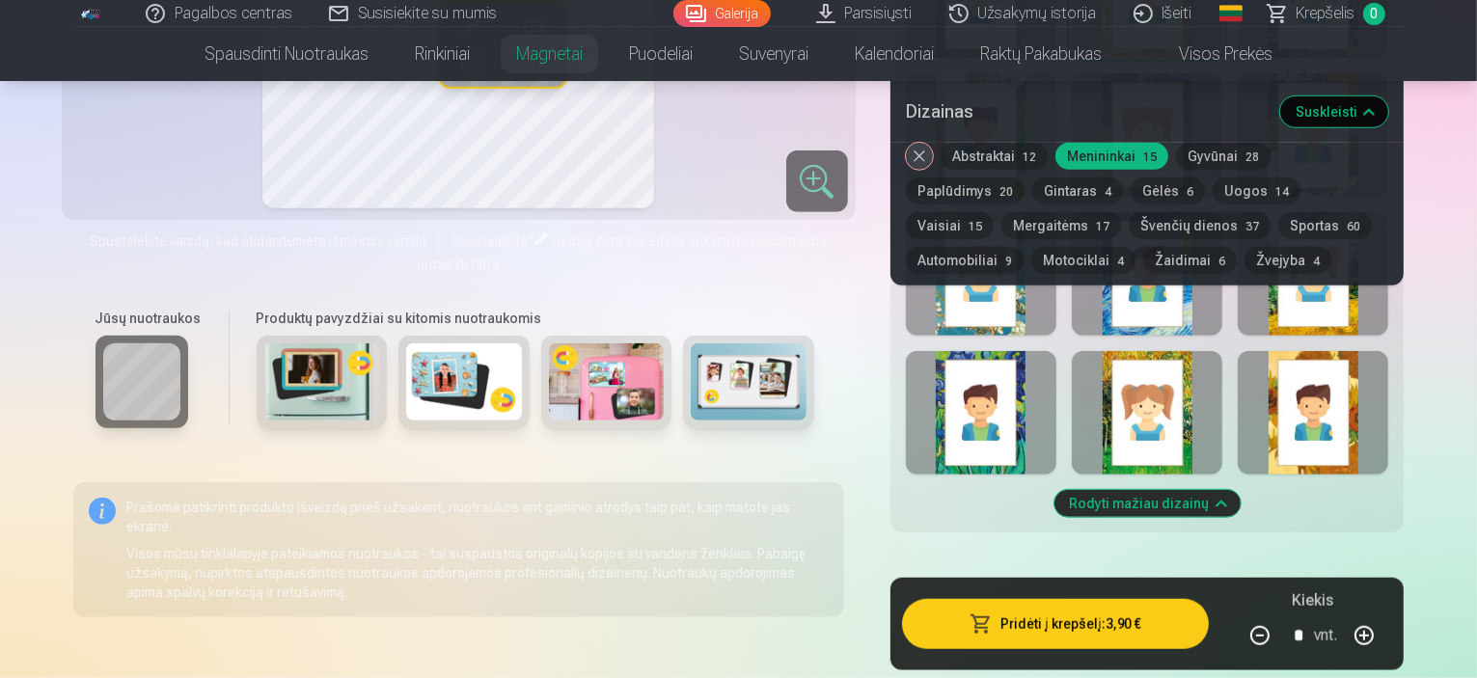
click at [1204, 423] on div at bounding box center [1147, 412] width 151 height 123
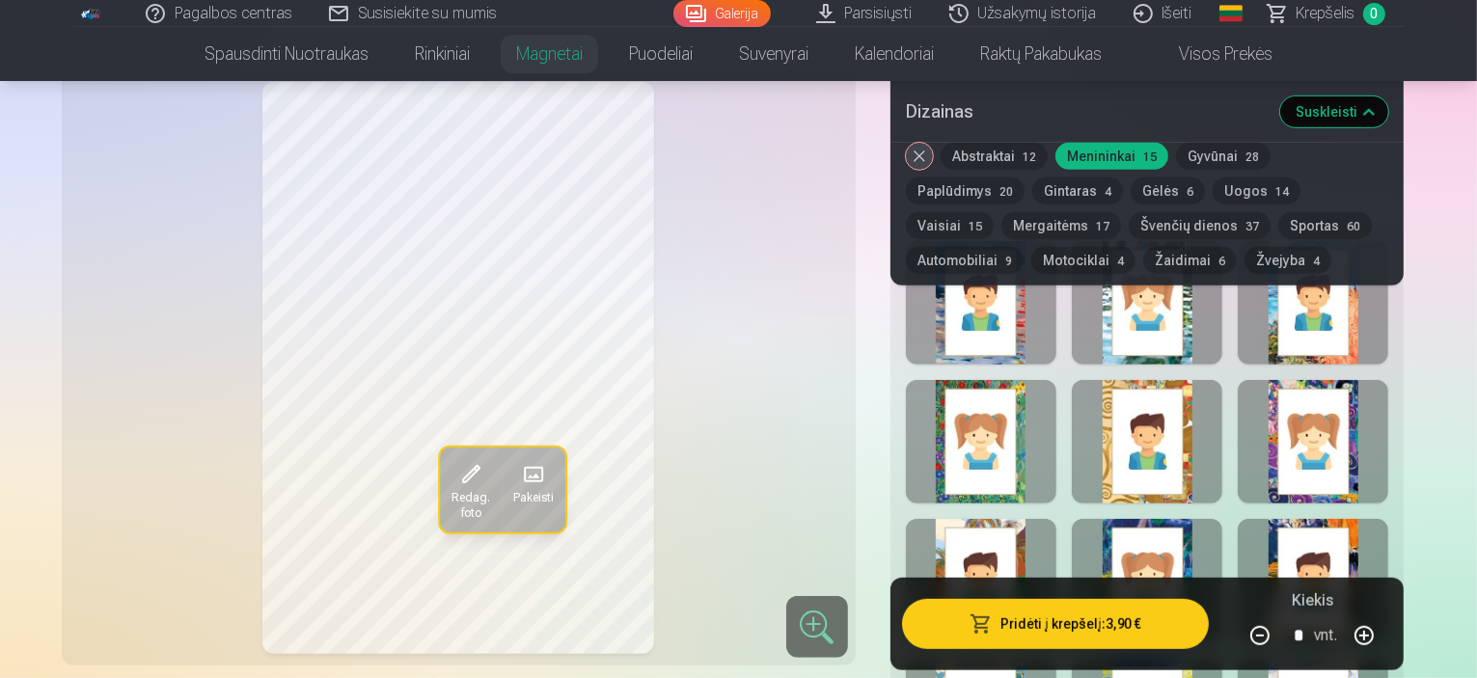
scroll to position [965, 0]
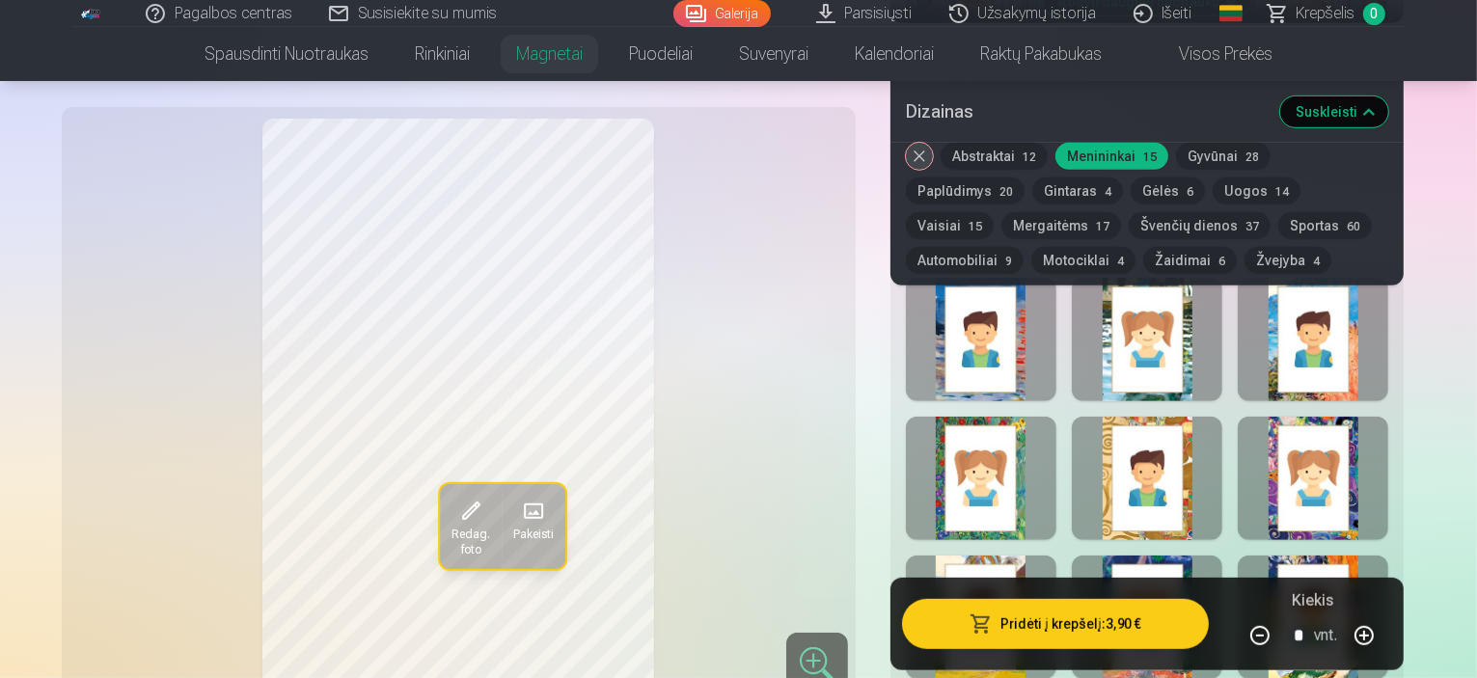
click at [1143, 254] on button "Žaidimai 6" at bounding box center [1190, 260] width 94 height 27
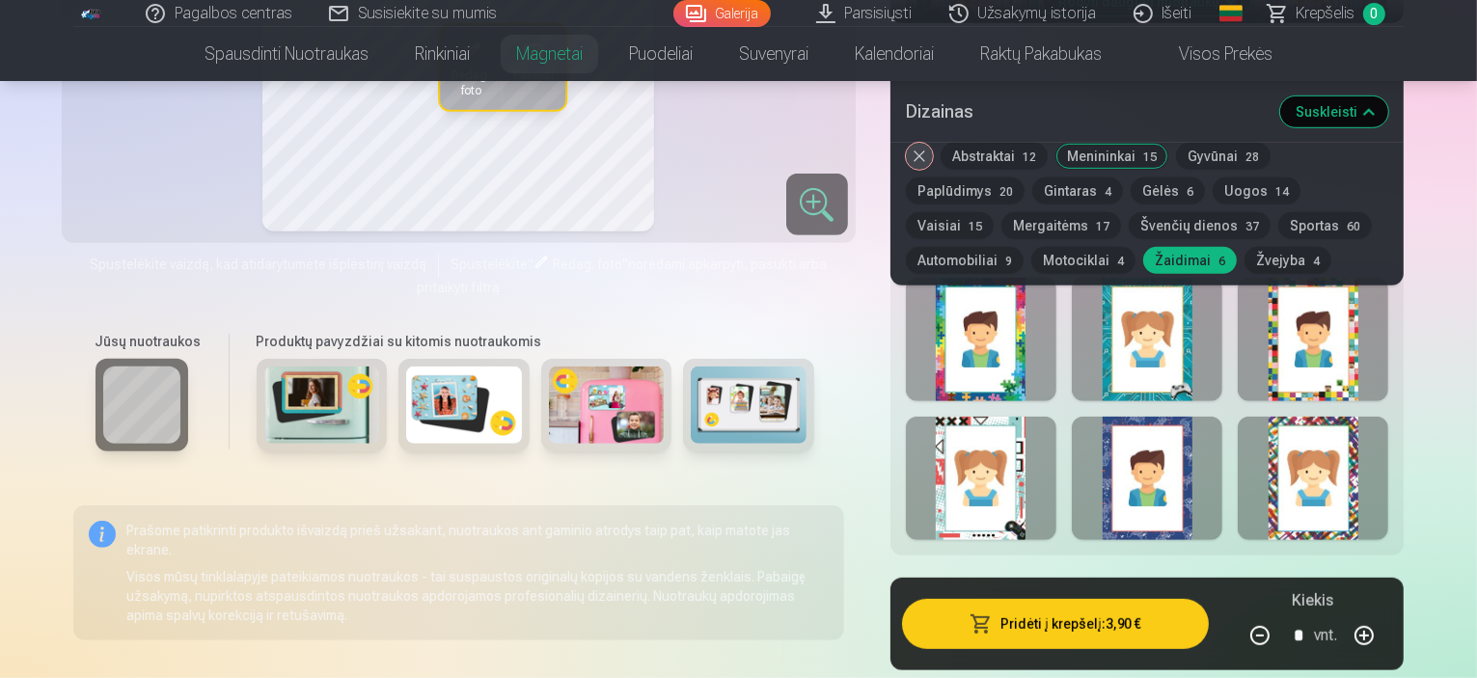
click at [1030, 331] on div at bounding box center [981, 339] width 151 height 123
click at [1352, 332] on div at bounding box center [1313, 339] width 151 height 123
click at [1363, 461] on div at bounding box center [1313, 478] width 151 height 123
click at [1221, 454] on div at bounding box center [1147, 478] width 151 height 123
click at [992, 341] on div at bounding box center [981, 339] width 151 height 123
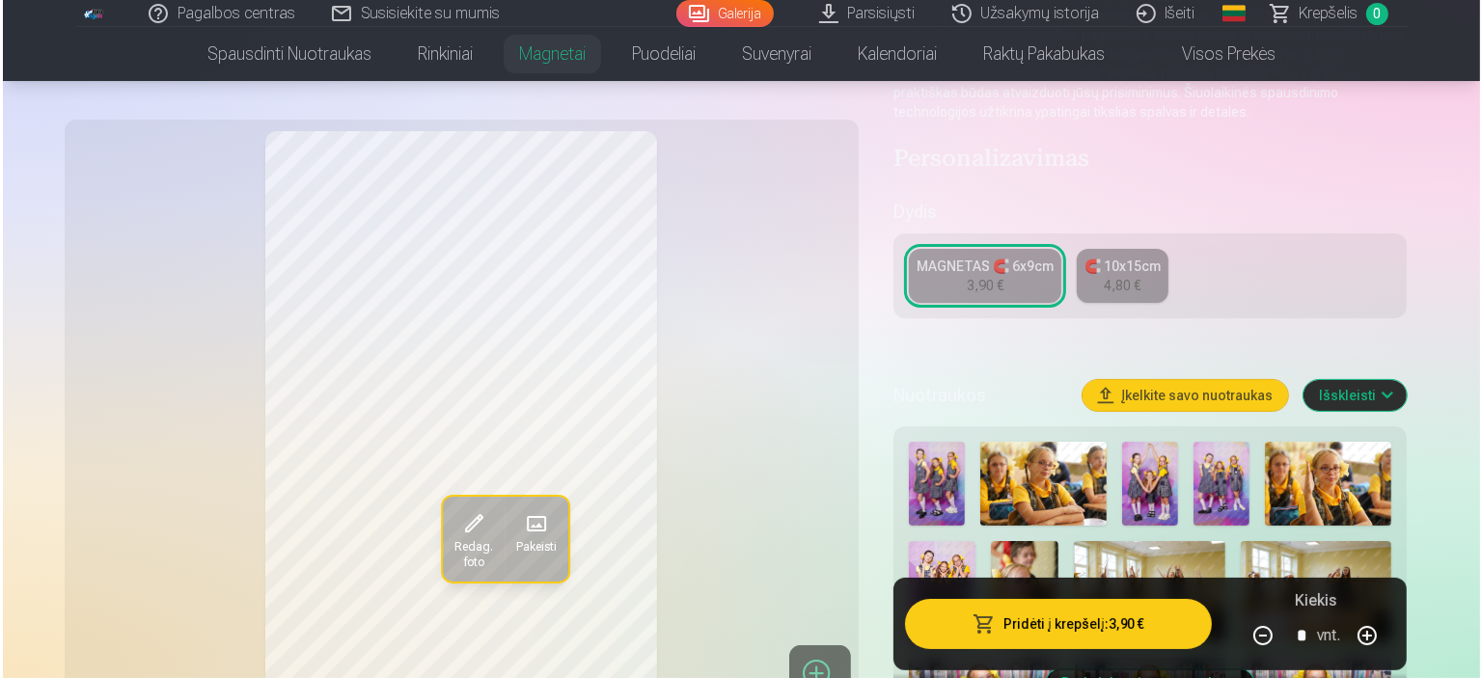
scroll to position [321, 0]
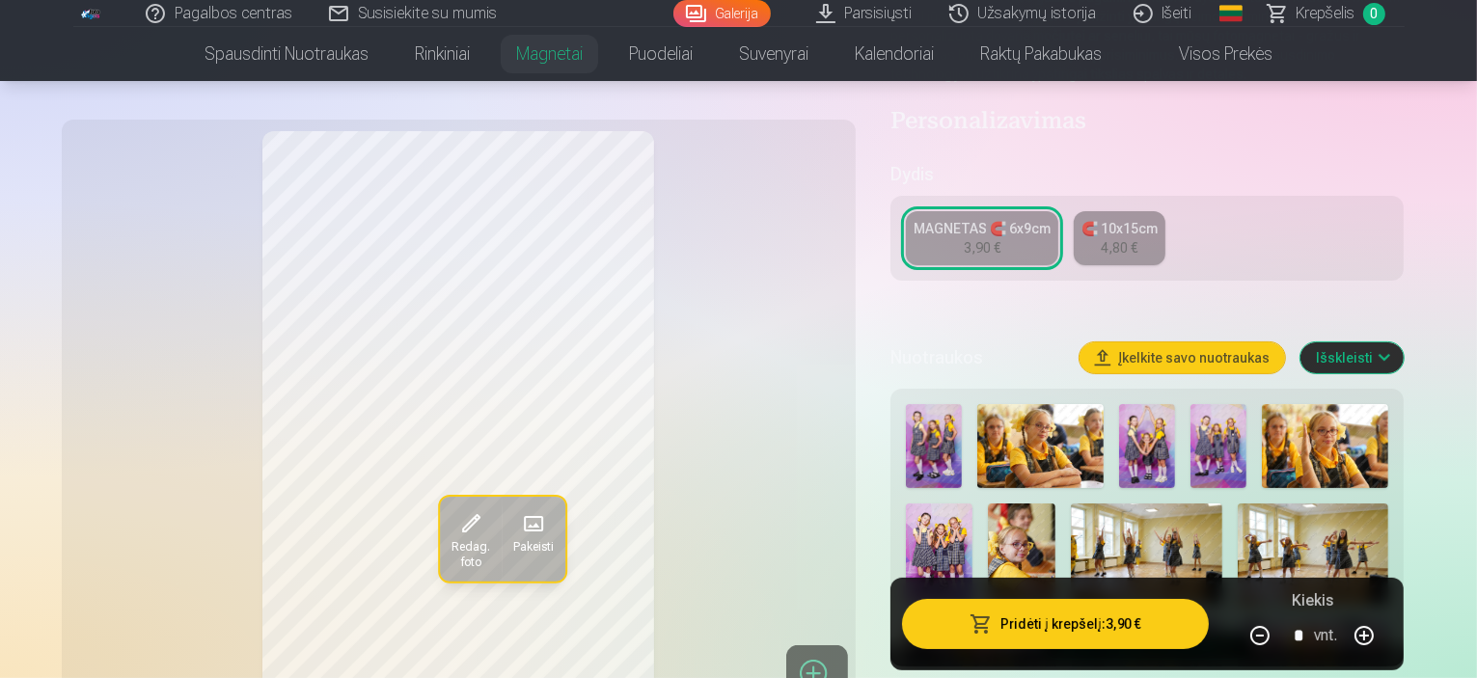
click at [1080, 628] on button "Pridėti į krepšelį : 3,90 €" at bounding box center [1056, 624] width 308 height 50
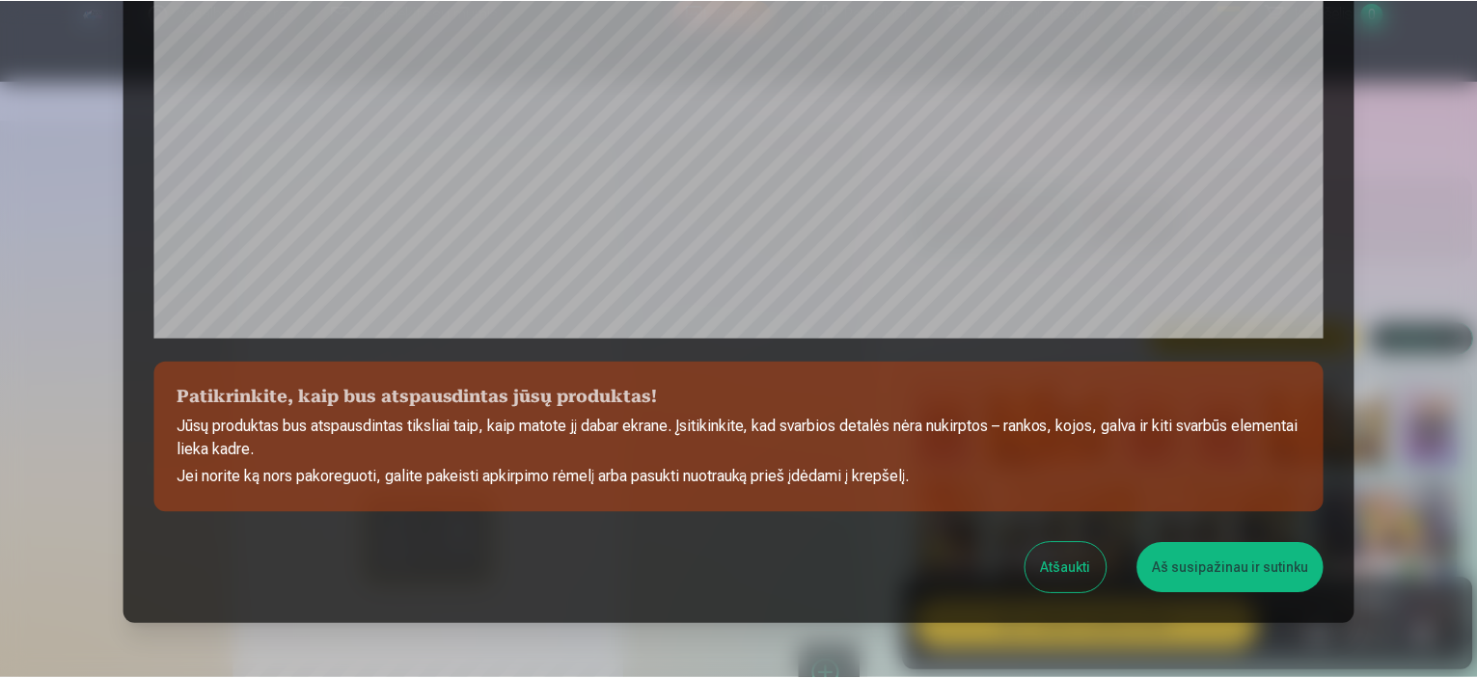
scroll to position [643, 0]
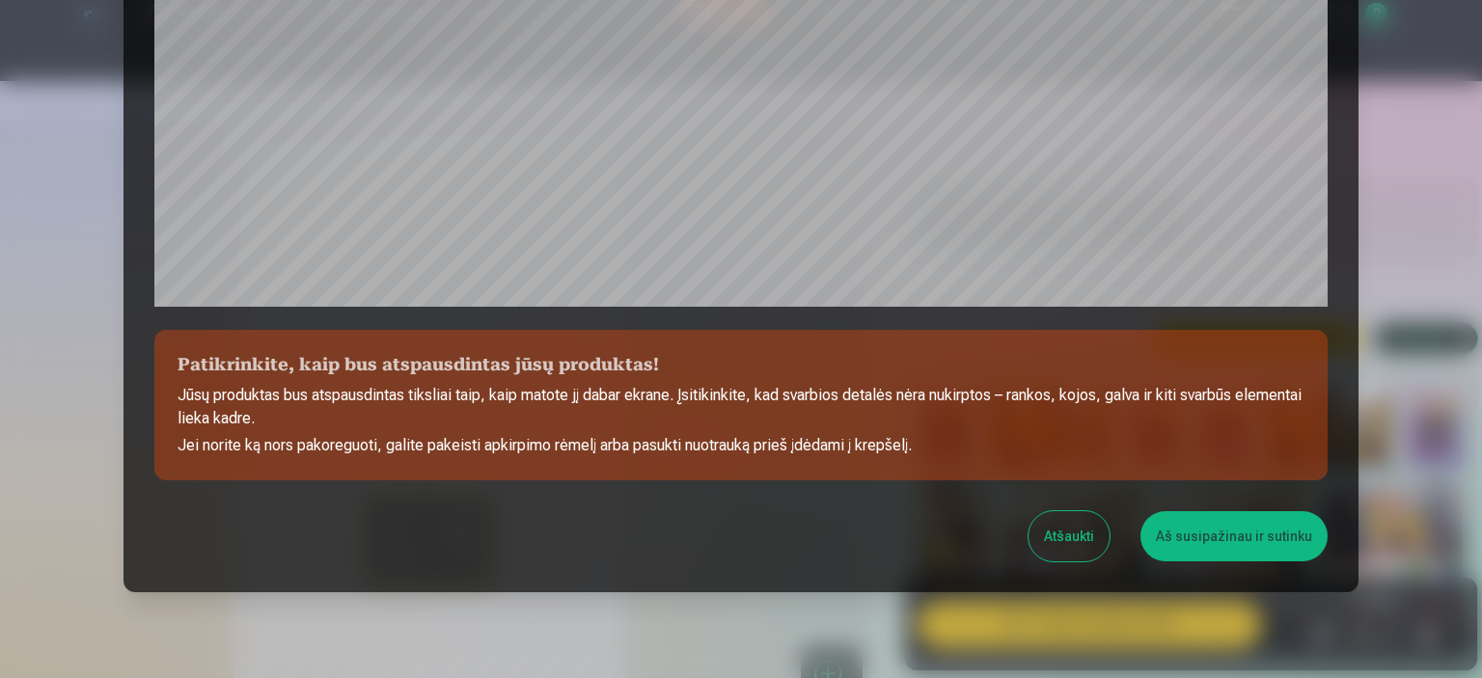
click at [1195, 542] on button "Aš susipažinau ir sutinku" at bounding box center [1233, 536] width 187 height 50
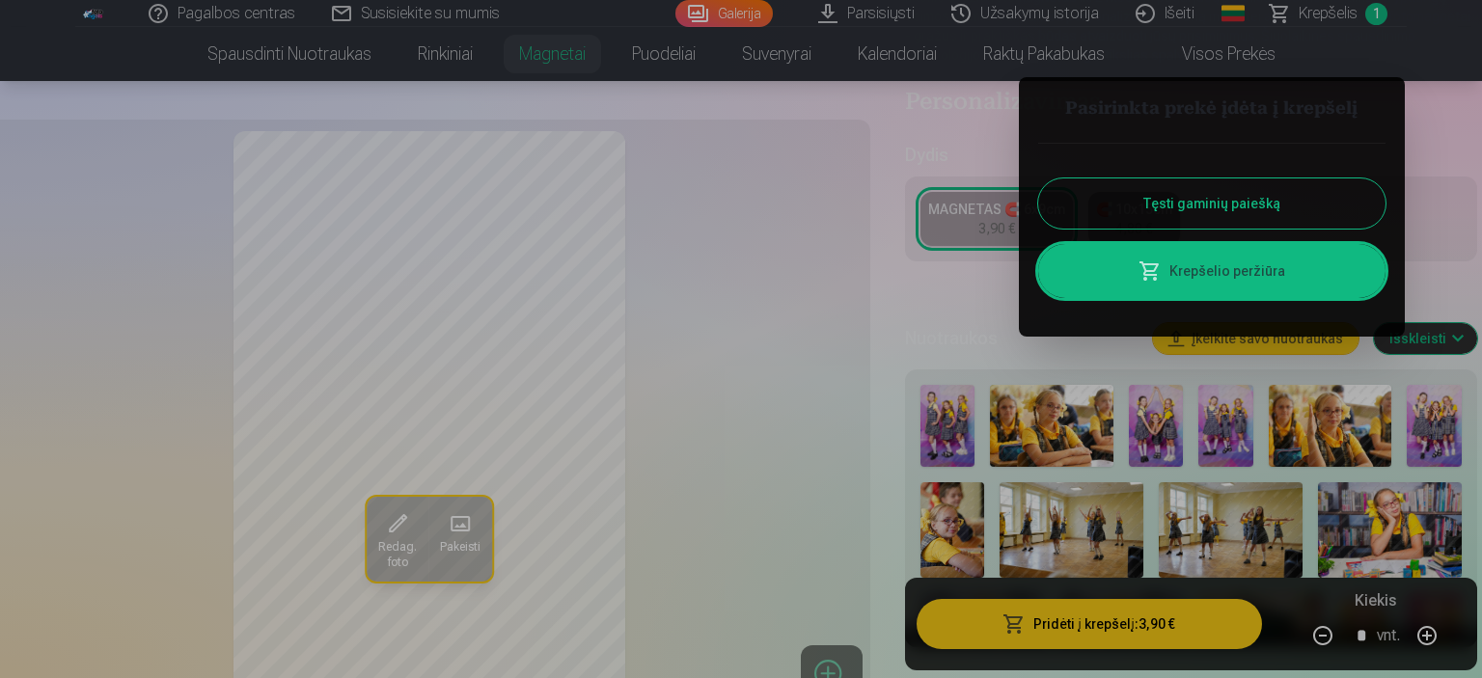
click at [1150, 198] on button "Tęsti gaminių paiešką" at bounding box center [1211, 203] width 347 height 50
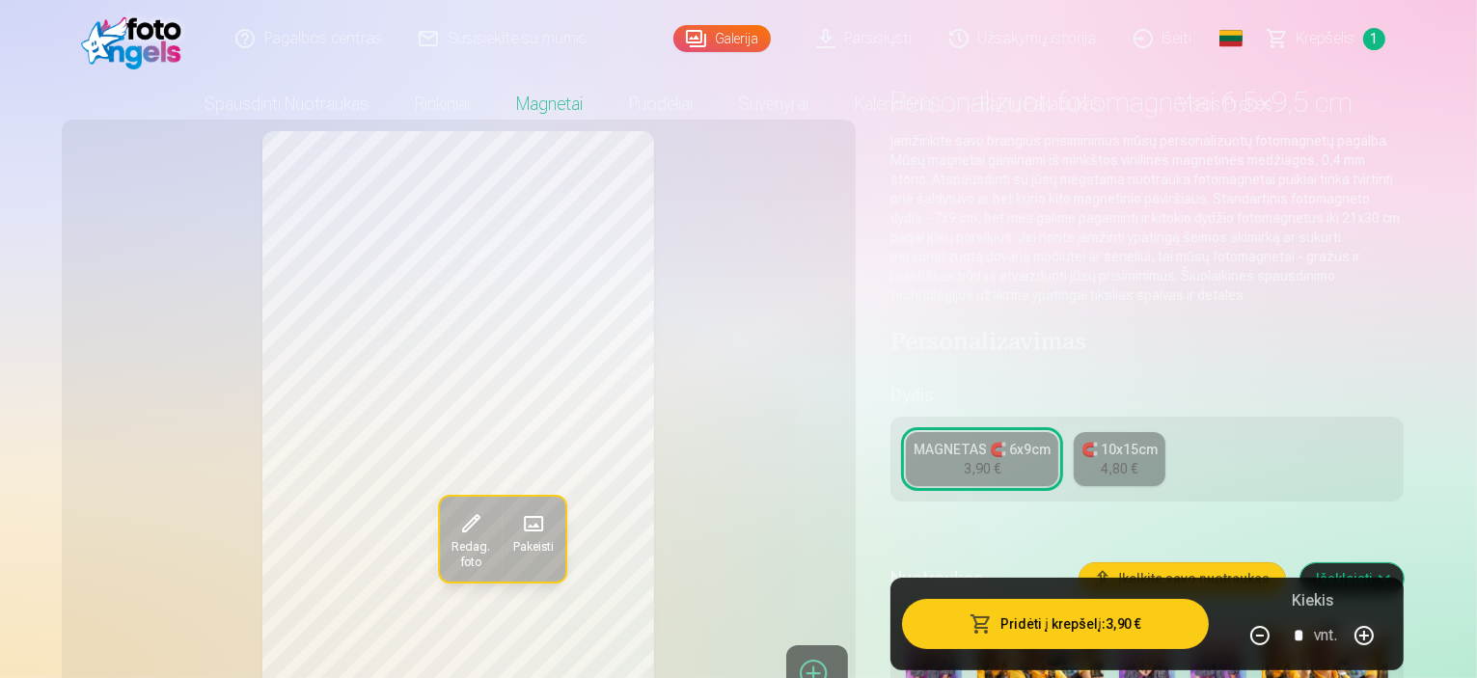
scroll to position [0, 0]
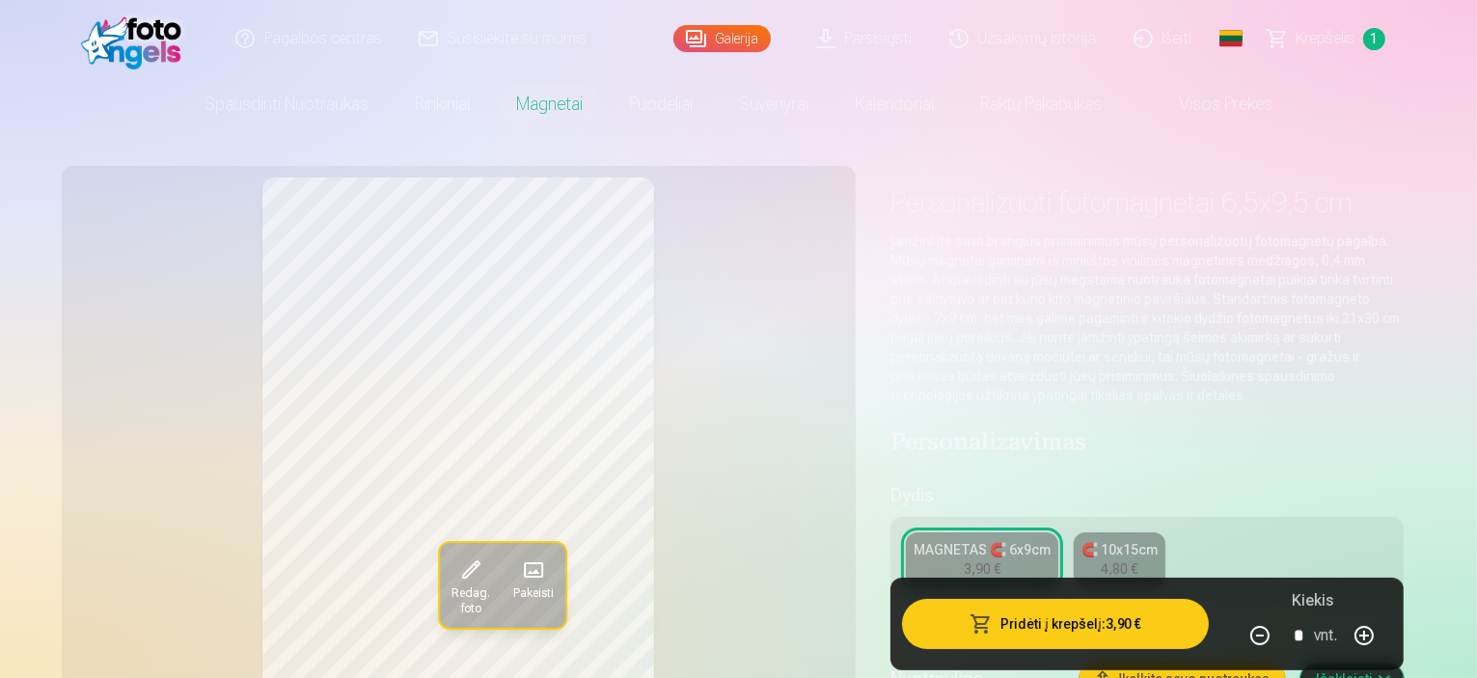
click at [721, 38] on link "Galerija" at bounding box center [721, 38] width 97 height 27
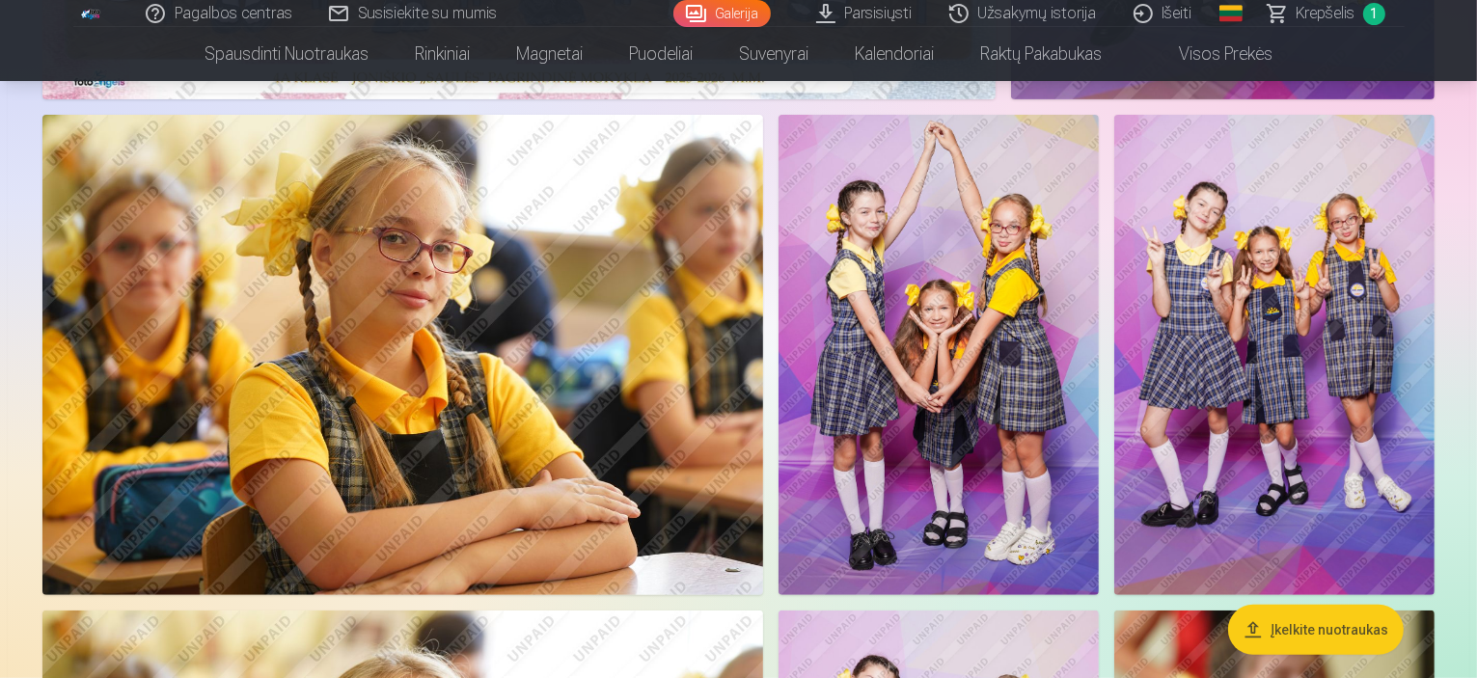
scroll to position [804, 0]
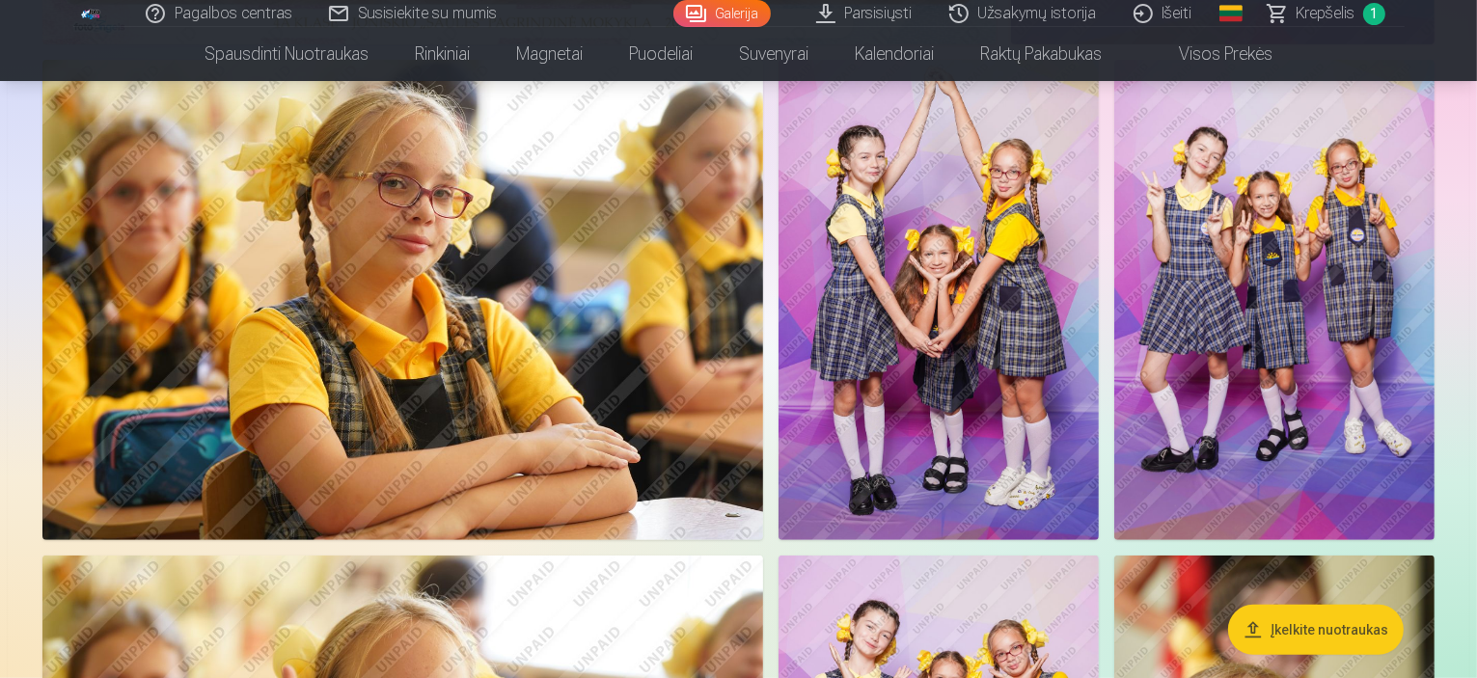
click at [1099, 439] on img at bounding box center [939, 300] width 320 height 480
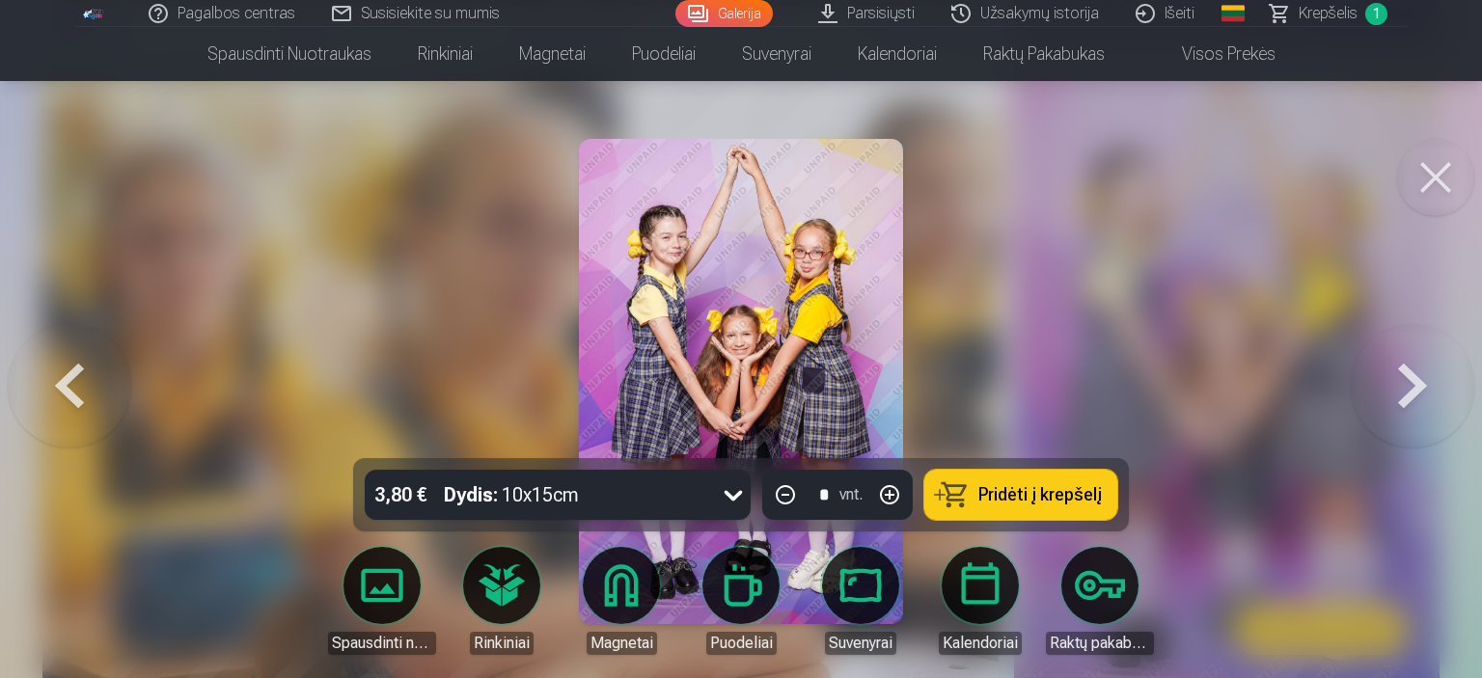
click at [733, 497] on icon at bounding box center [734, 496] width 18 height 11
click at [733, 497] on icon at bounding box center [733, 494] width 31 height 31
click at [1061, 496] on span "Pridėti į krepšelį" at bounding box center [1039, 494] width 123 height 17
click at [1425, 180] on button at bounding box center [1435, 177] width 77 height 77
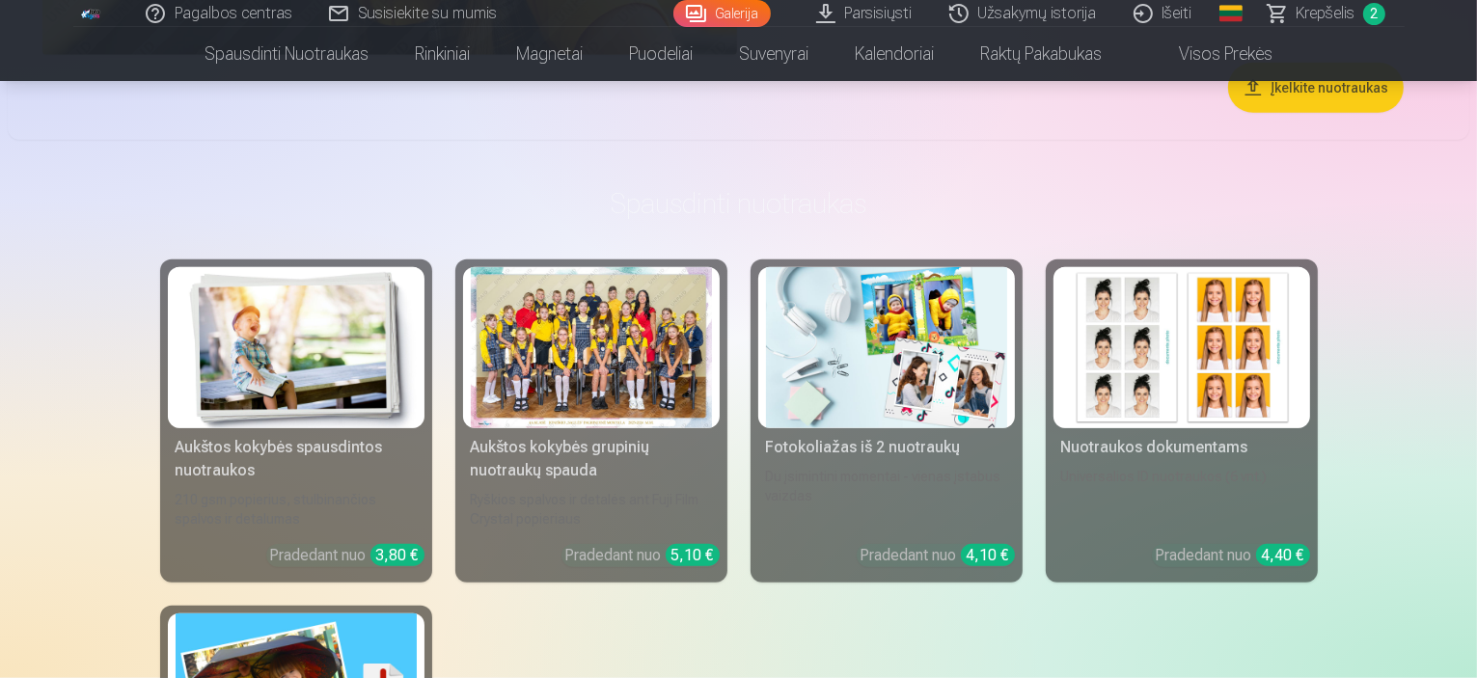
scroll to position [9969, 0]
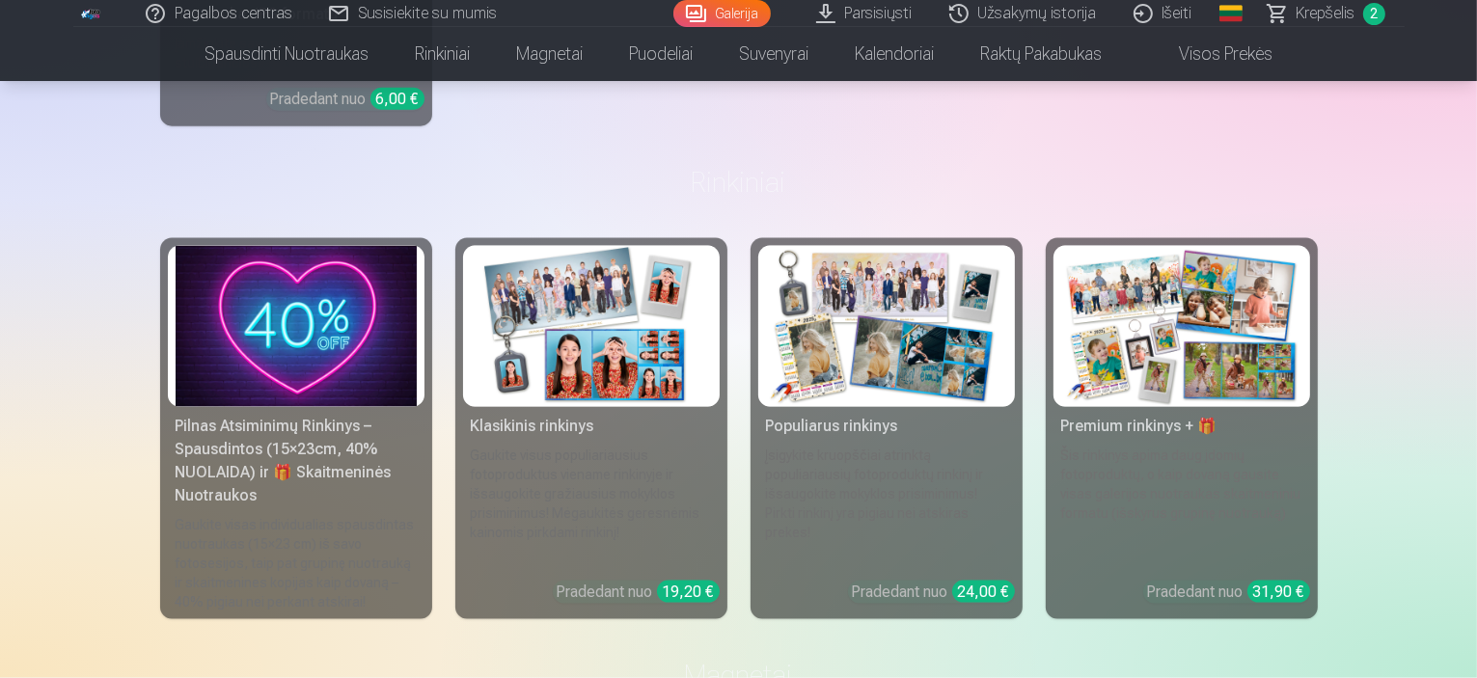
click at [1310, 12] on span "Krepšelis" at bounding box center [1326, 13] width 59 height 23
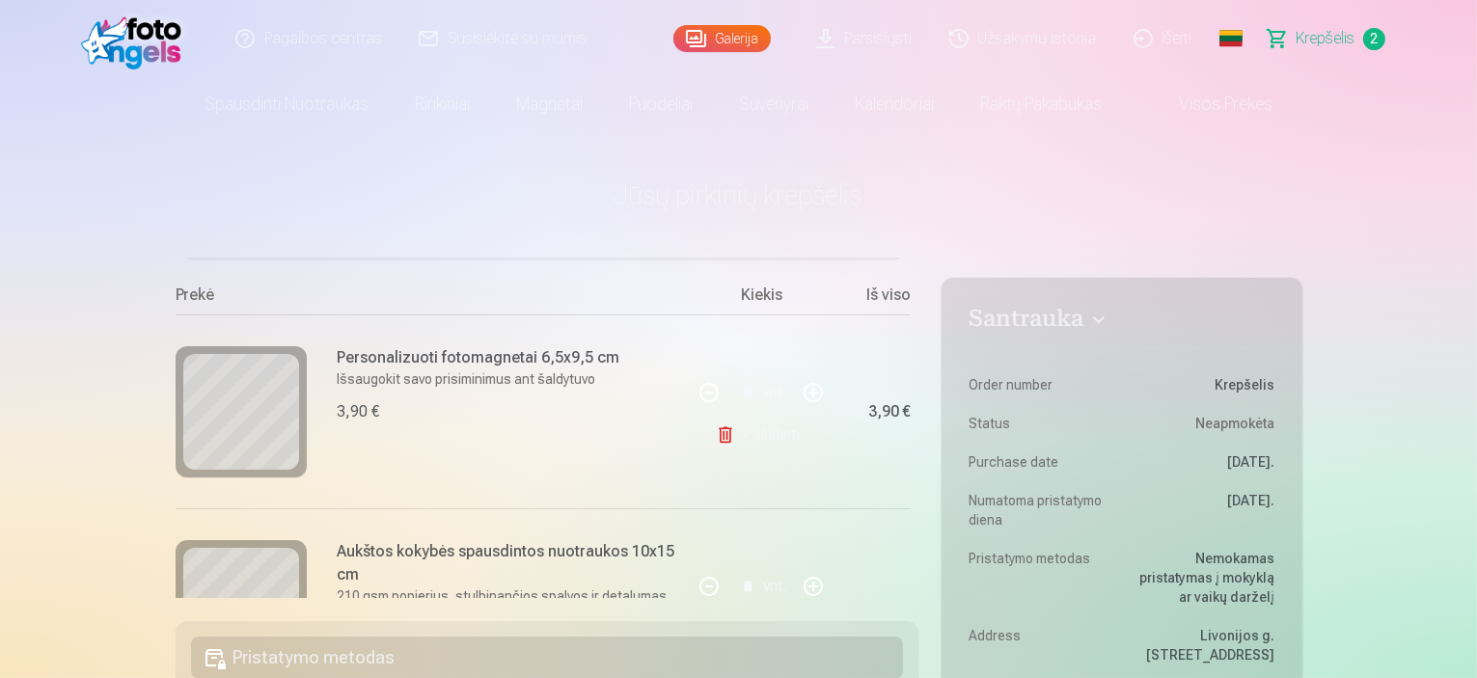
click at [729, 33] on link "Galerija" at bounding box center [721, 38] width 97 height 27
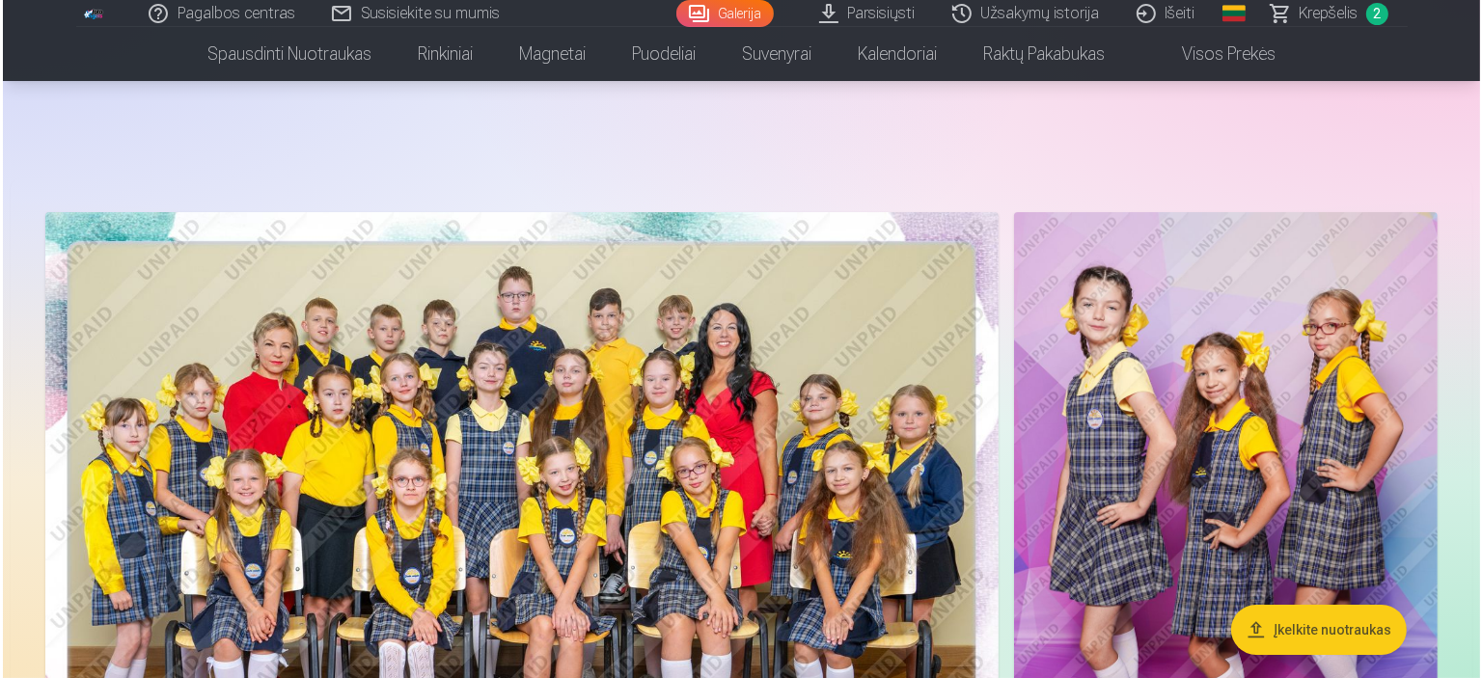
scroll to position [160, 0]
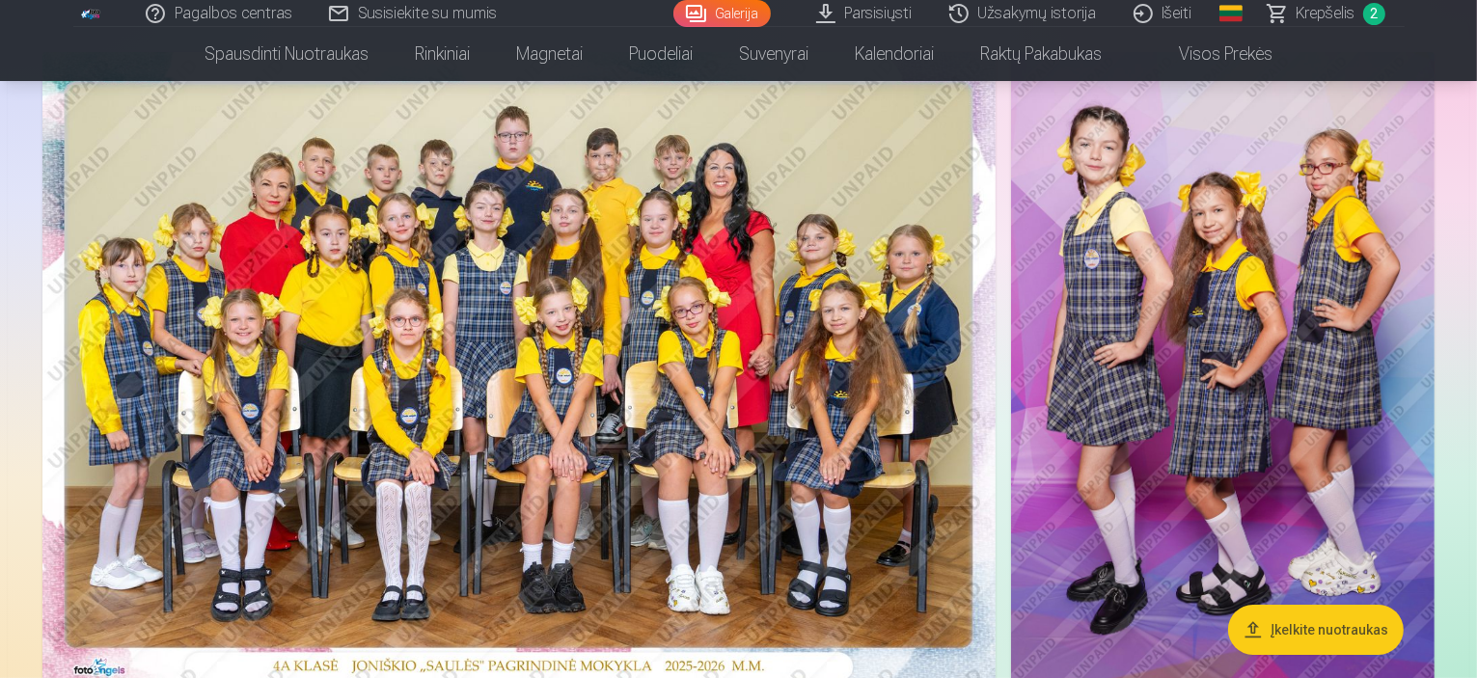
click at [618, 375] on img at bounding box center [518, 370] width 953 height 636
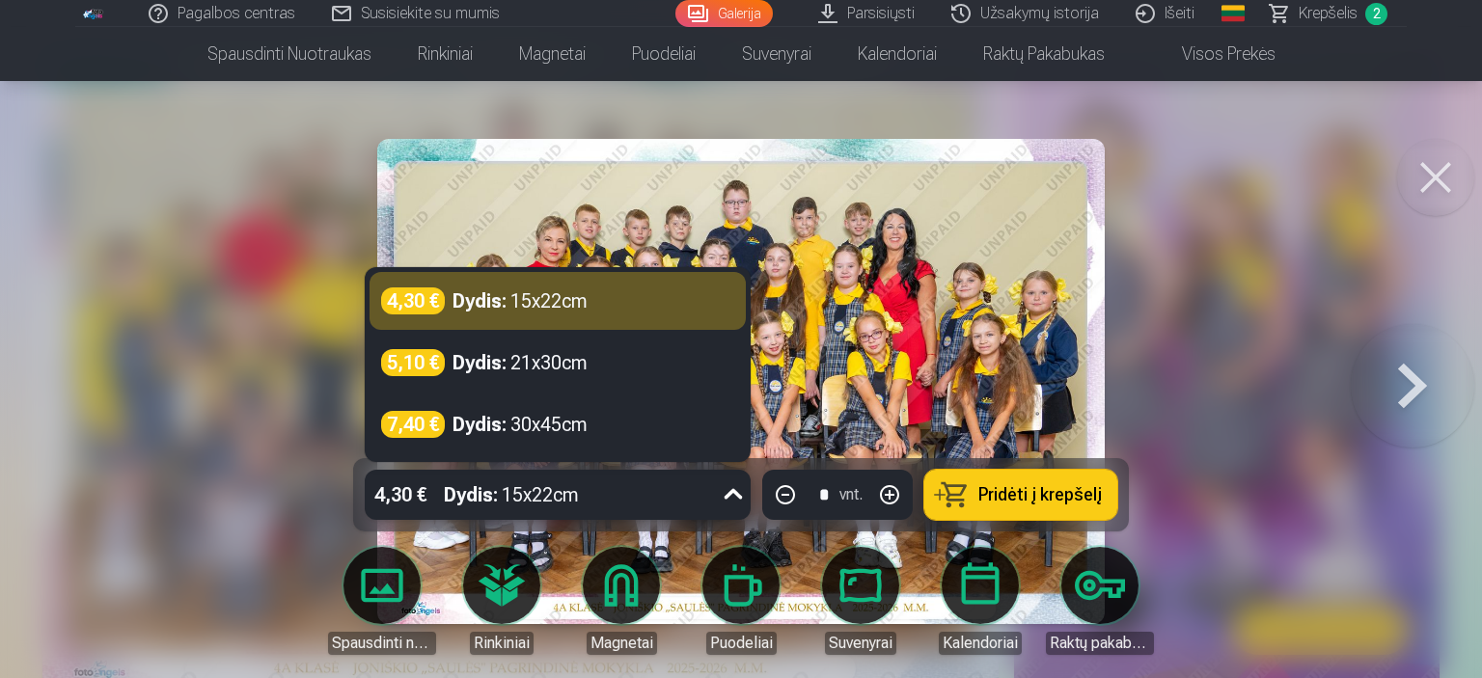
click at [733, 490] on icon at bounding box center [733, 494] width 31 height 31
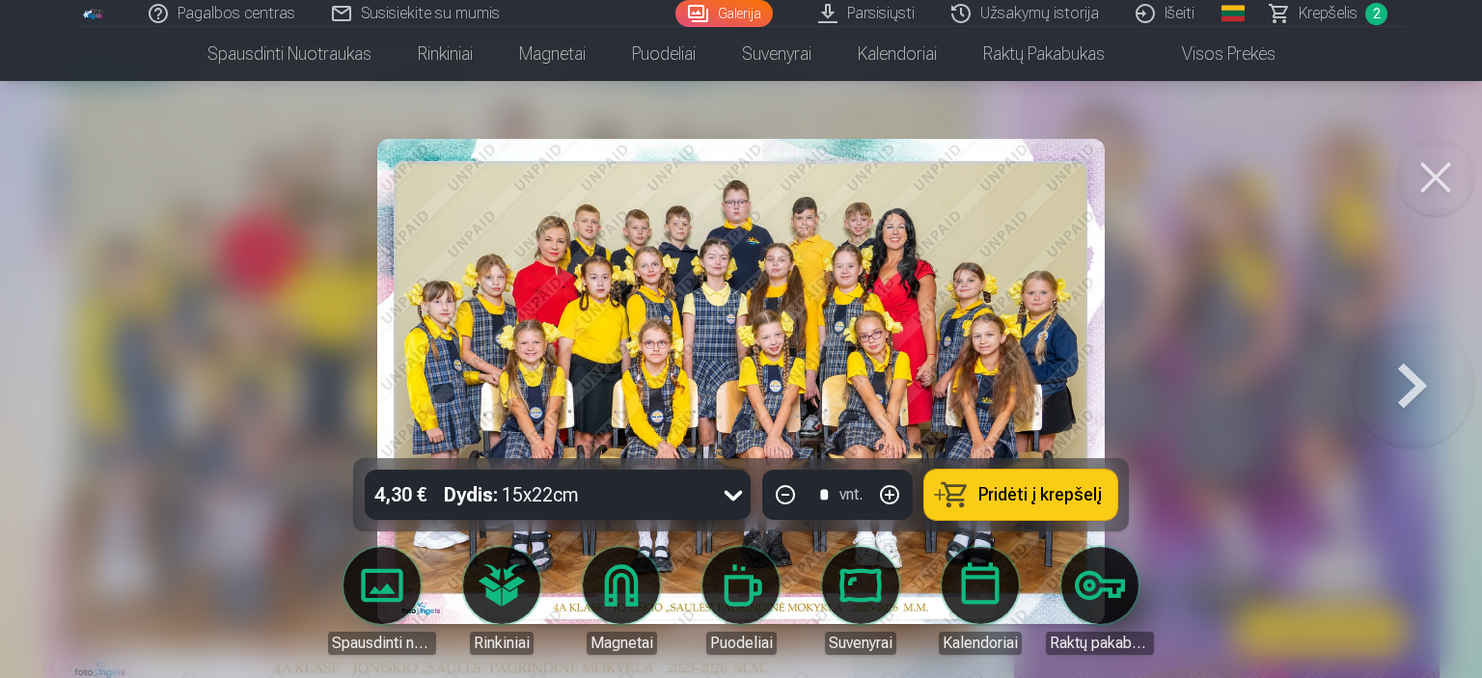
click at [733, 490] on icon at bounding box center [733, 494] width 31 height 31
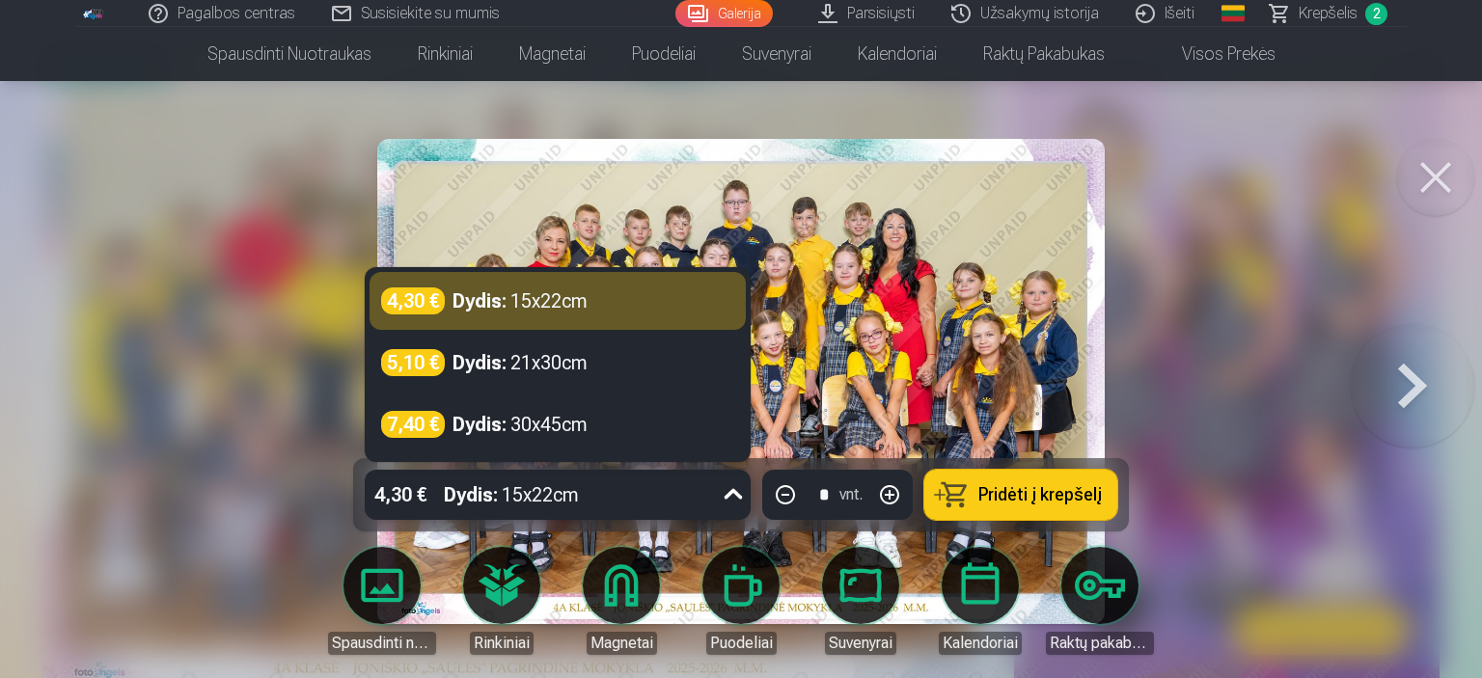
click at [733, 490] on icon at bounding box center [733, 494] width 31 height 31
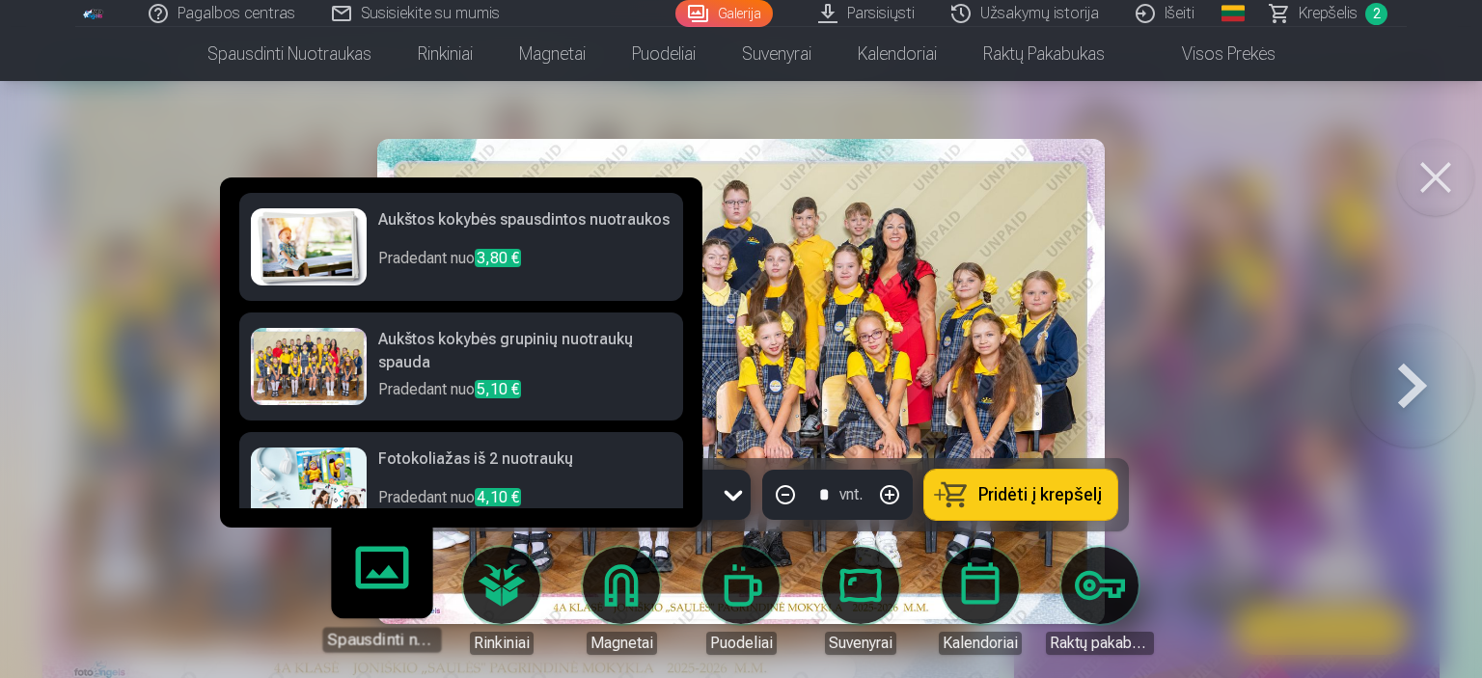
click at [571, 362] on h6 "Aukštos kokybės grupinių nuotraukų spauda" at bounding box center [524, 353] width 293 height 50
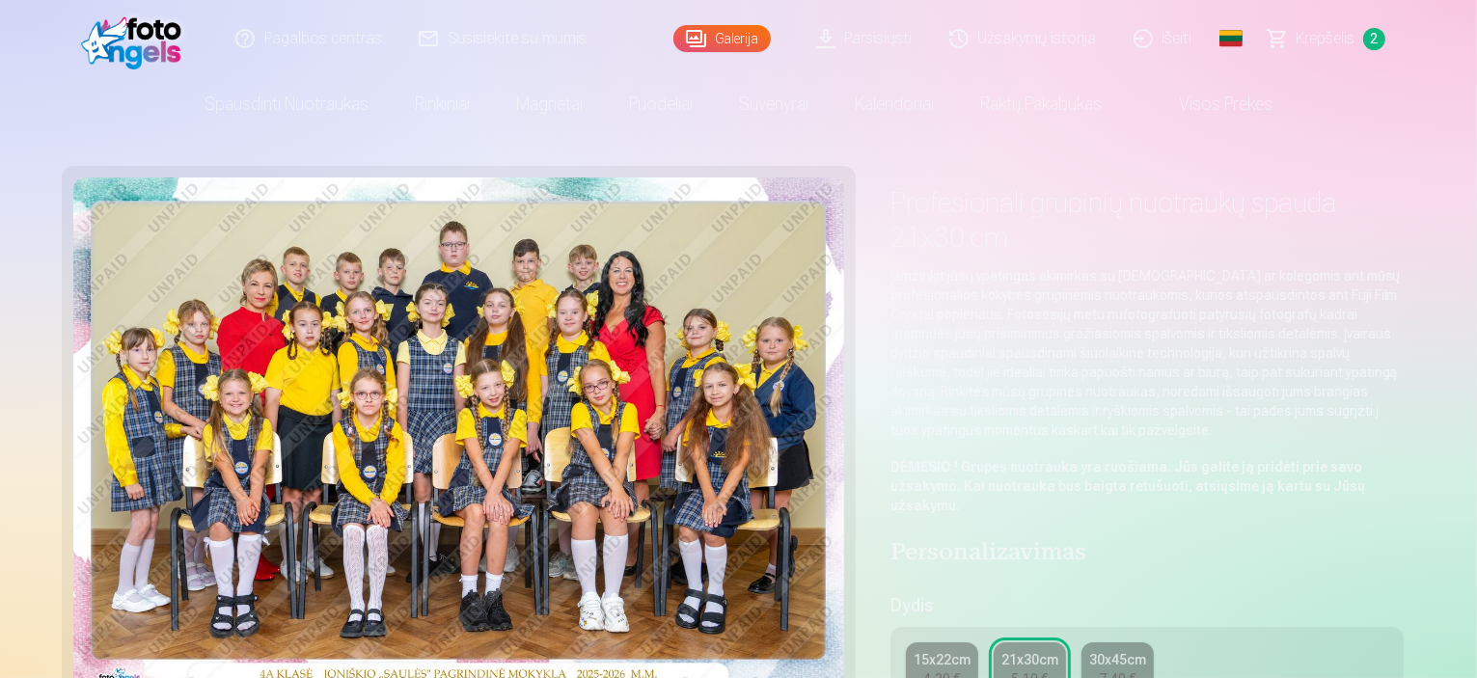
scroll to position [160, 0]
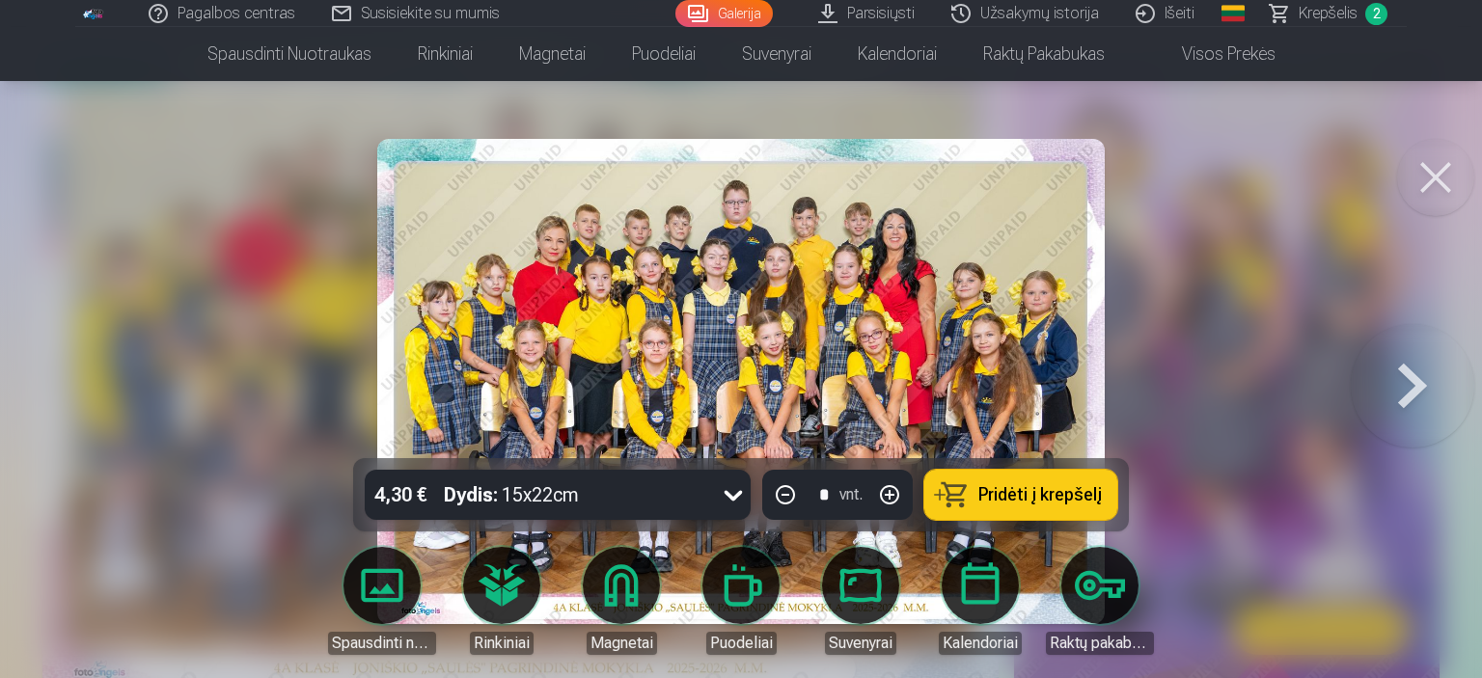
click at [718, 147] on img at bounding box center [740, 381] width 727 height 485
click at [1082, 501] on span "Pridėti į krepšelį" at bounding box center [1039, 494] width 123 height 17
click at [1447, 183] on button at bounding box center [1435, 177] width 77 height 77
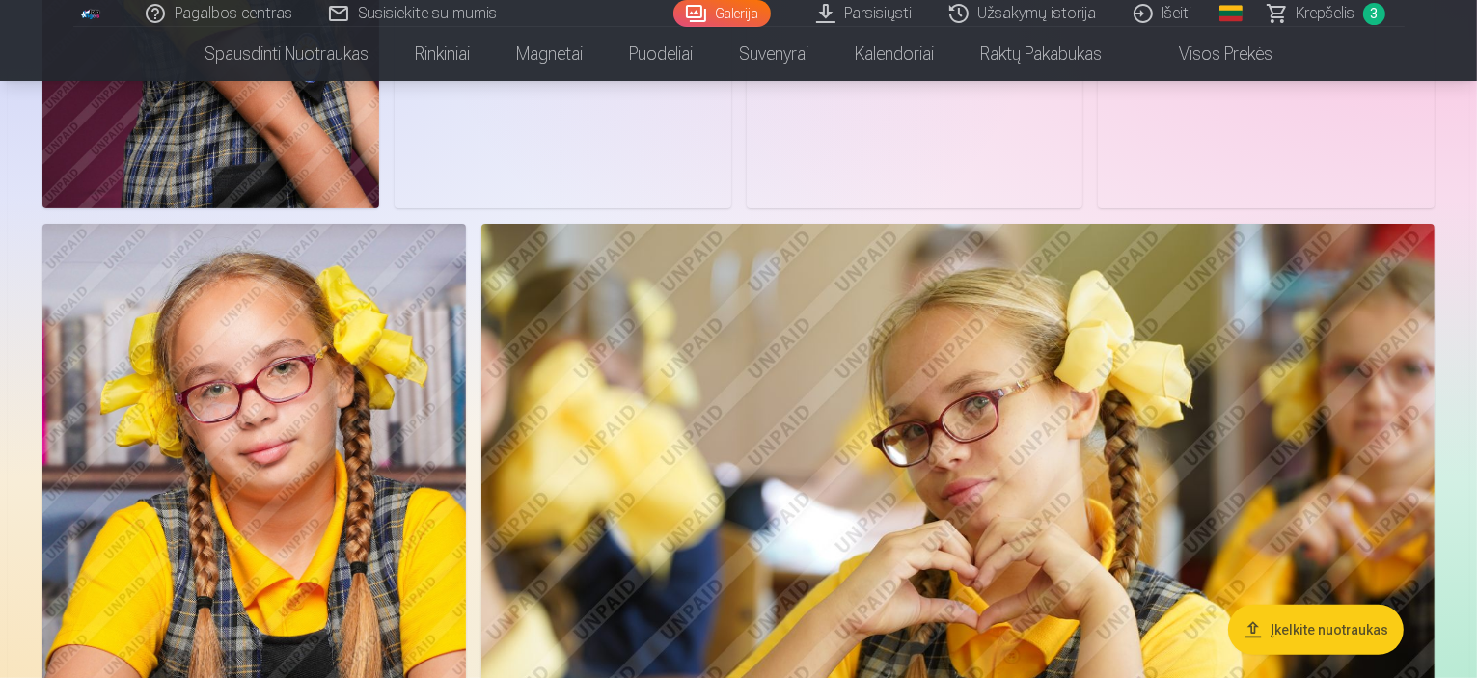
scroll to position [7878, 0]
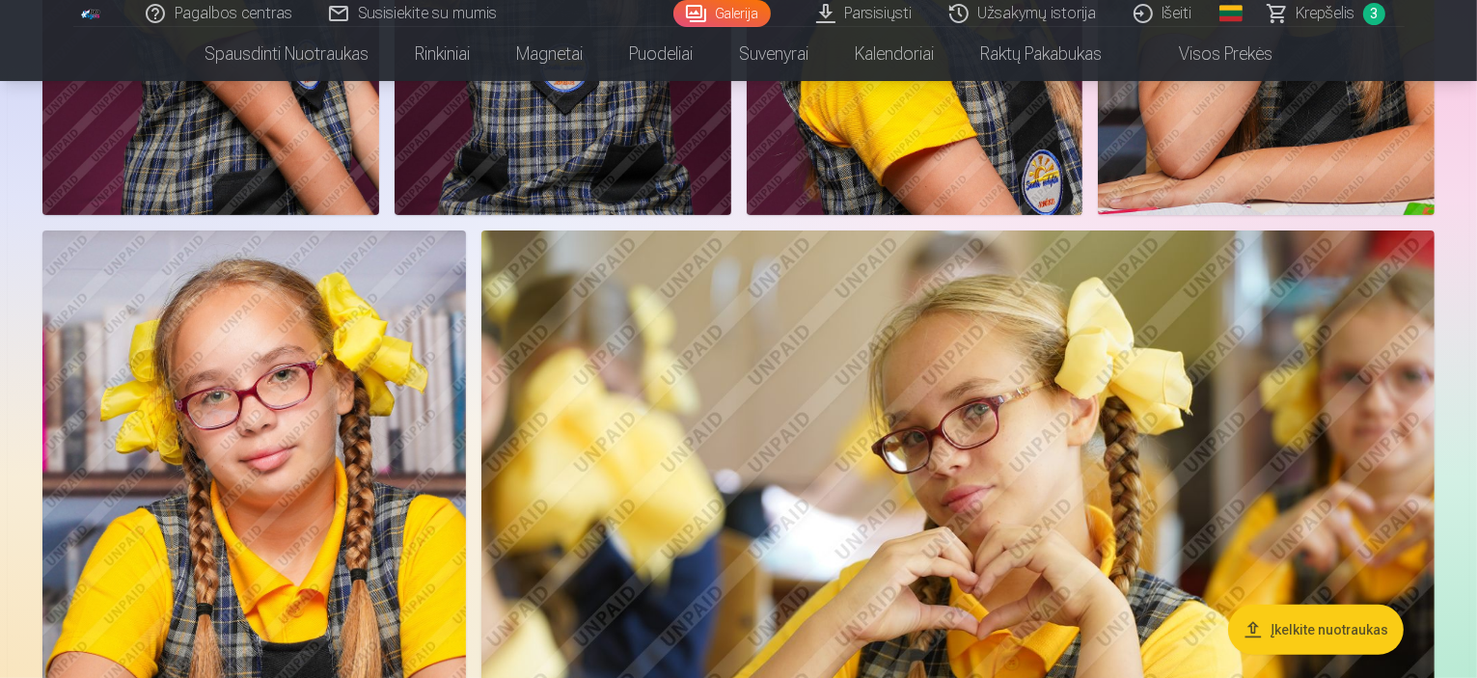
click at [1379, 14] on span "3" at bounding box center [1374, 14] width 22 height 22
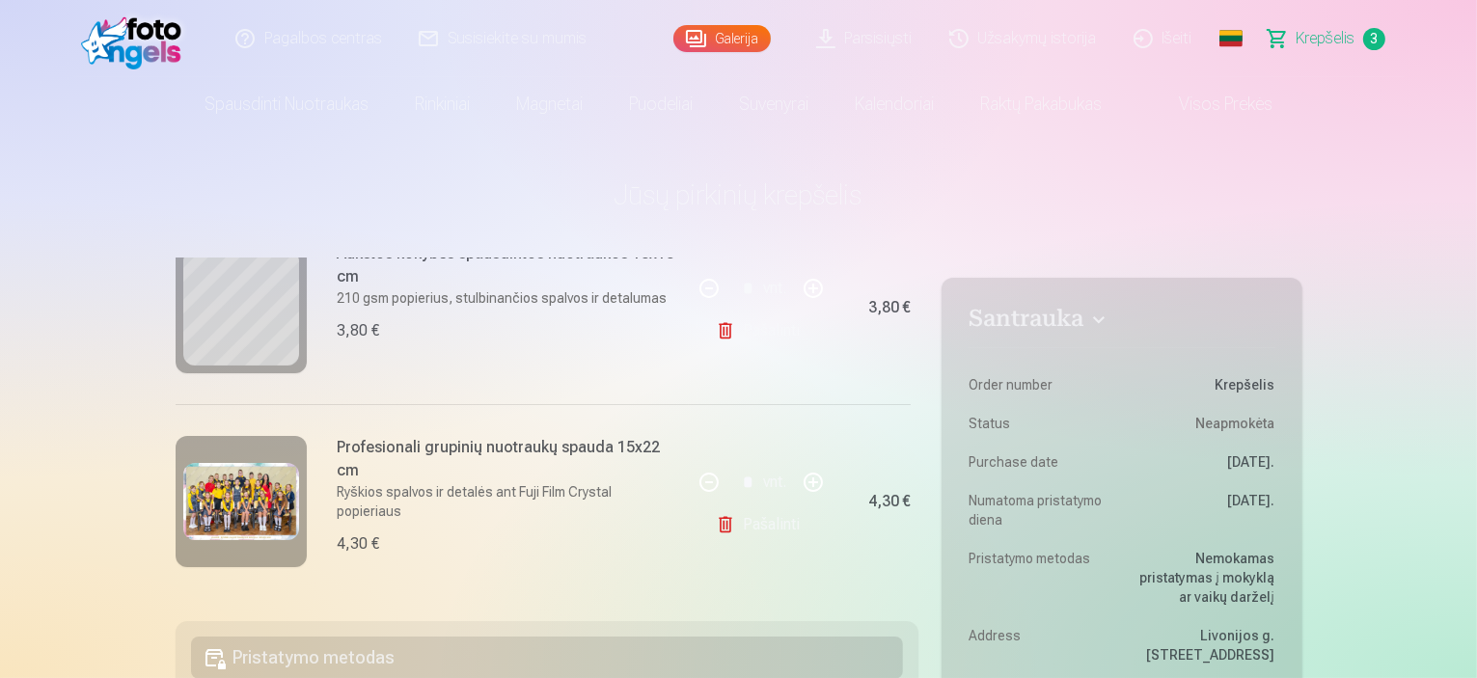
click at [715, 39] on link "Galerija" at bounding box center [721, 38] width 97 height 27
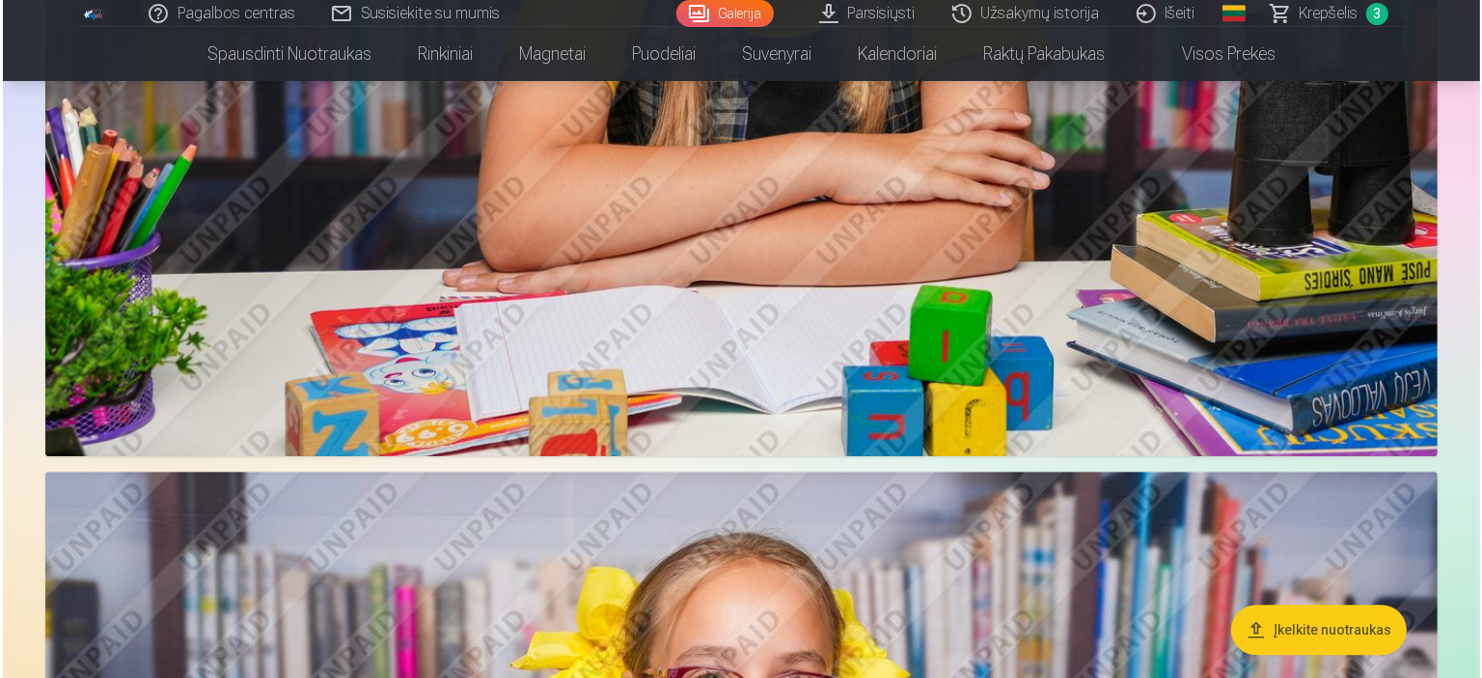
scroll to position [5145, 0]
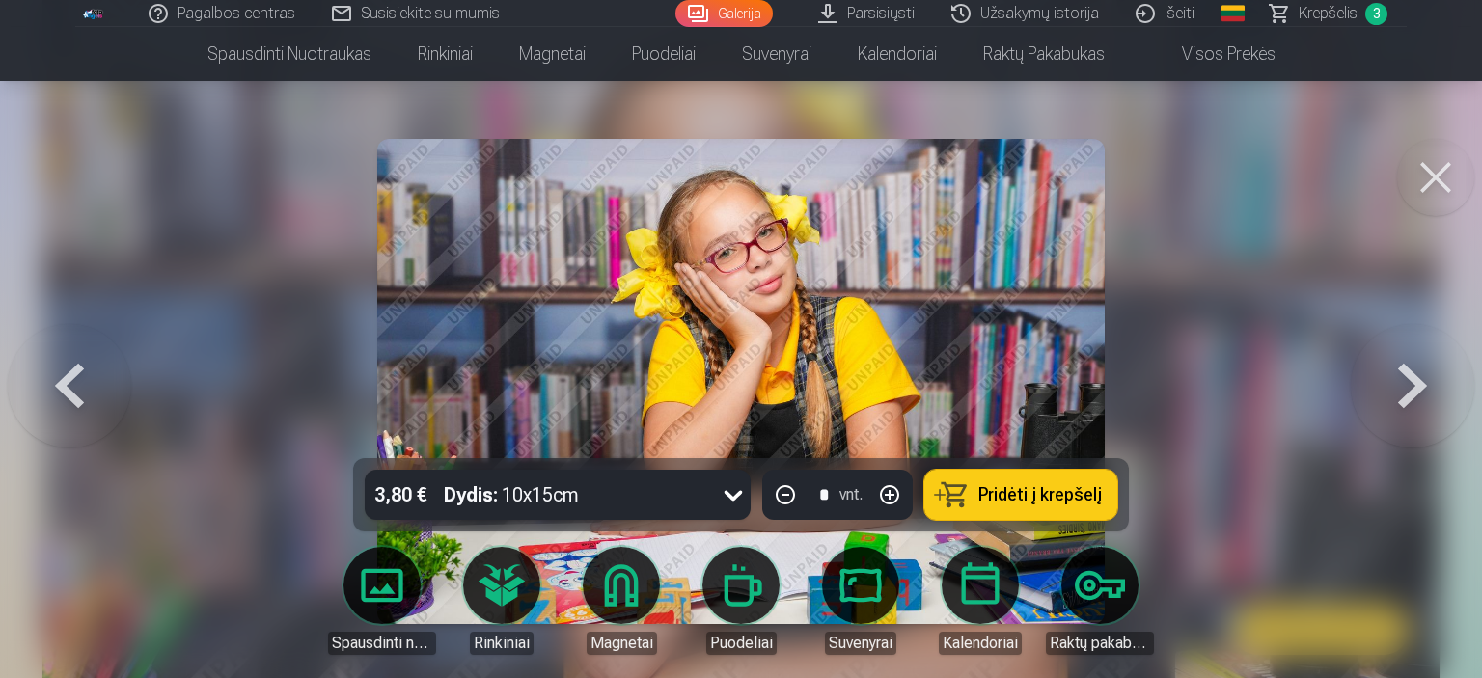
click at [1029, 501] on span "Pridėti į krepšelį" at bounding box center [1039, 494] width 123 height 17
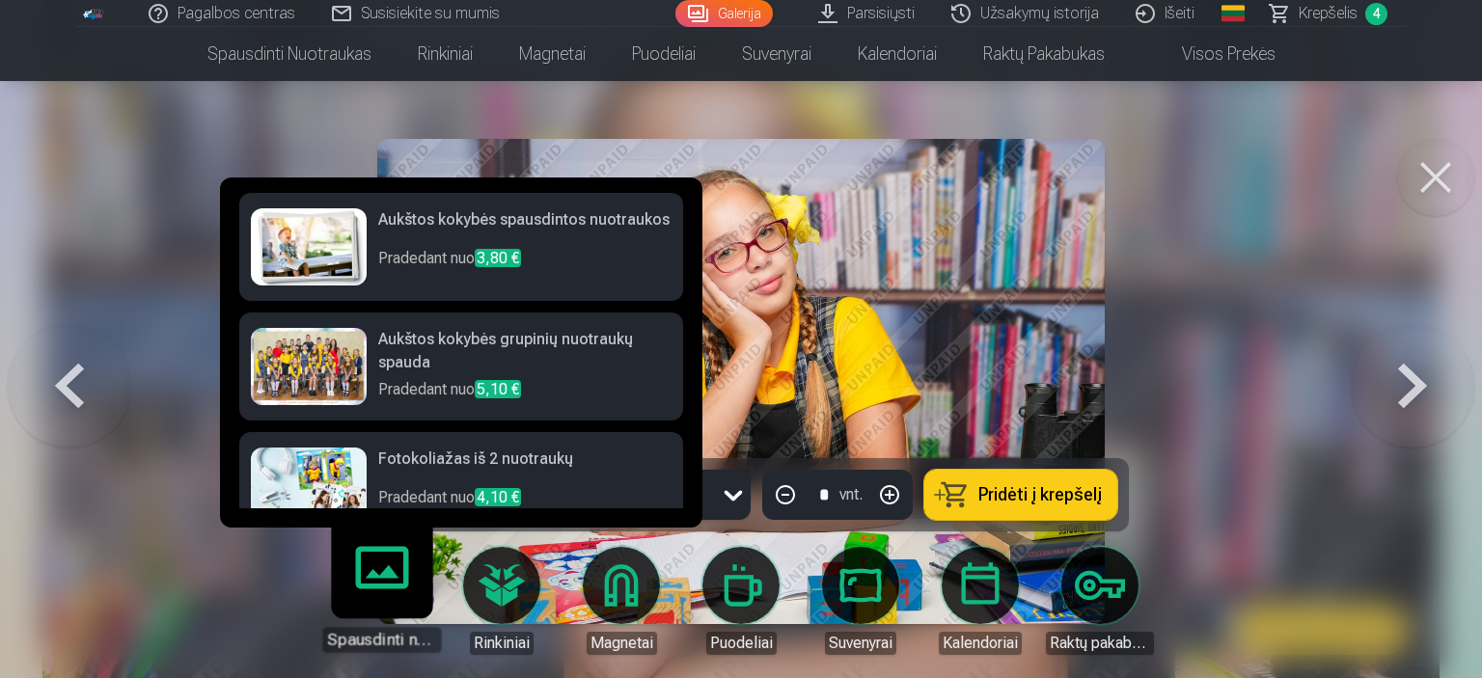
click at [599, 256] on p "Pradedant nuo 3,80 €" at bounding box center [524, 266] width 293 height 39
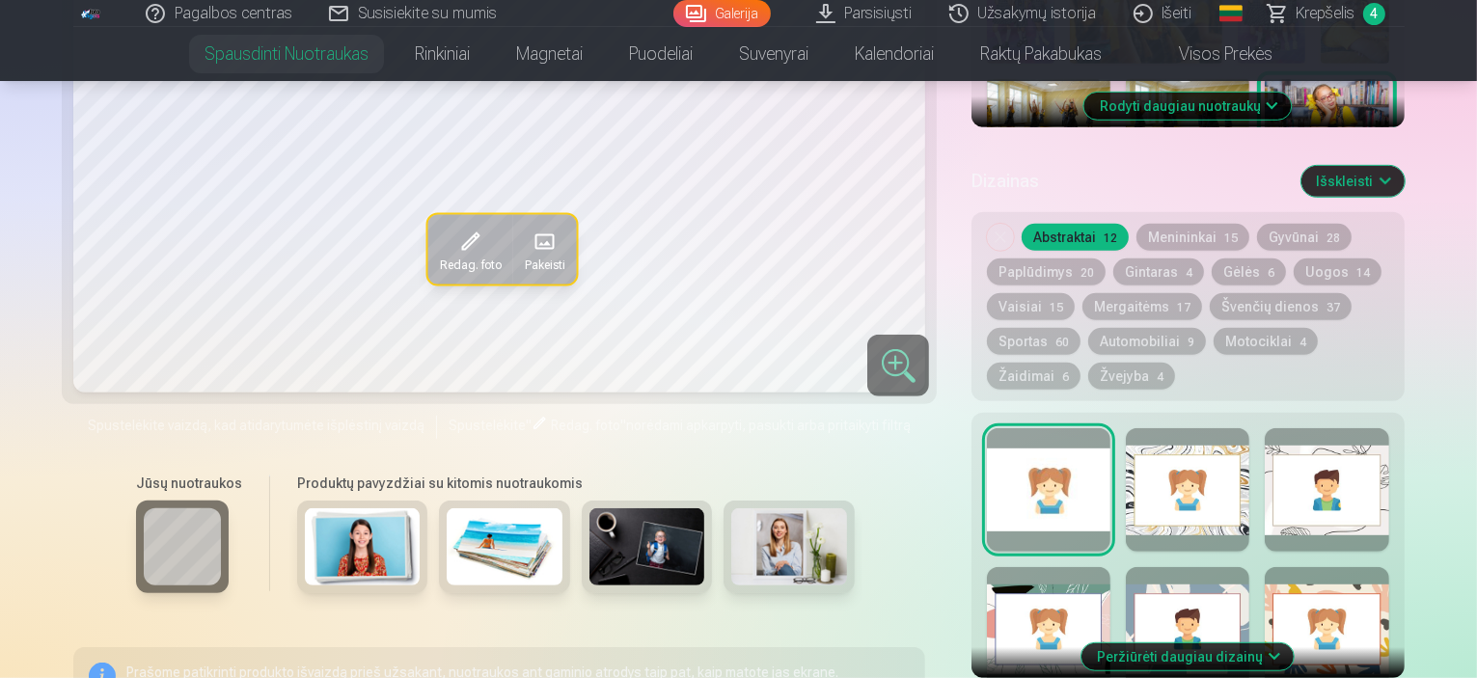
scroll to position [804, 0]
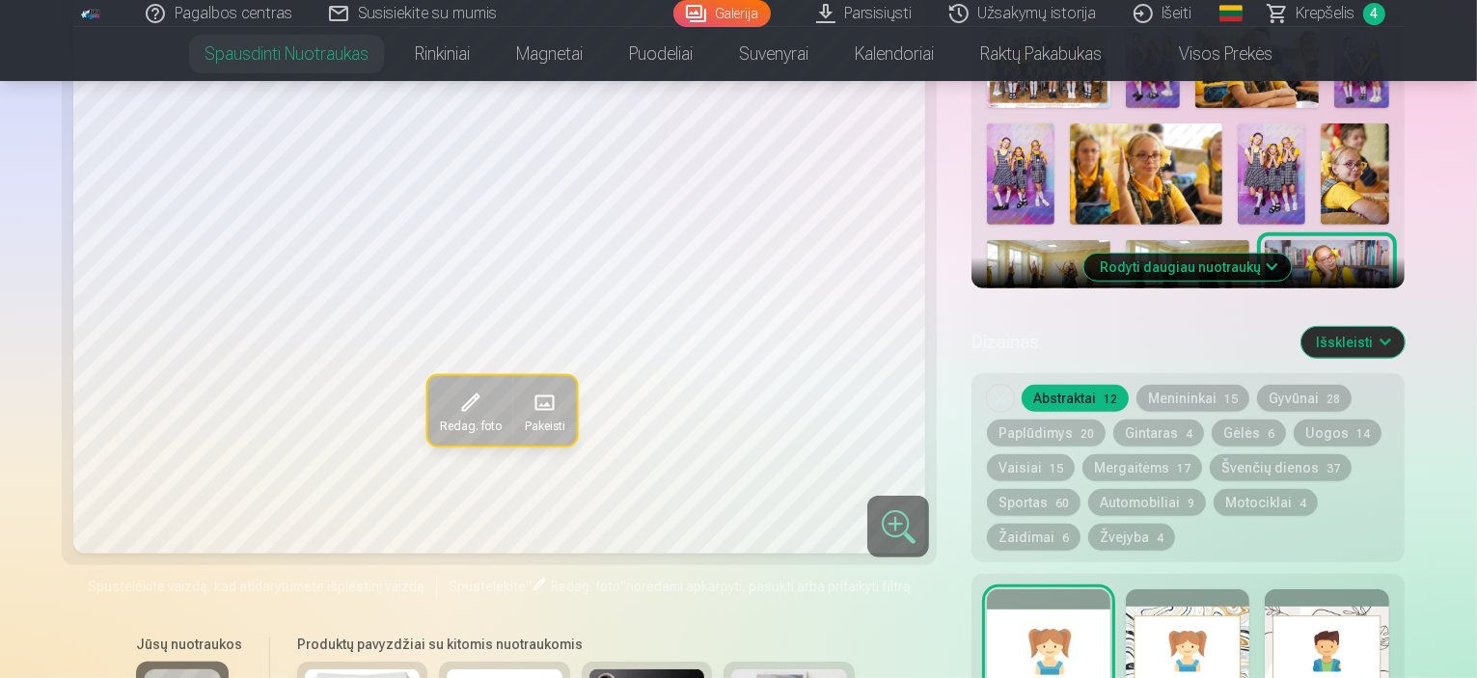
click at [1189, 589] on div at bounding box center [1187, 650] width 123 height 123
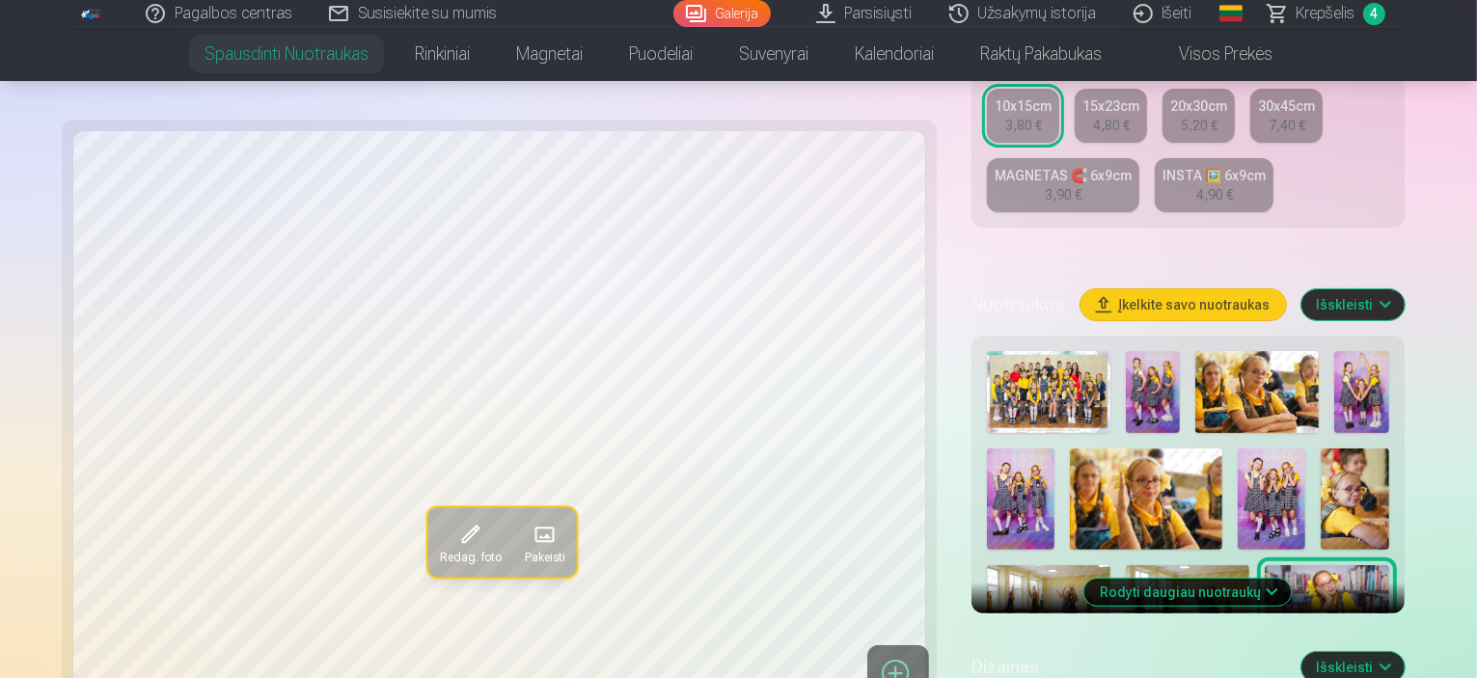
scroll to position [0, 0]
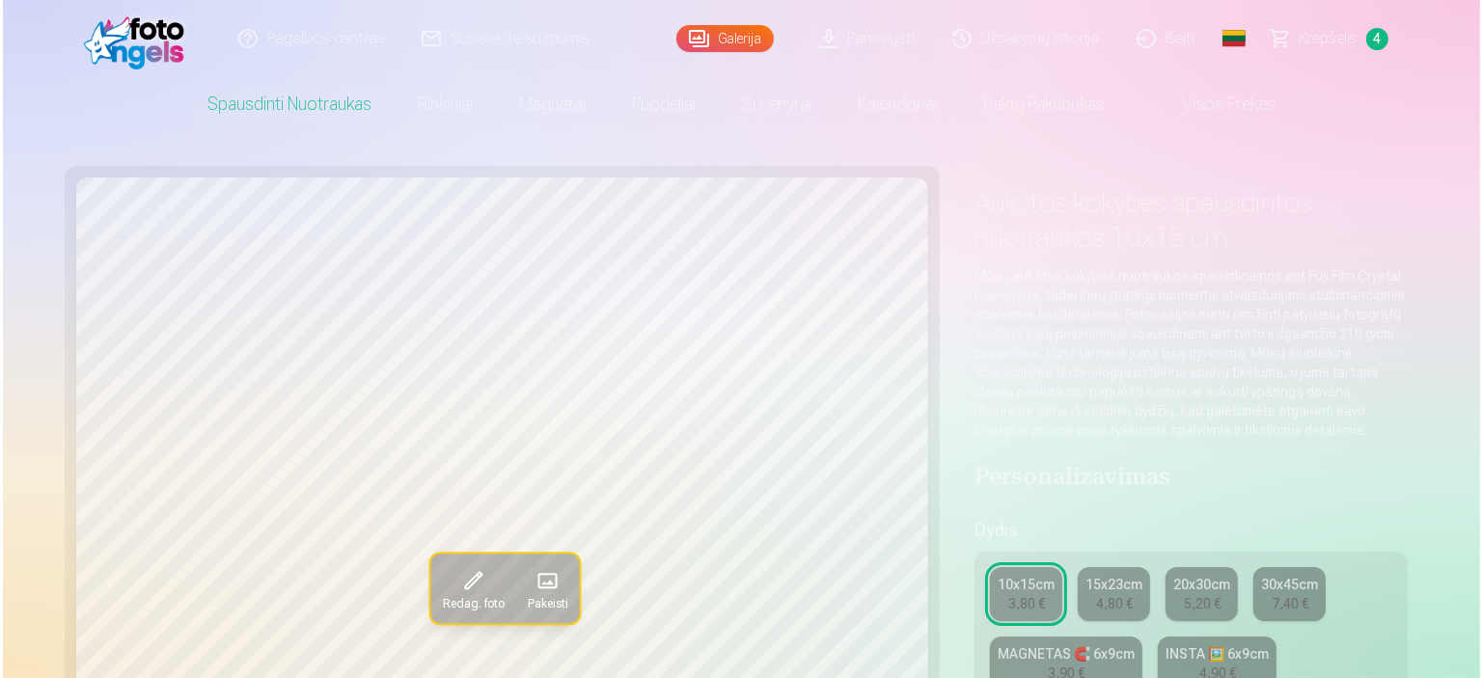
scroll to position [5145, 0]
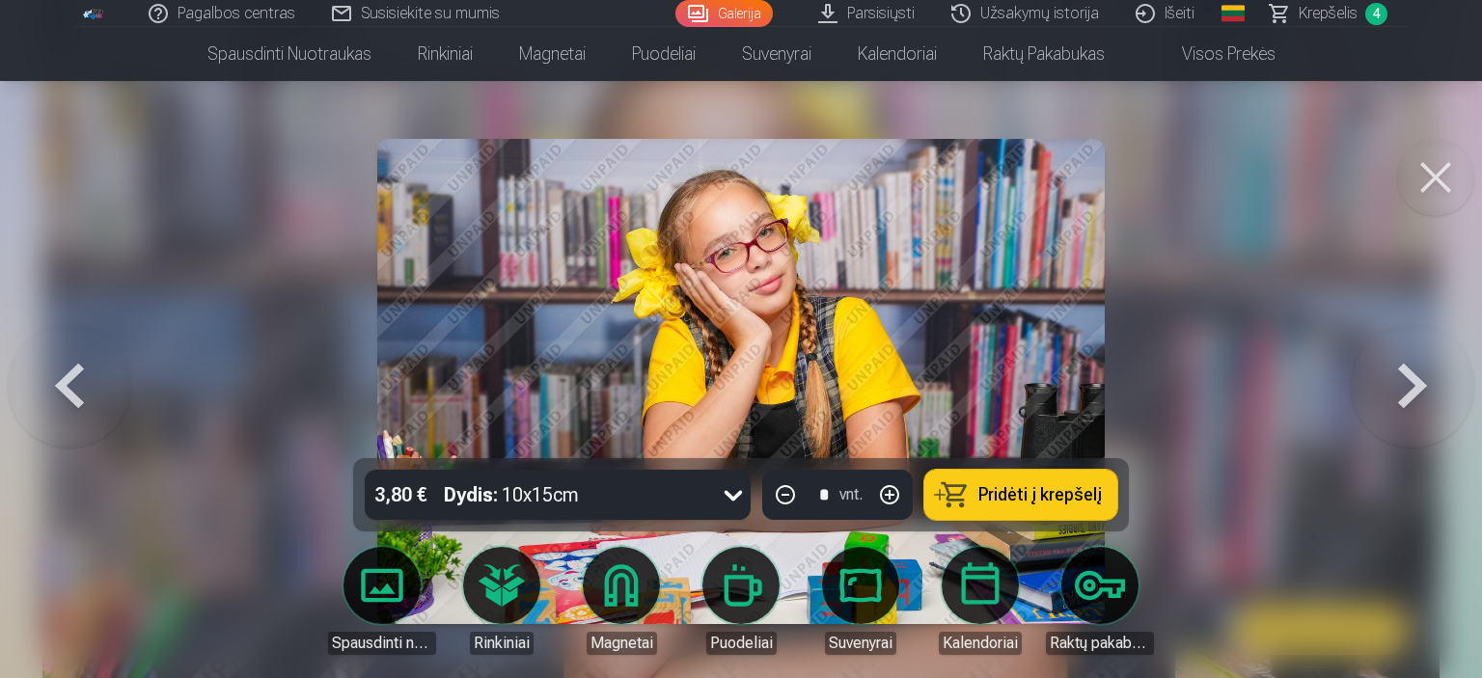
click at [1433, 180] on button at bounding box center [1435, 177] width 77 height 77
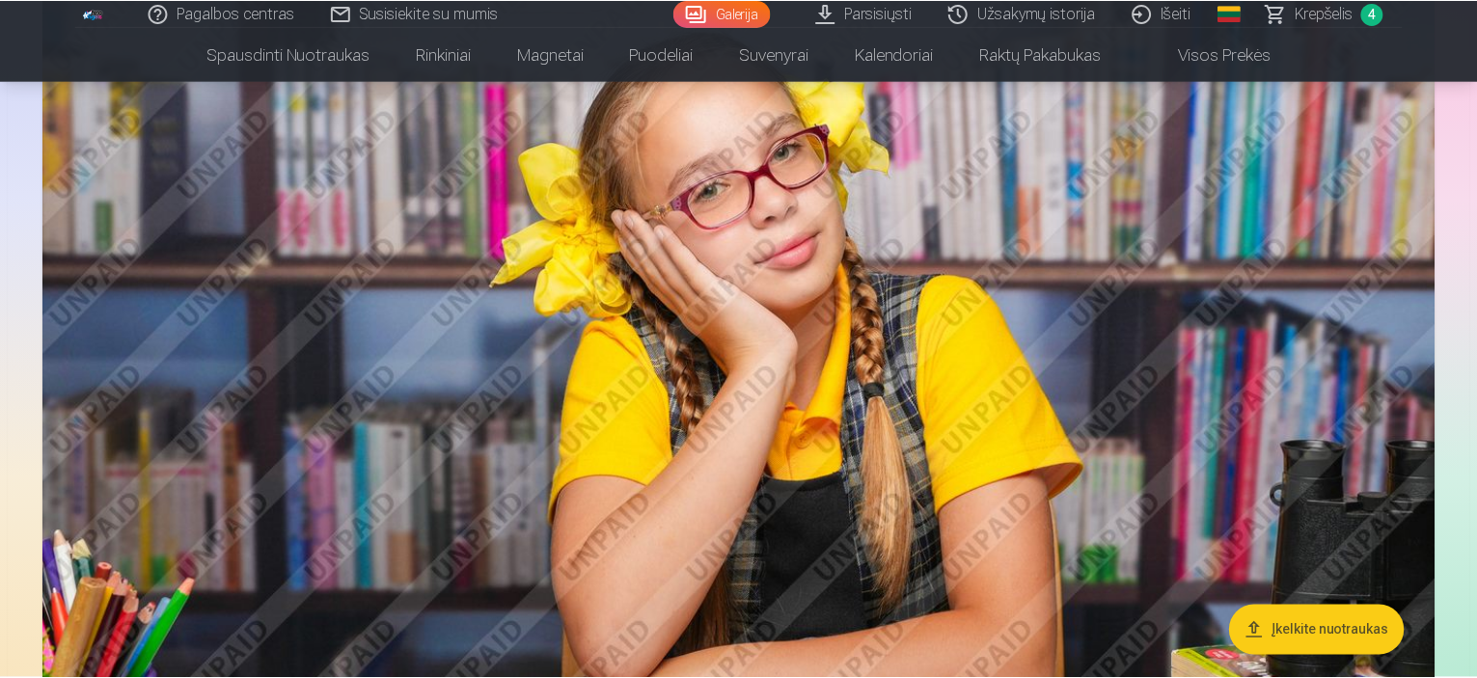
scroll to position [5129, 0]
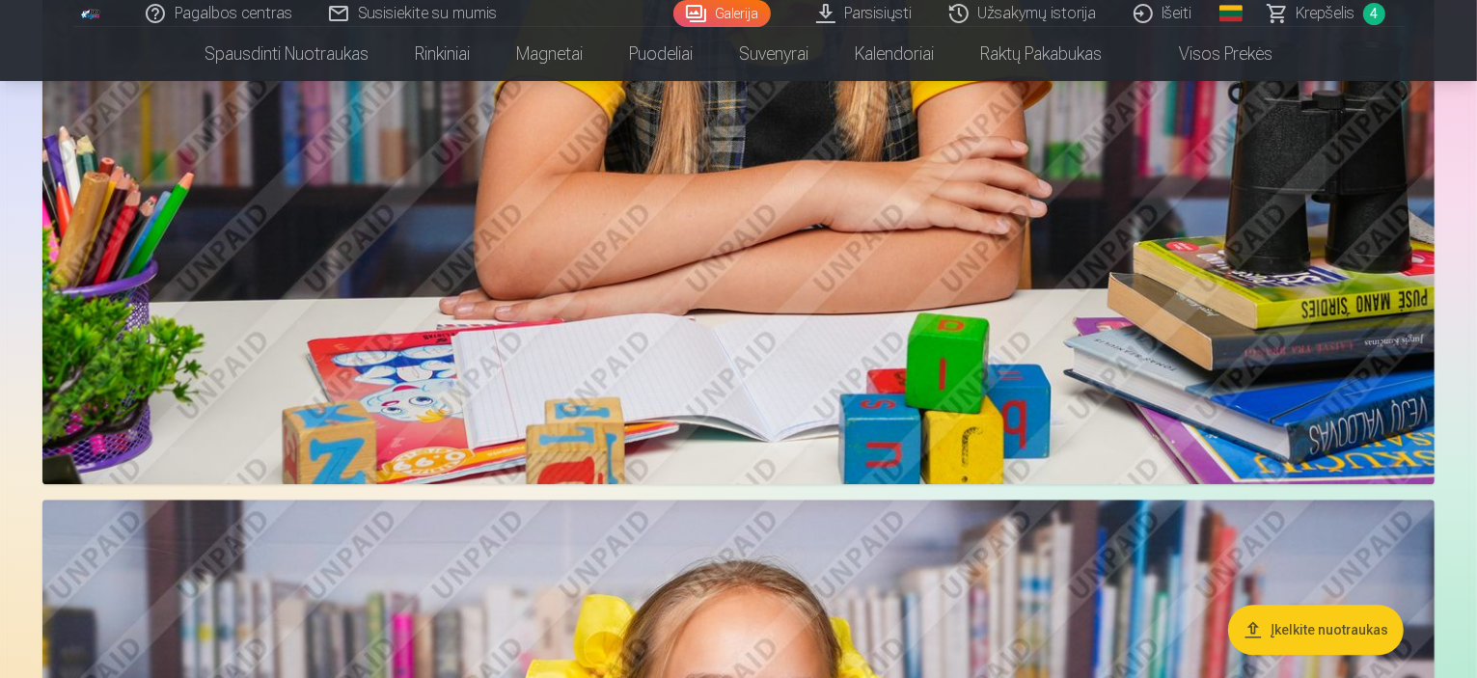
click at [1310, 15] on span "Krepšelis" at bounding box center [1326, 13] width 59 height 23
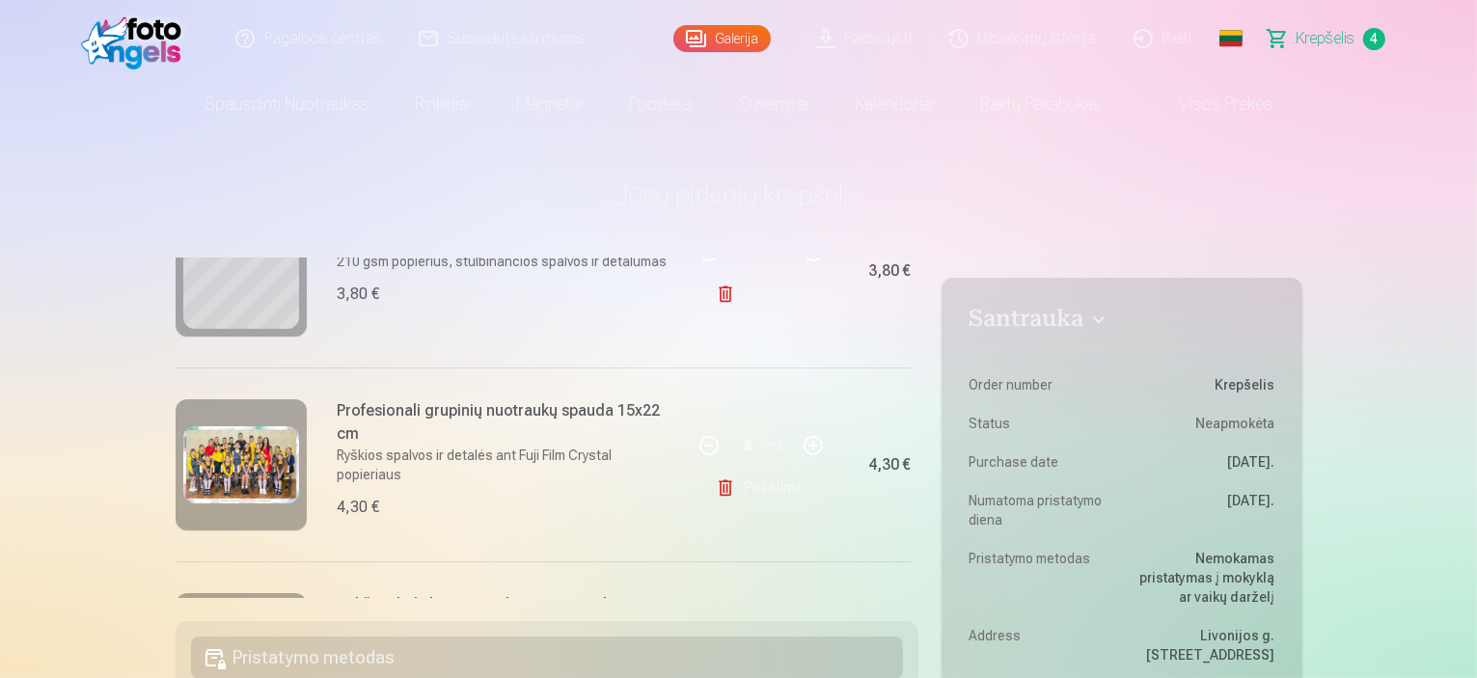
scroll to position [656, 0]
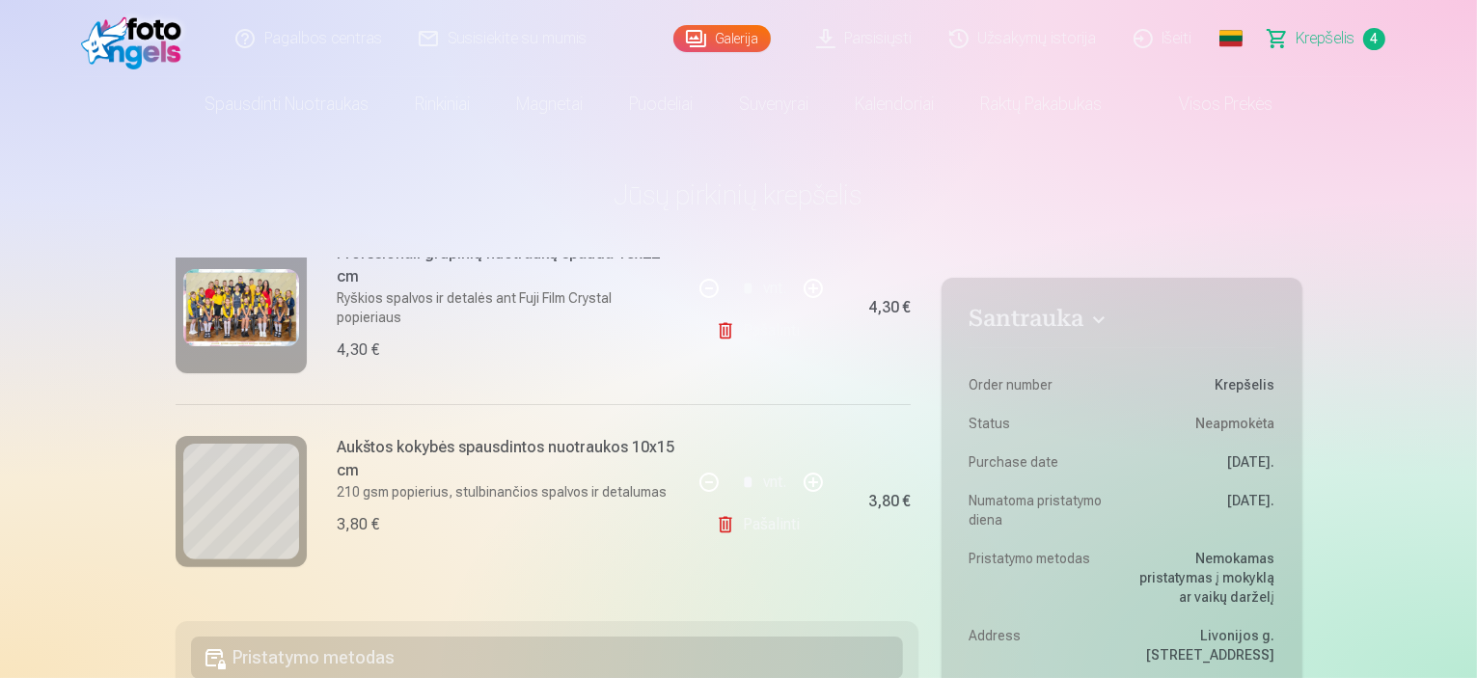
click at [712, 33] on link "Galerija" at bounding box center [721, 38] width 97 height 27
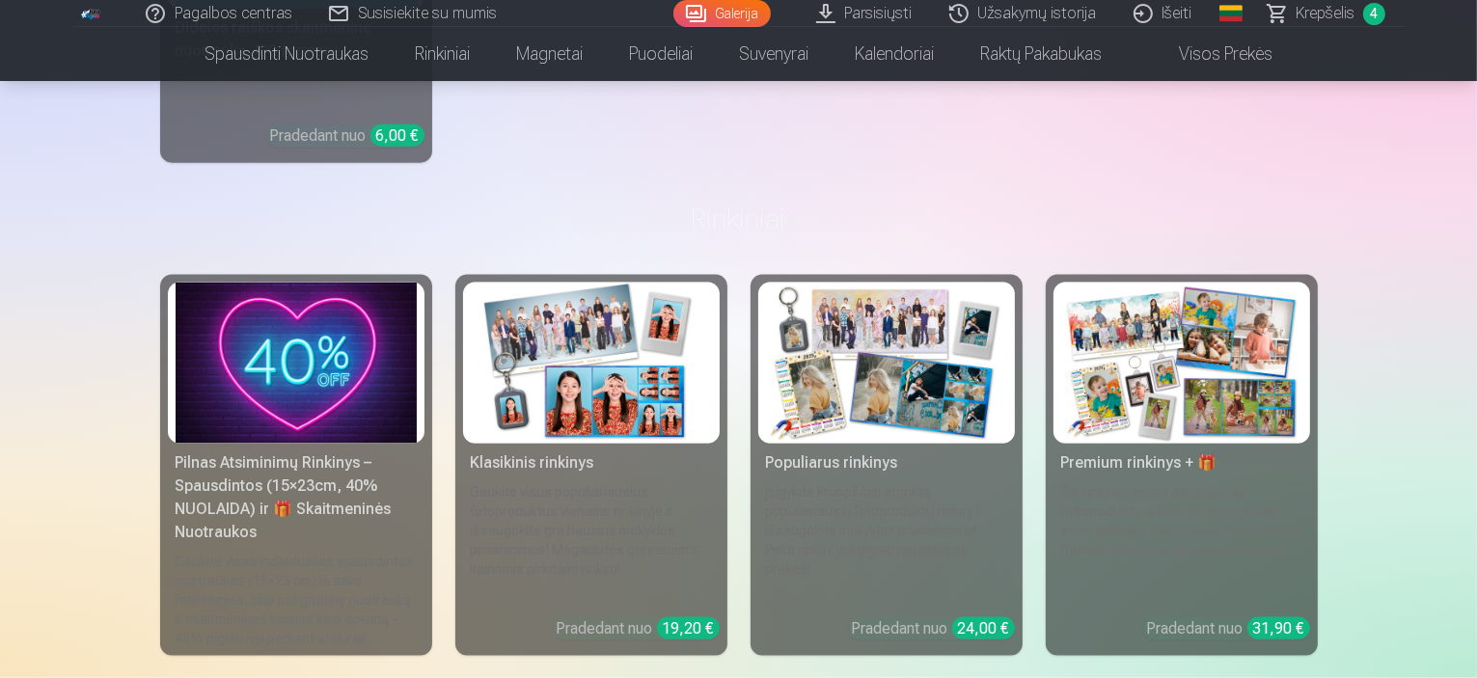
scroll to position [9969, 0]
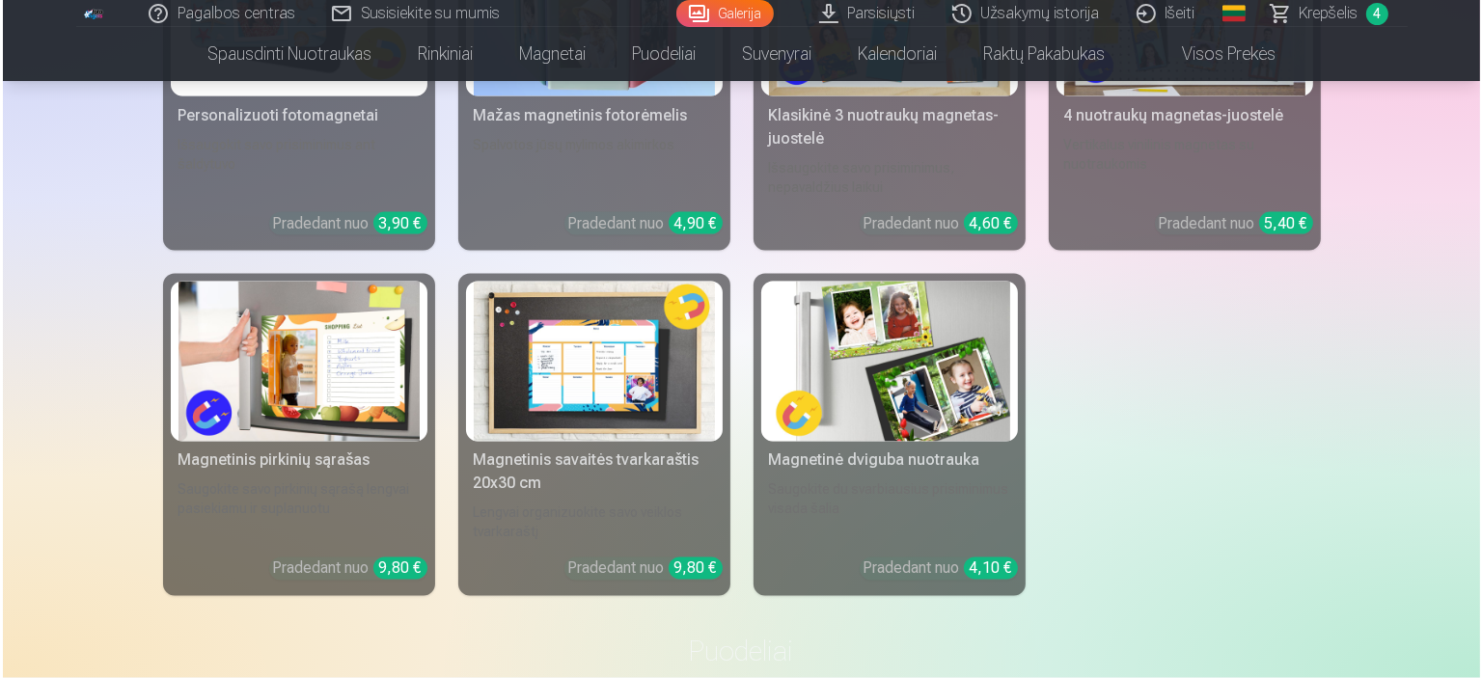
scroll to position [10807, 0]
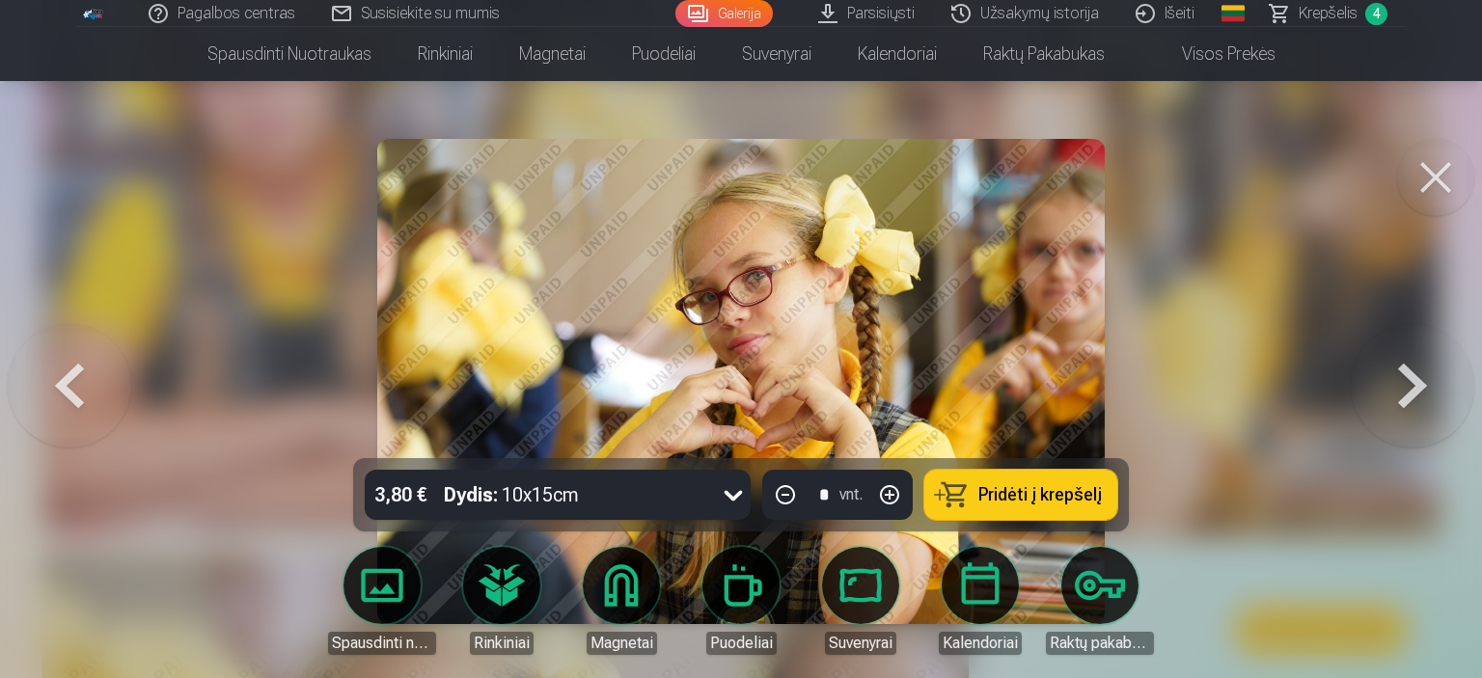
click at [1020, 497] on span "Pridėti į krepšelį" at bounding box center [1039, 494] width 123 height 17
click at [1377, 21] on span "5" at bounding box center [1376, 14] width 22 height 22
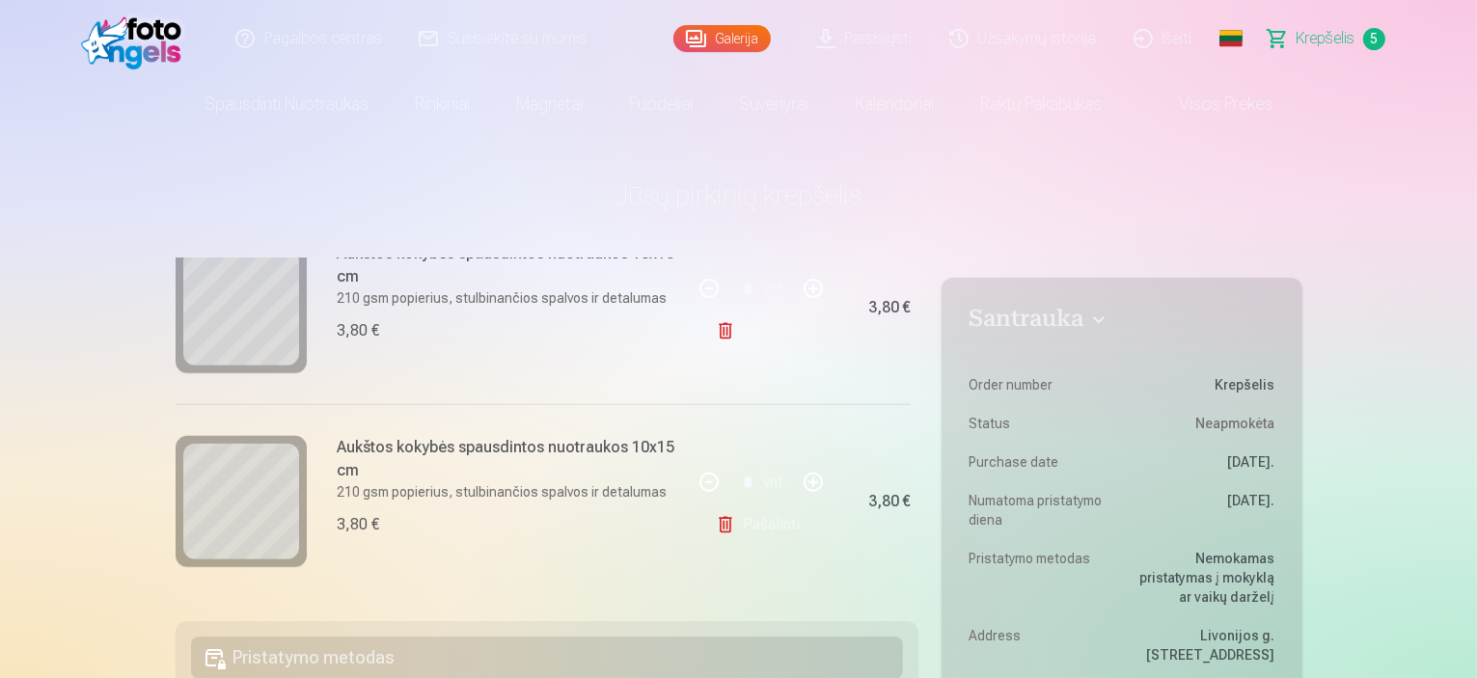
click at [726, 35] on link "Galerija" at bounding box center [721, 38] width 97 height 27
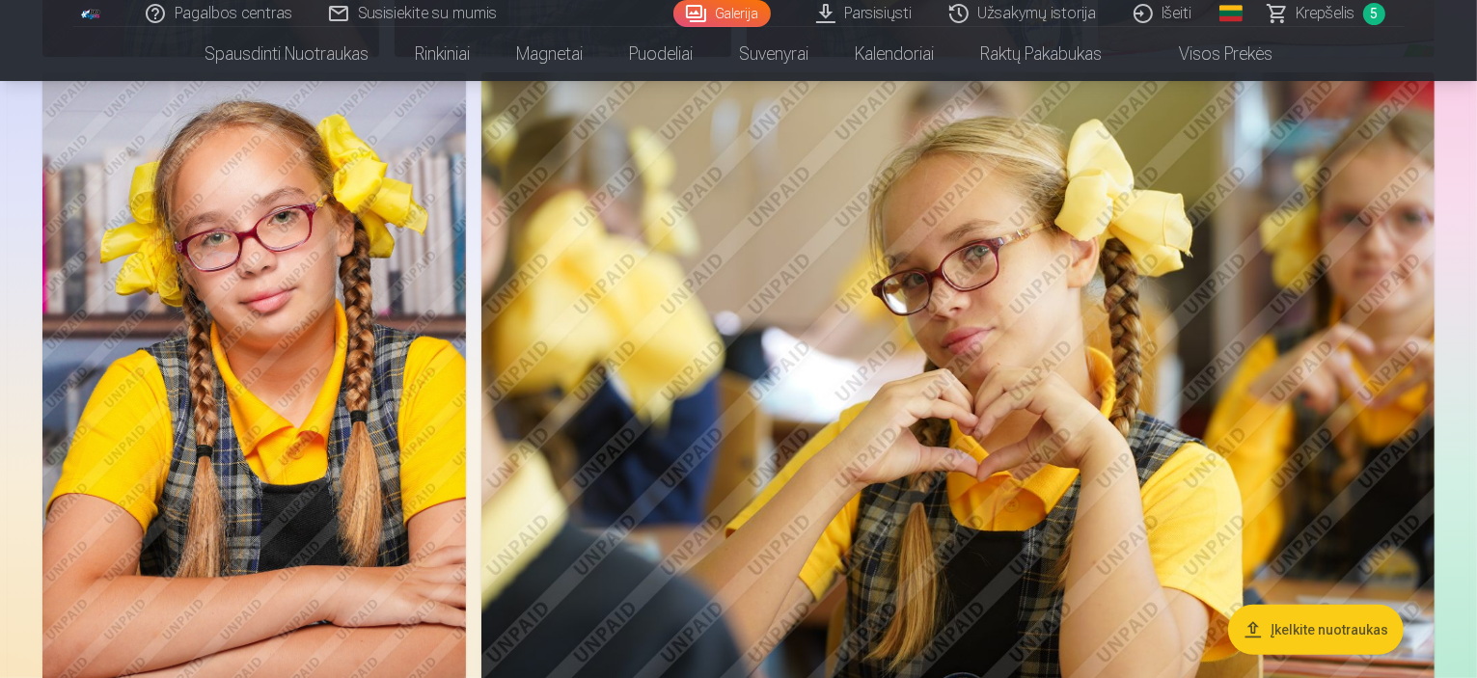
scroll to position [7878, 0]
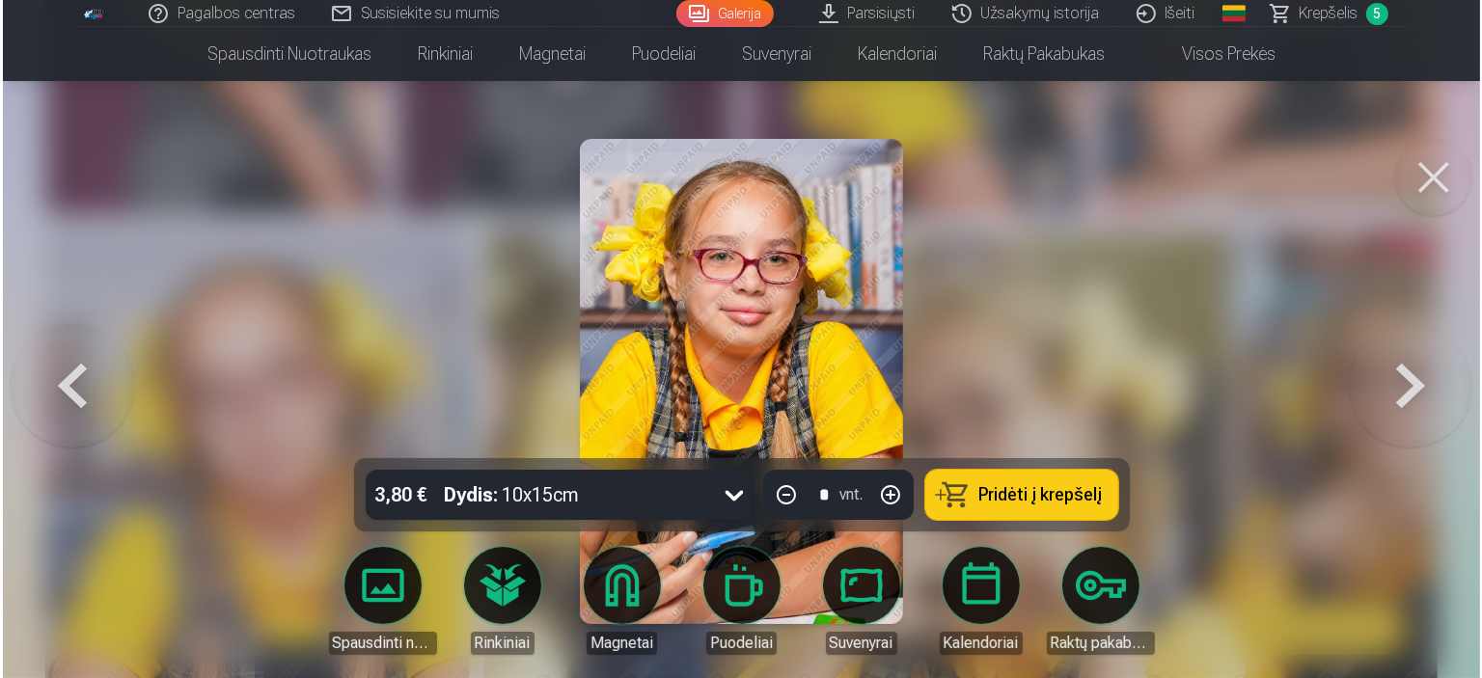
scroll to position [7901, 0]
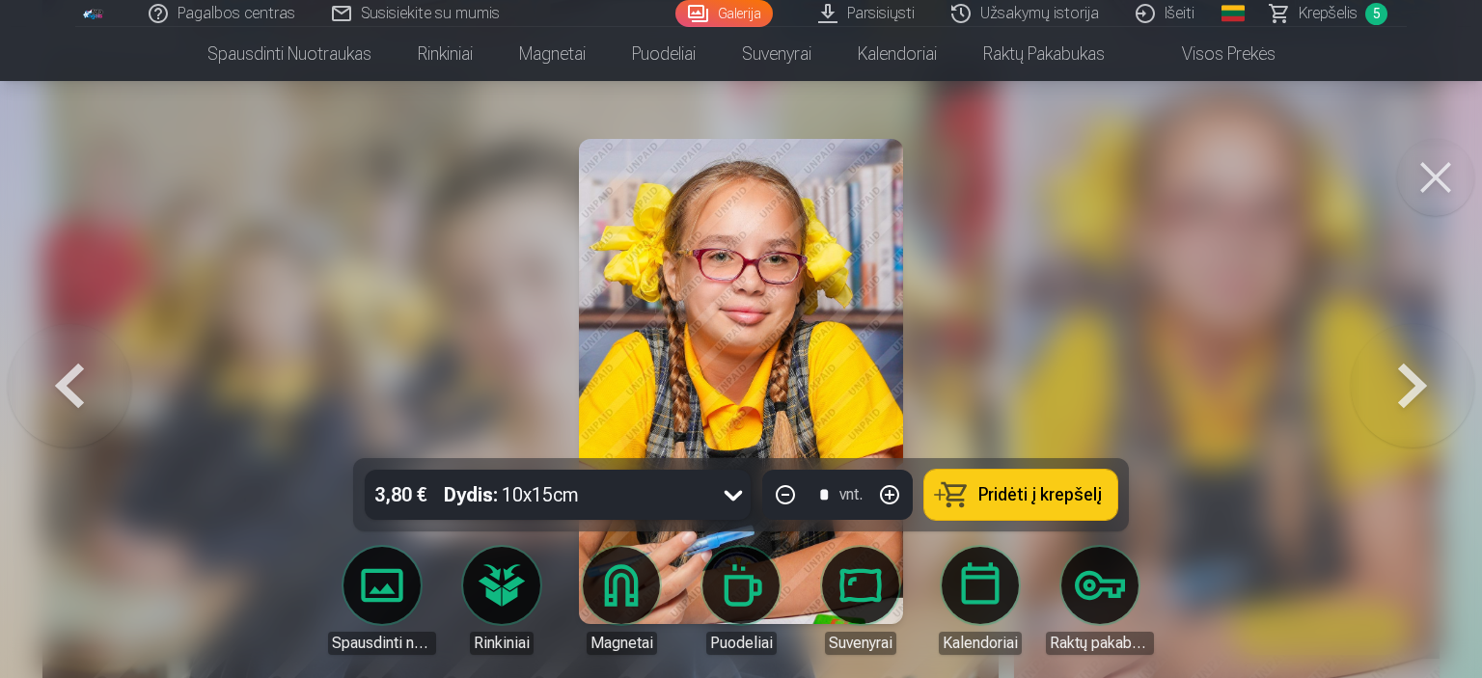
click at [1029, 501] on span "Pridėti į krepšelį" at bounding box center [1039, 494] width 123 height 17
click at [1319, 9] on span "Krepšelis" at bounding box center [1328, 13] width 59 height 23
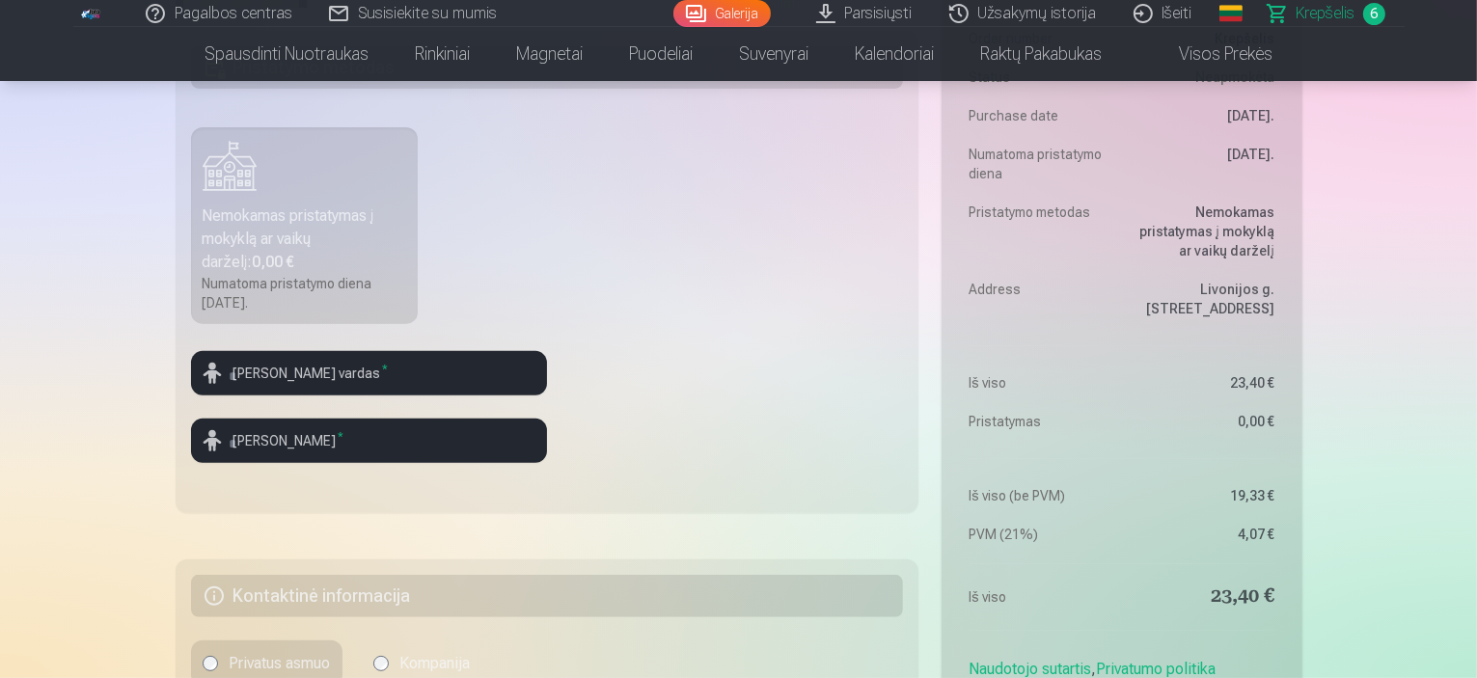
scroll to position [644, 0]
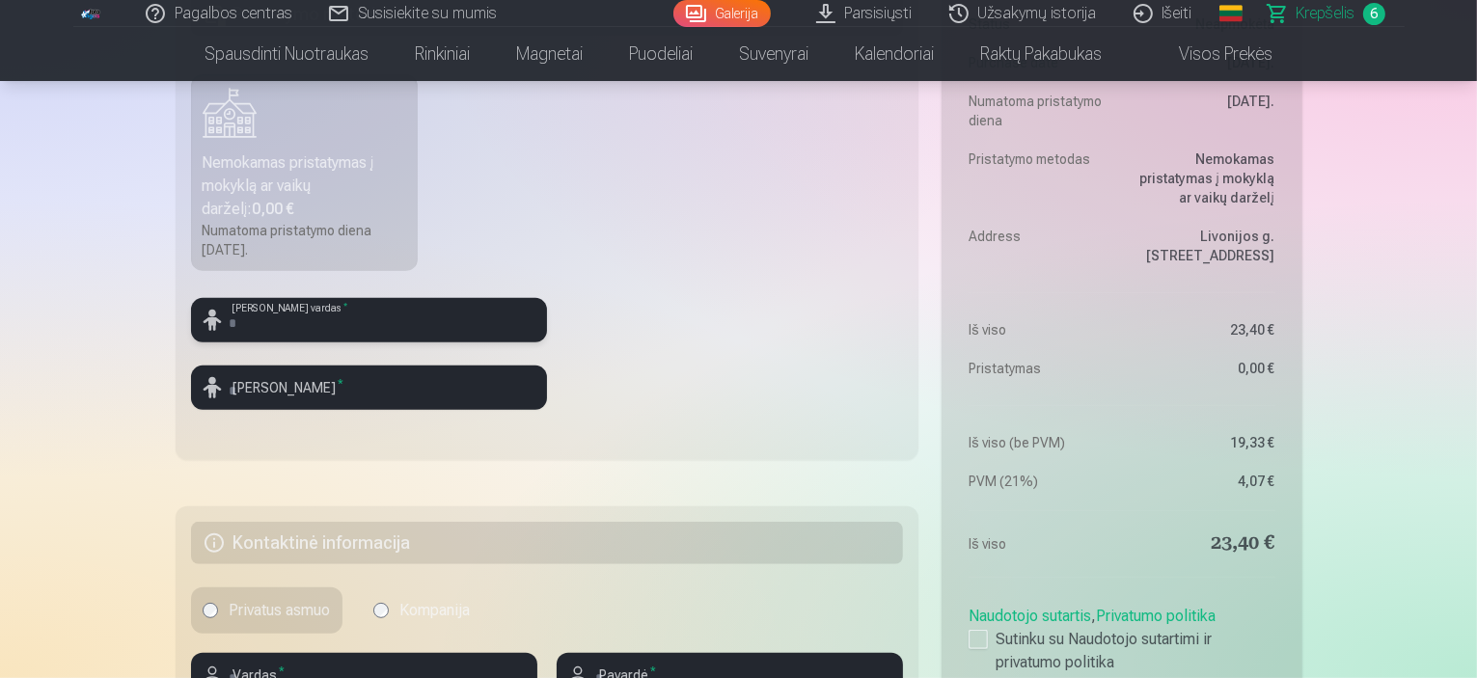
click at [266, 312] on input "text" at bounding box center [369, 320] width 356 height 44
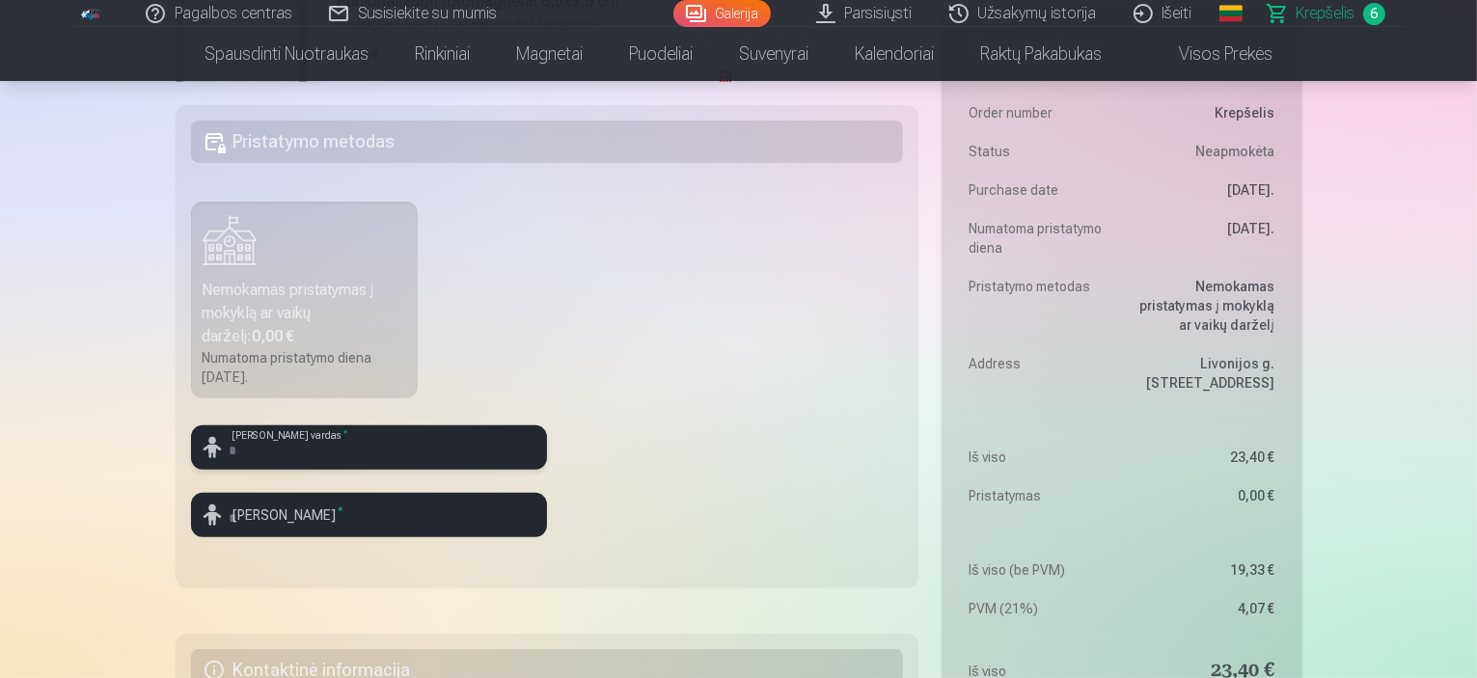
scroll to position [482, 0]
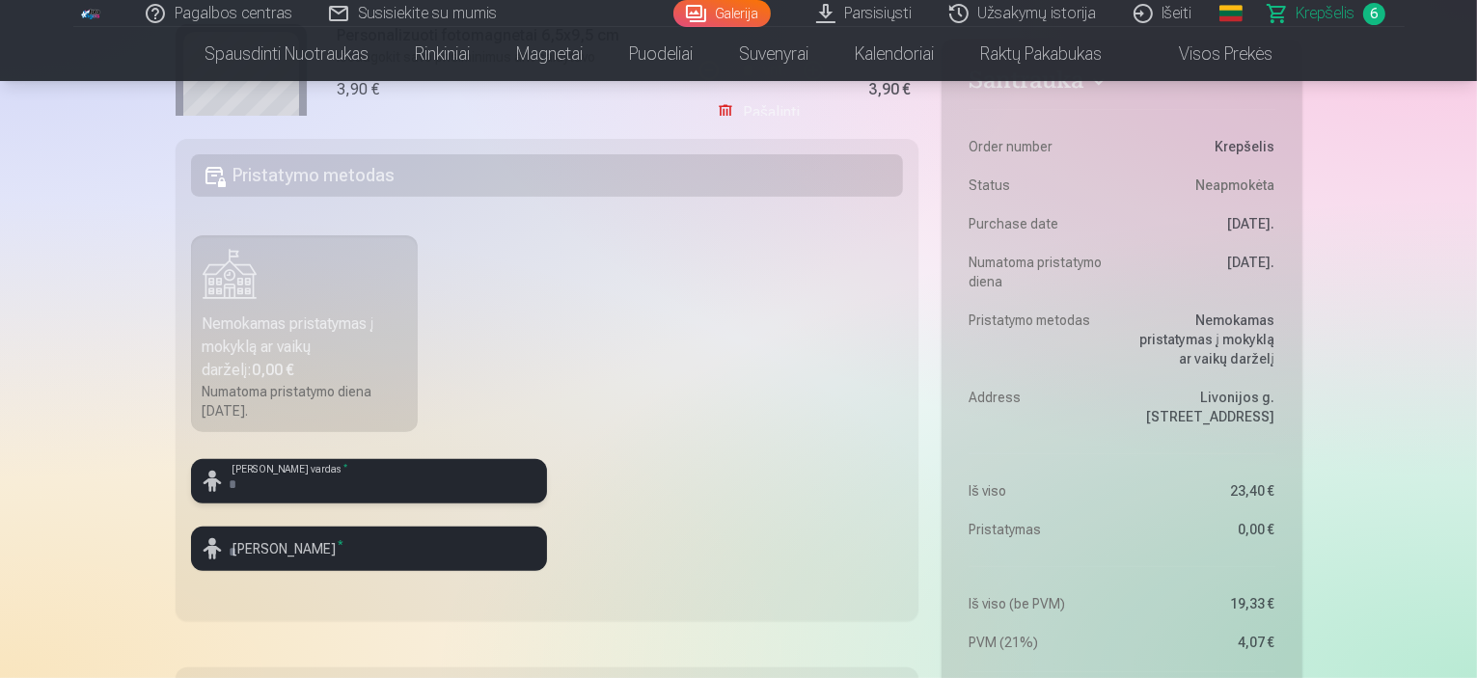
type input "*"
type input "****"
click at [357, 551] on input "text" at bounding box center [369, 549] width 356 height 44
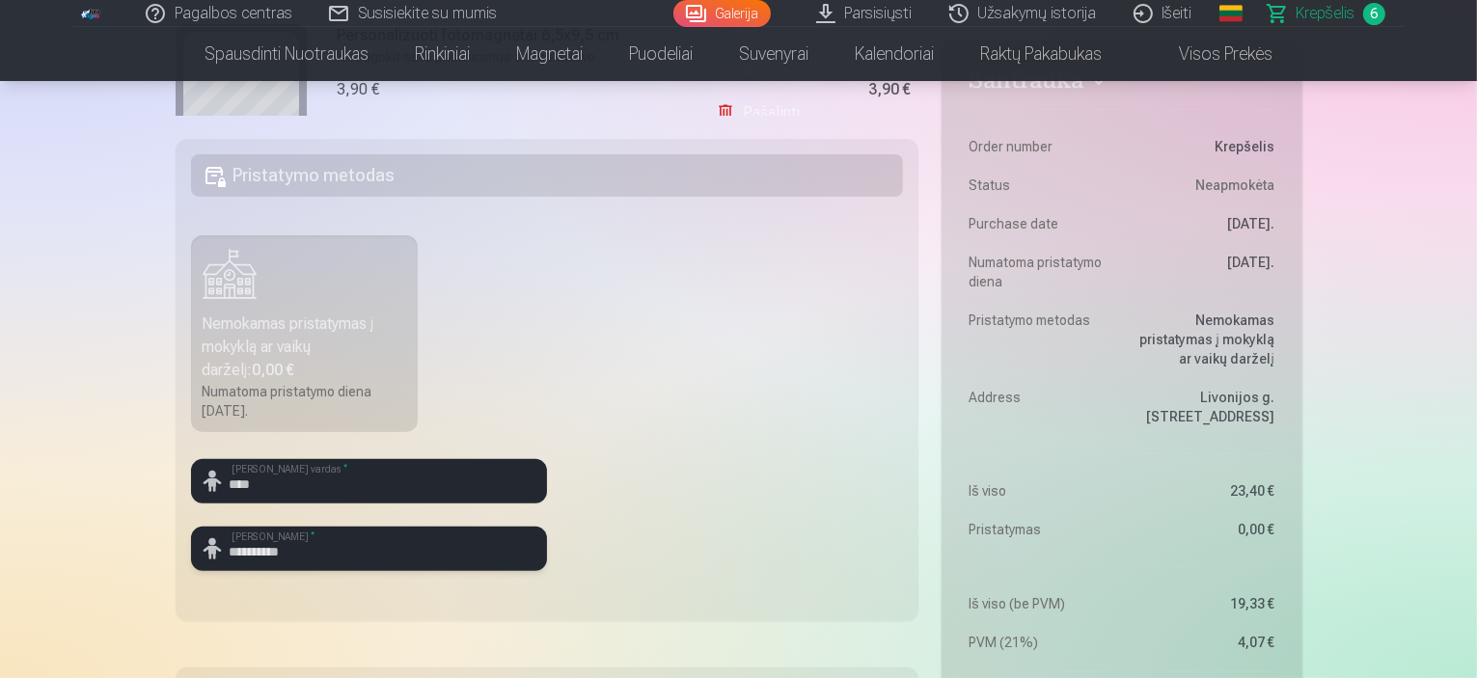
click at [298, 548] on input "**********" at bounding box center [369, 549] width 356 height 44
click at [282, 555] on input "**********" at bounding box center [369, 549] width 356 height 44
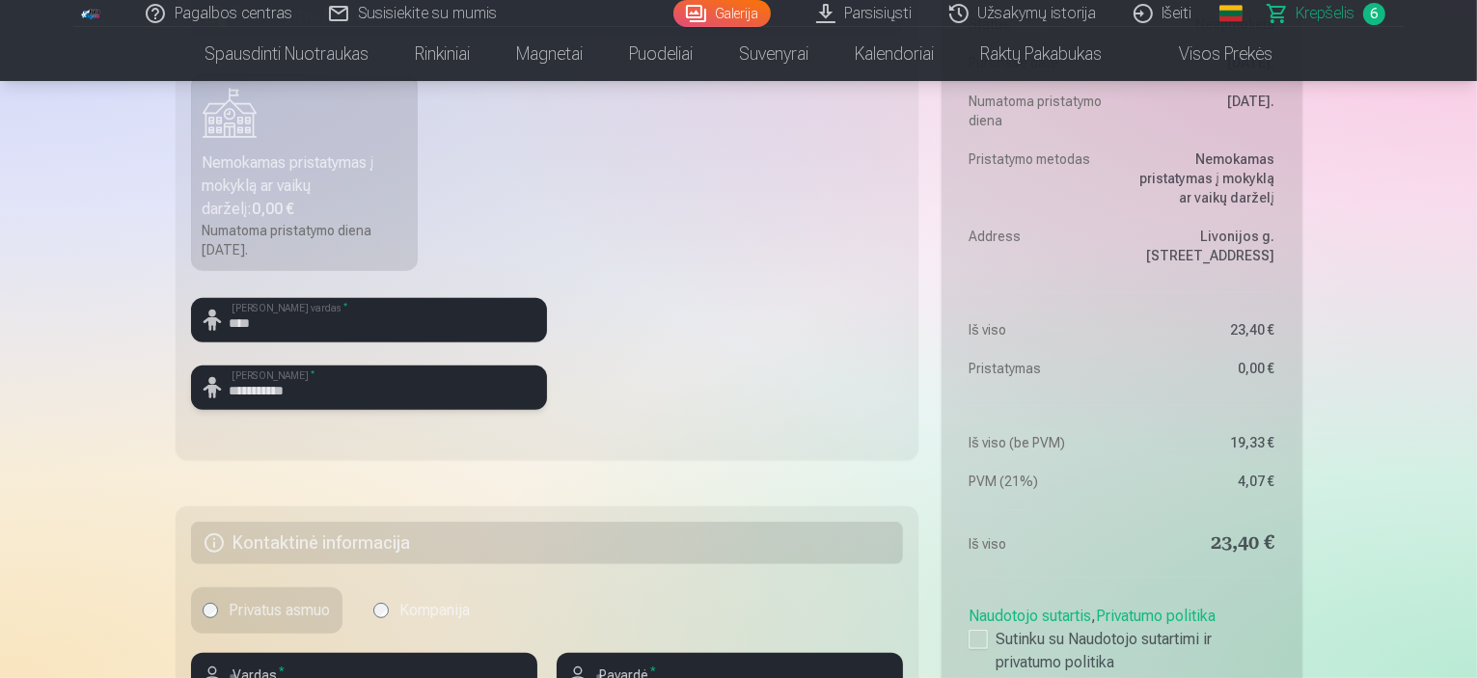
scroll to position [804, 0]
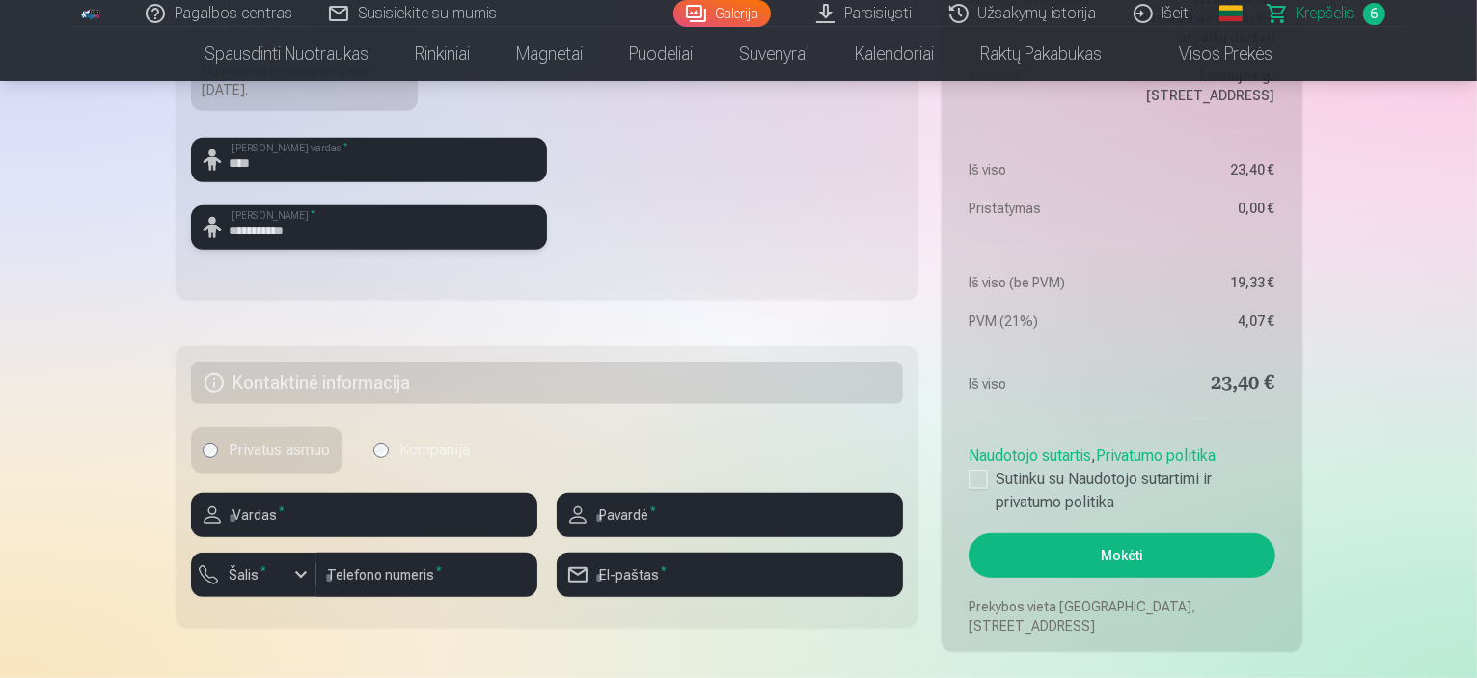
type input "**********"
click at [306, 524] on input "text" at bounding box center [364, 515] width 346 height 44
type input "*****"
type input "**********"
type input "*********"
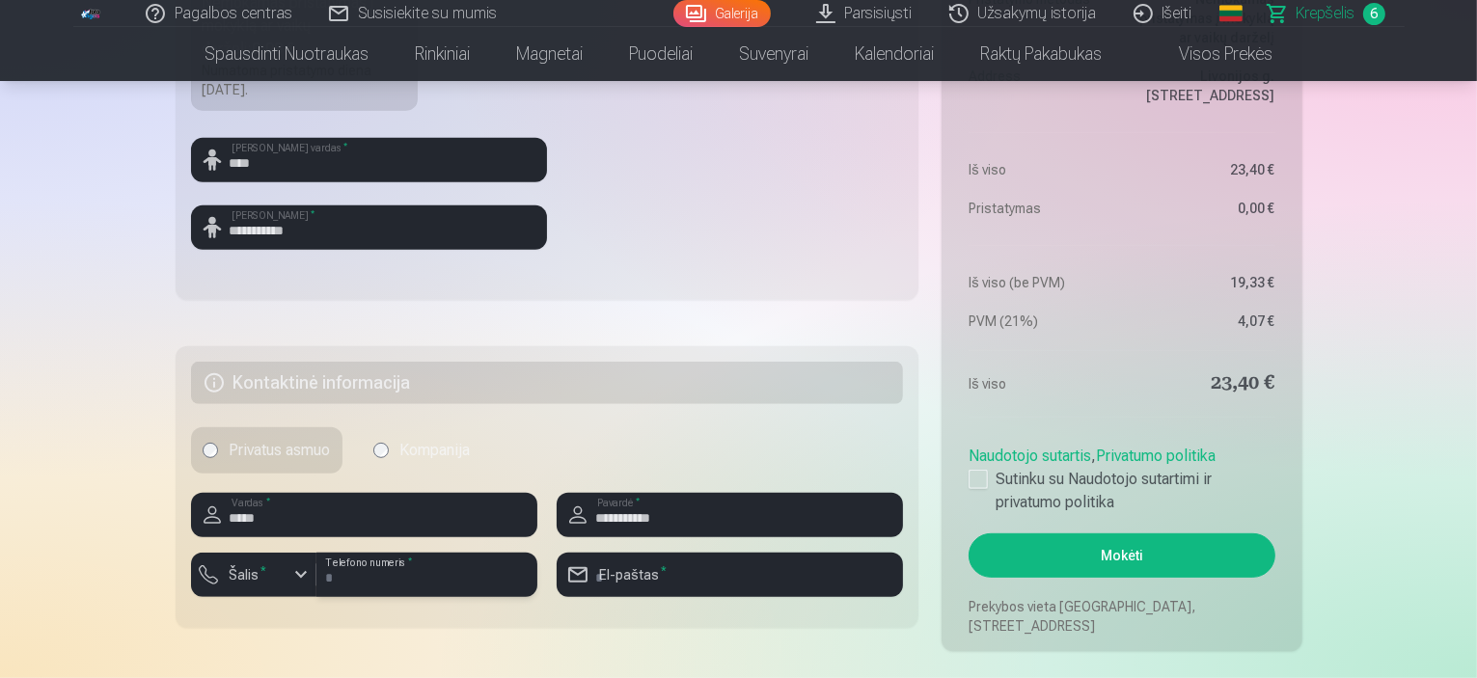
type input "**********"
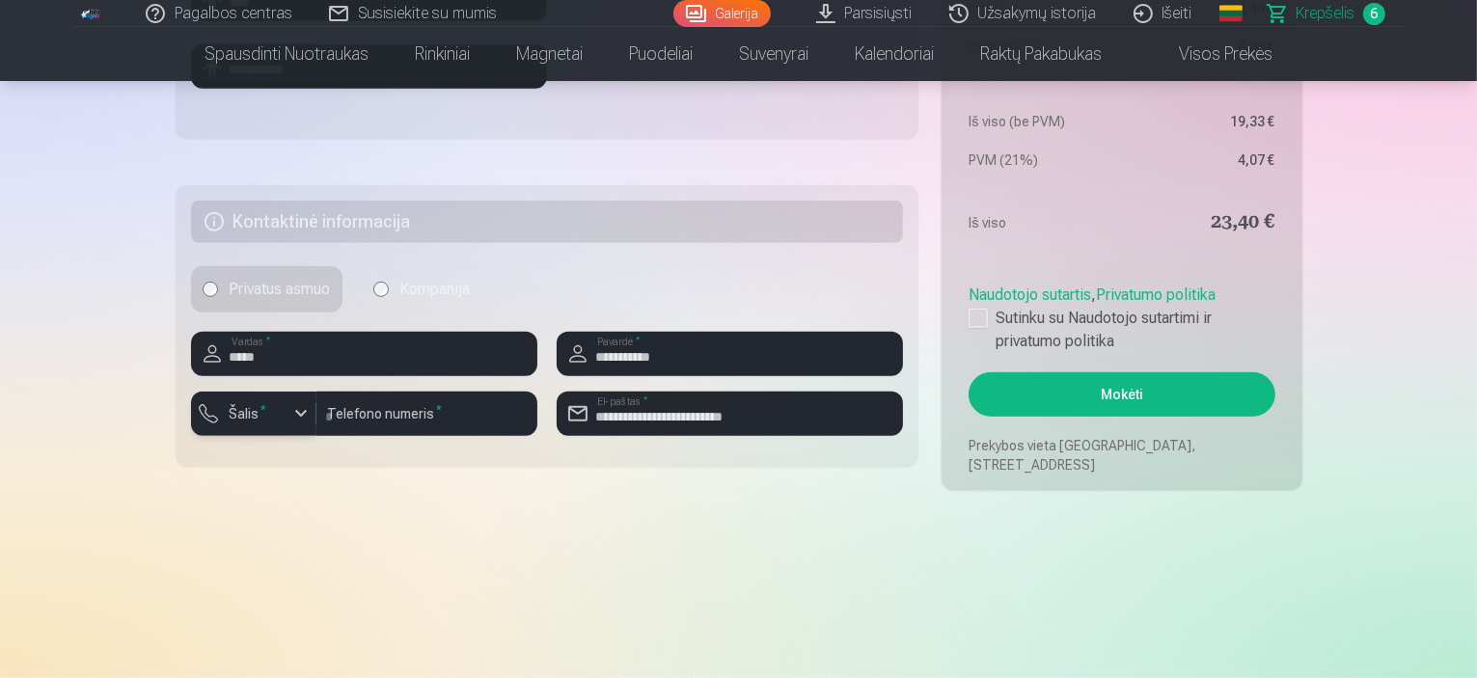
click at [301, 423] on div "button" at bounding box center [300, 413] width 23 height 23
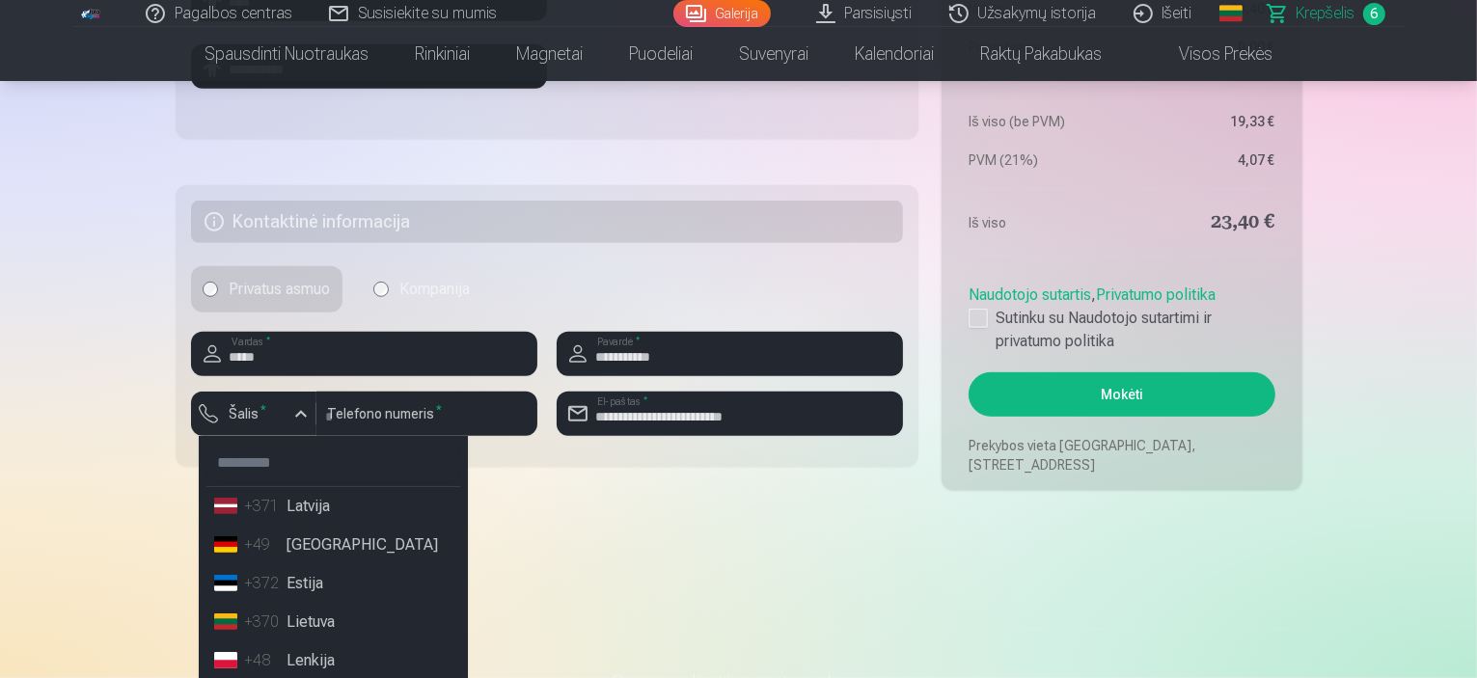
click at [313, 622] on li "+370 Lietuva" at bounding box center [333, 622] width 254 height 39
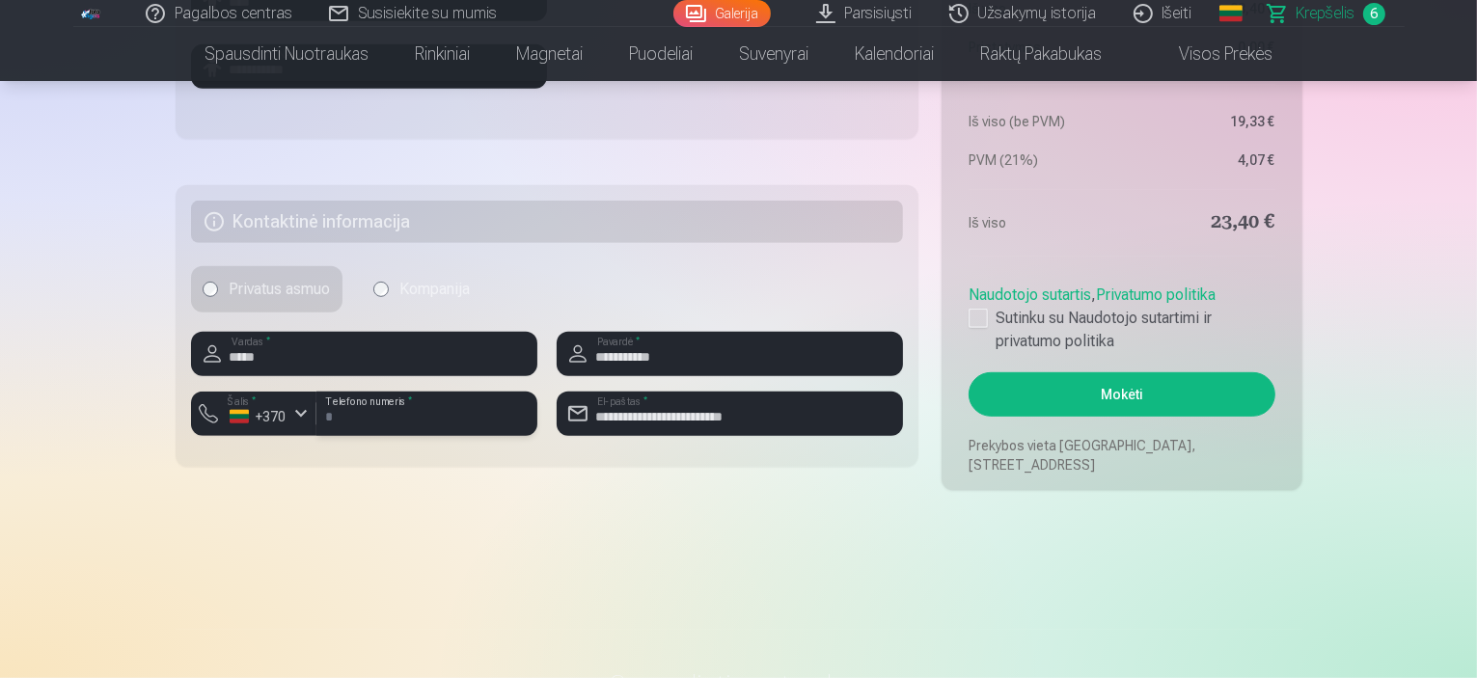
click at [332, 416] on input "*********" at bounding box center [426, 414] width 221 height 44
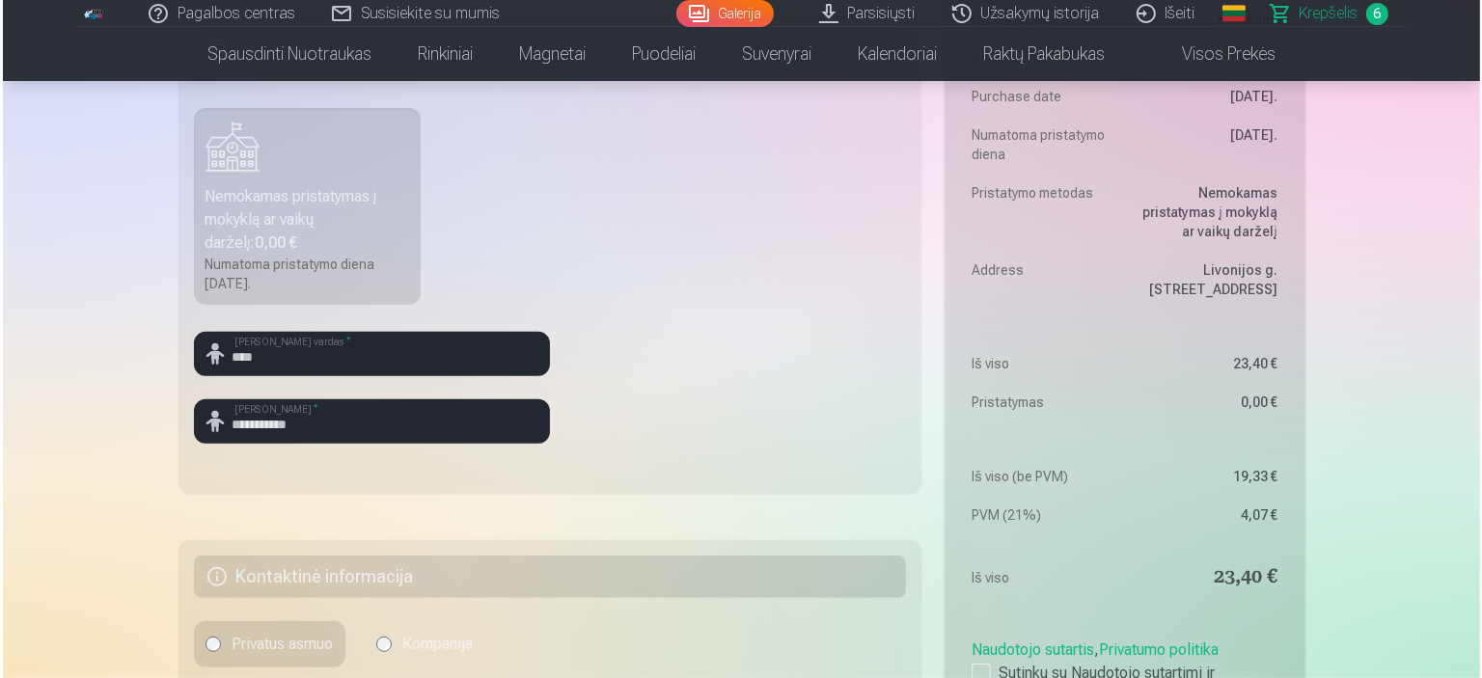
scroll to position [804, 0]
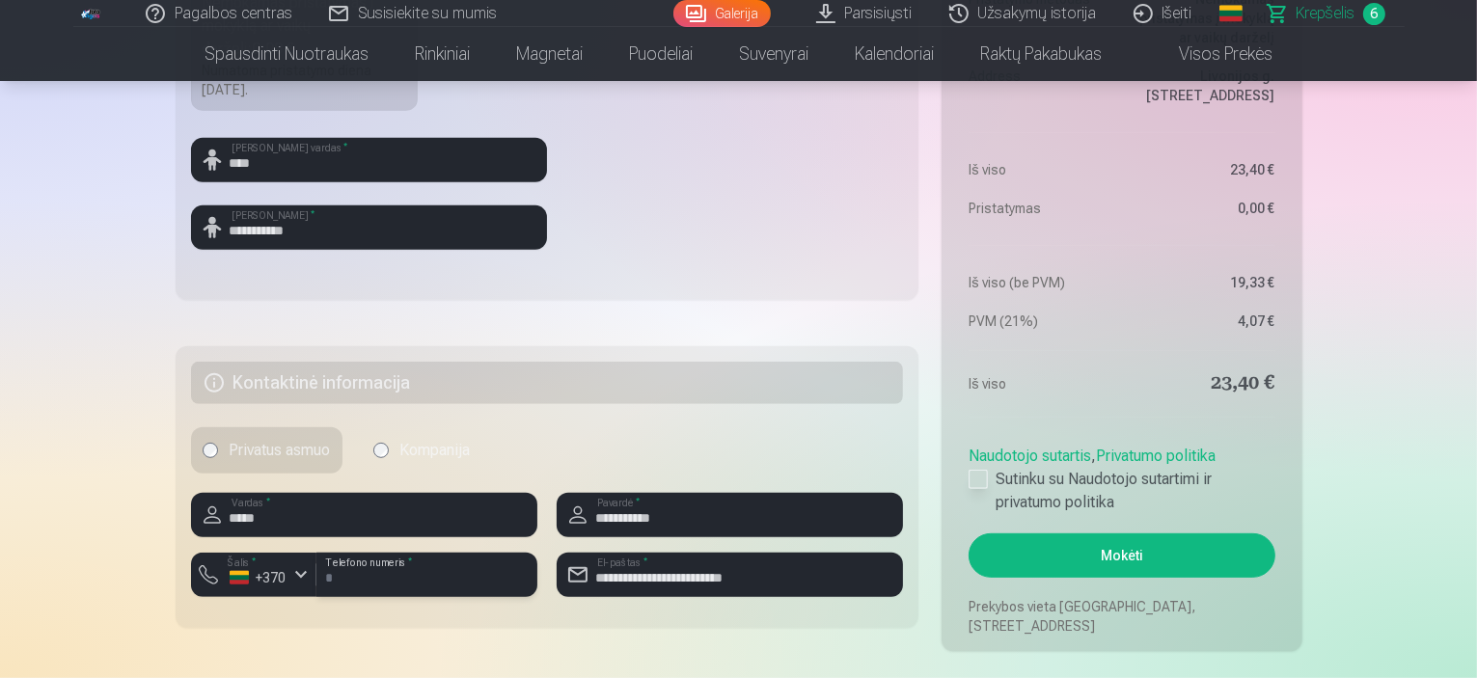
type input "********"
click at [973, 478] on div at bounding box center [978, 479] width 19 height 19
click at [1000, 562] on button "Mokėti" at bounding box center [1122, 556] width 306 height 44
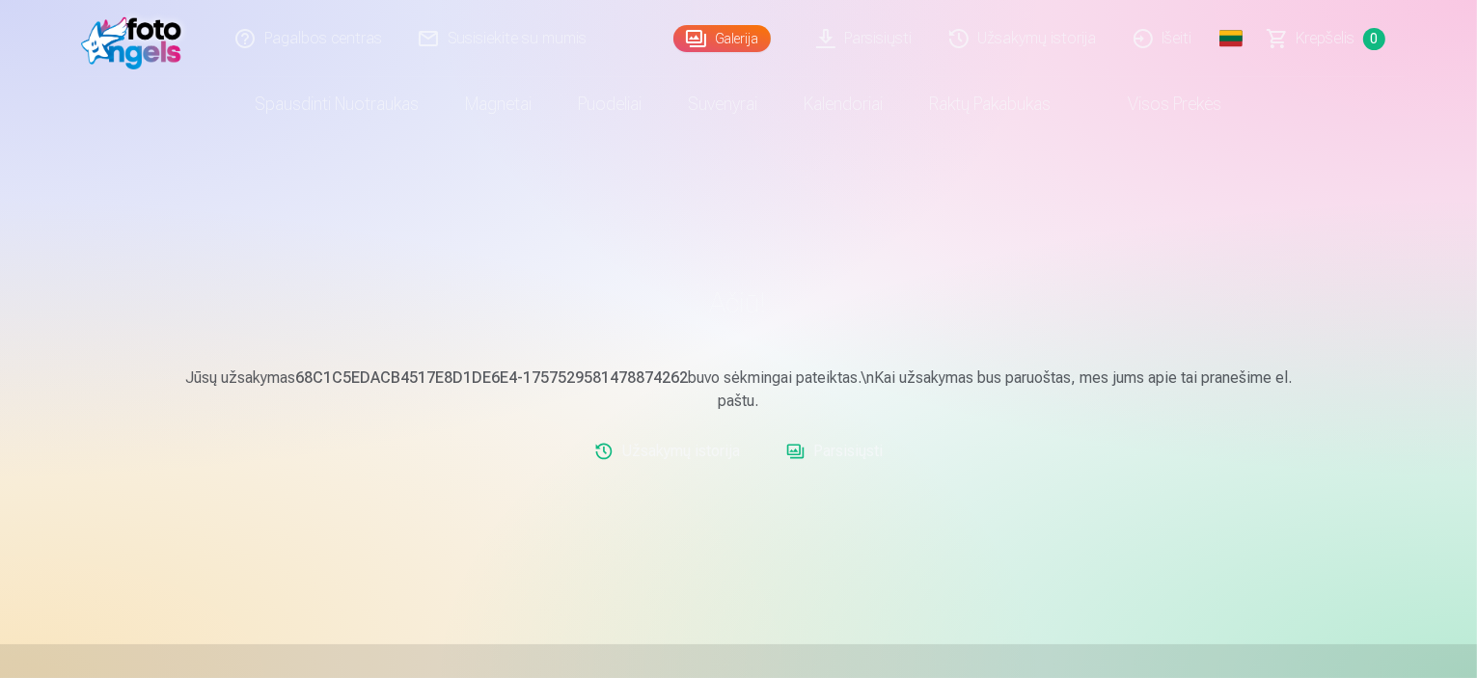
click at [888, 39] on link "Parsisiųsti" at bounding box center [865, 38] width 133 height 77
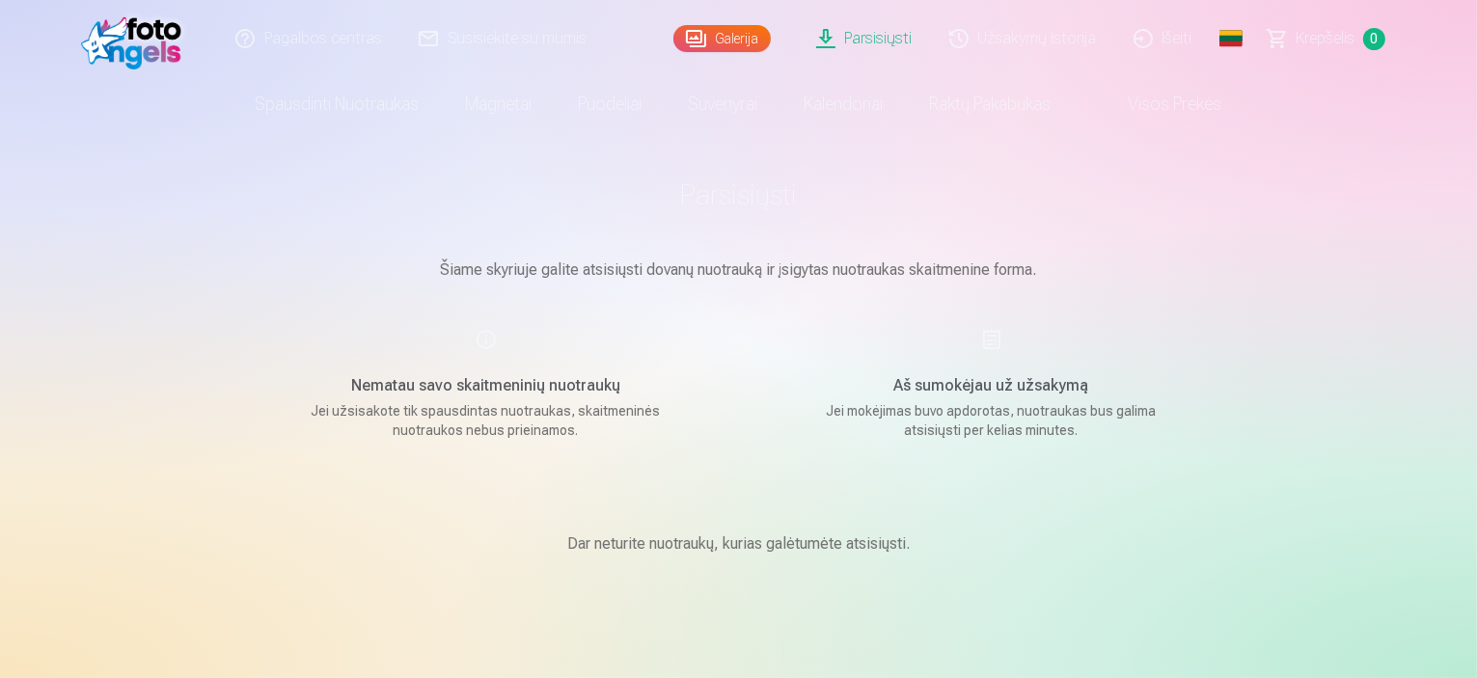
click at [730, 41] on link "Galerija" at bounding box center [721, 38] width 97 height 27
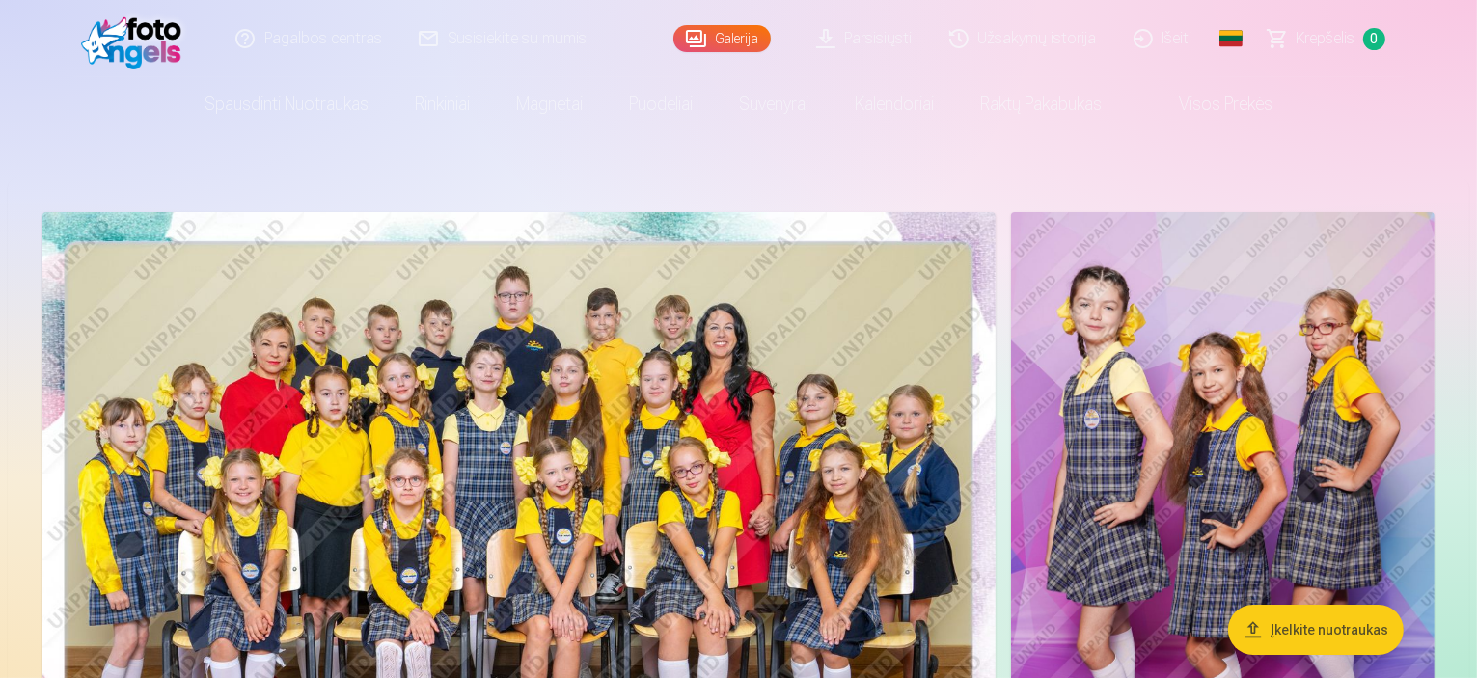
click at [1216, 105] on link "Visos prekės" at bounding box center [1210, 104] width 171 height 54
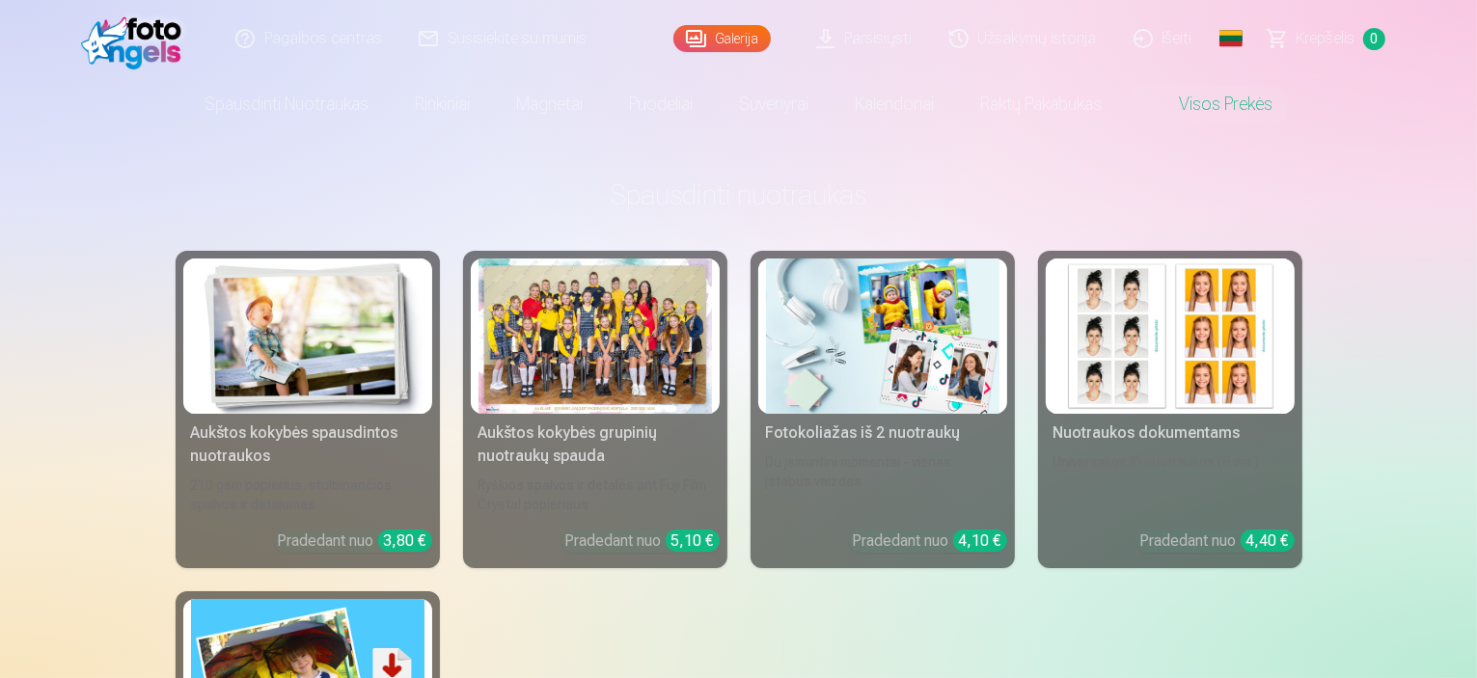
click at [996, 38] on link "Užsakymų istorija" at bounding box center [1024, 38] width 184 height 77
